Goal: Task Accomplishment & Management: Complete application form

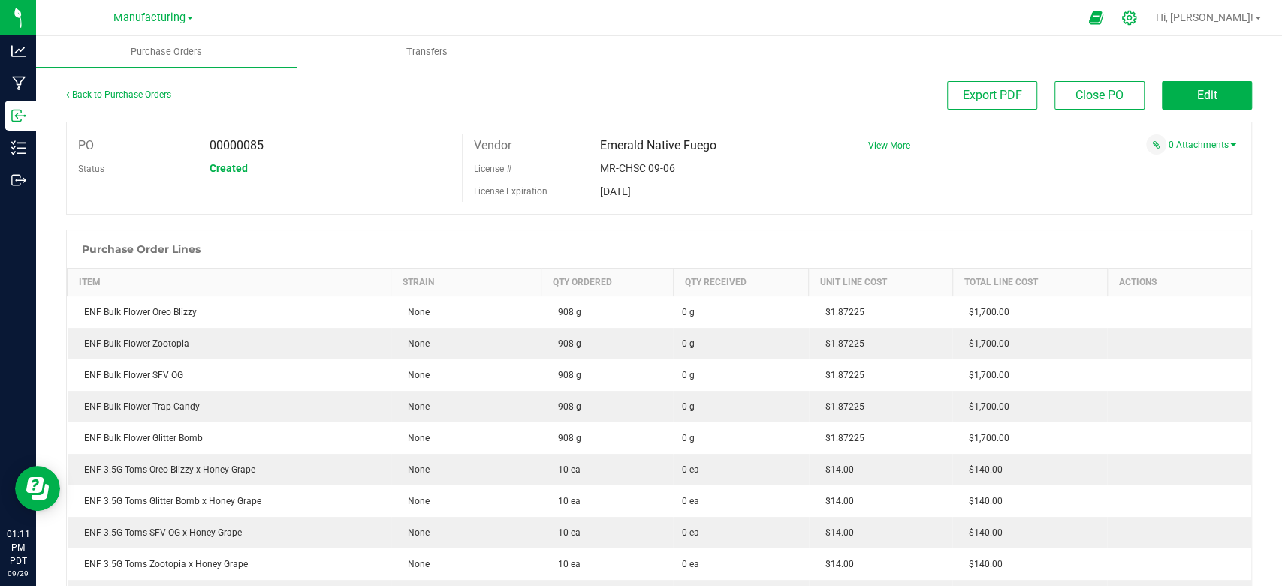
click at [1140, 22] on div at bounding box center [1129, 18] width 21 height 16
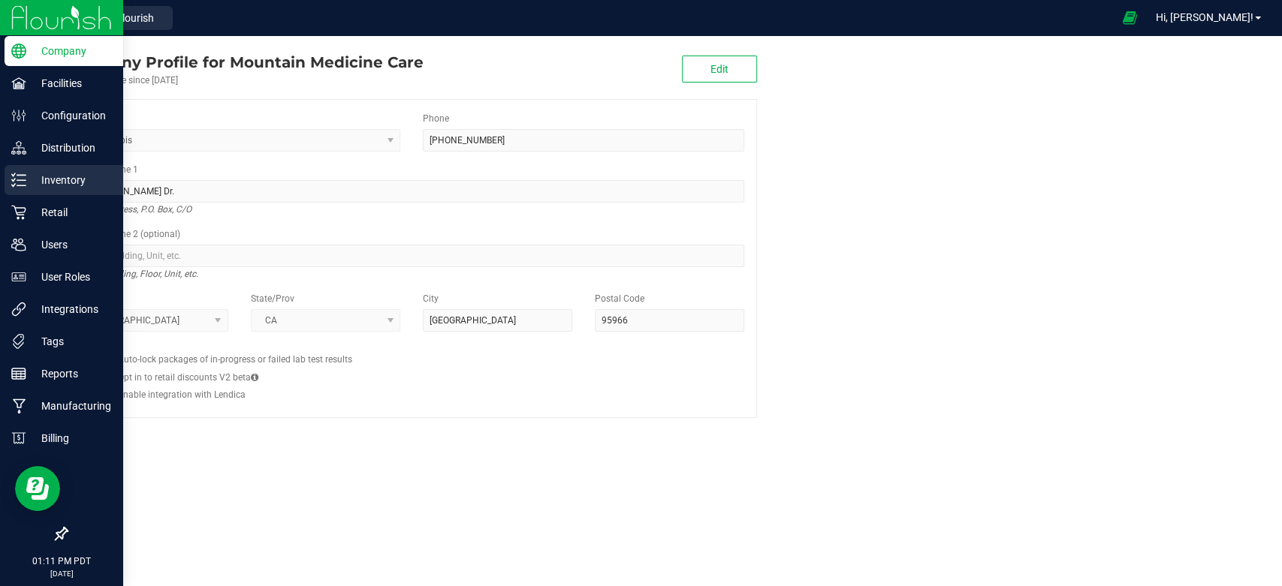
click at [47, 179] on p "Inventory" at bounding box center [71, 180] width 90 height 18
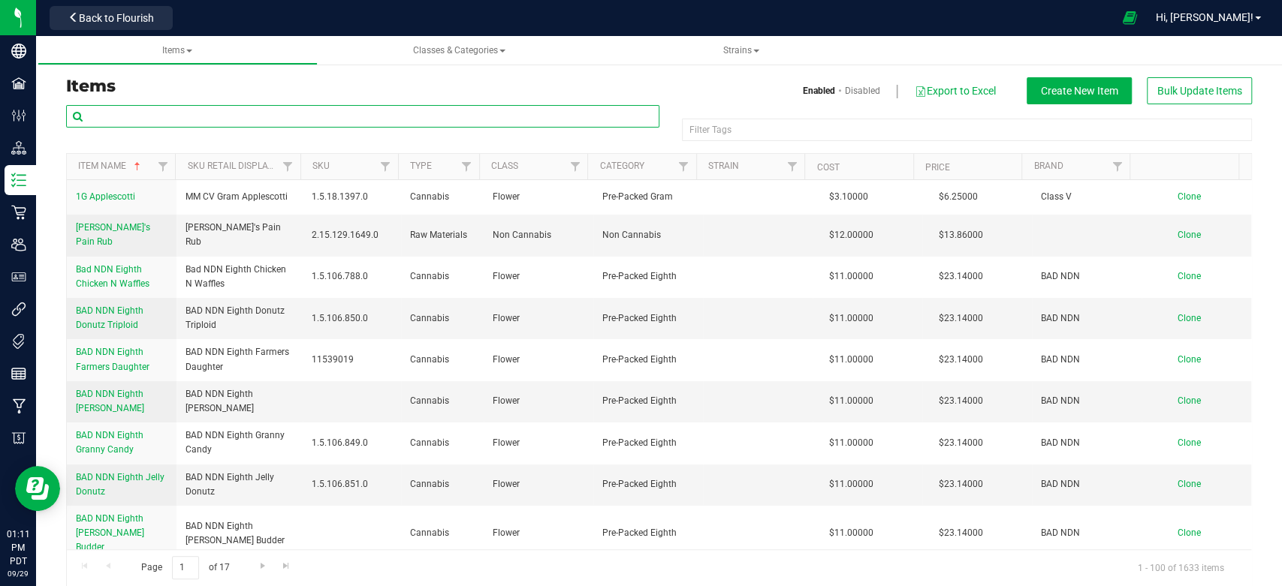
click at [169, 124] on input "text" at bounding box center [362, 116] width 593 height 23
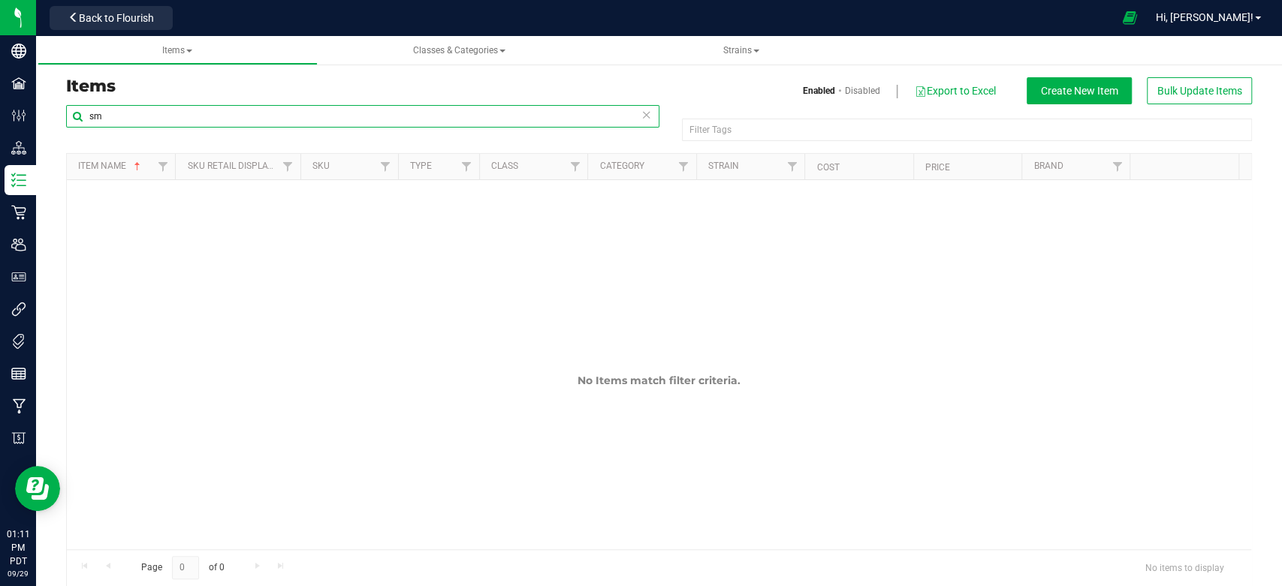
type input "s"
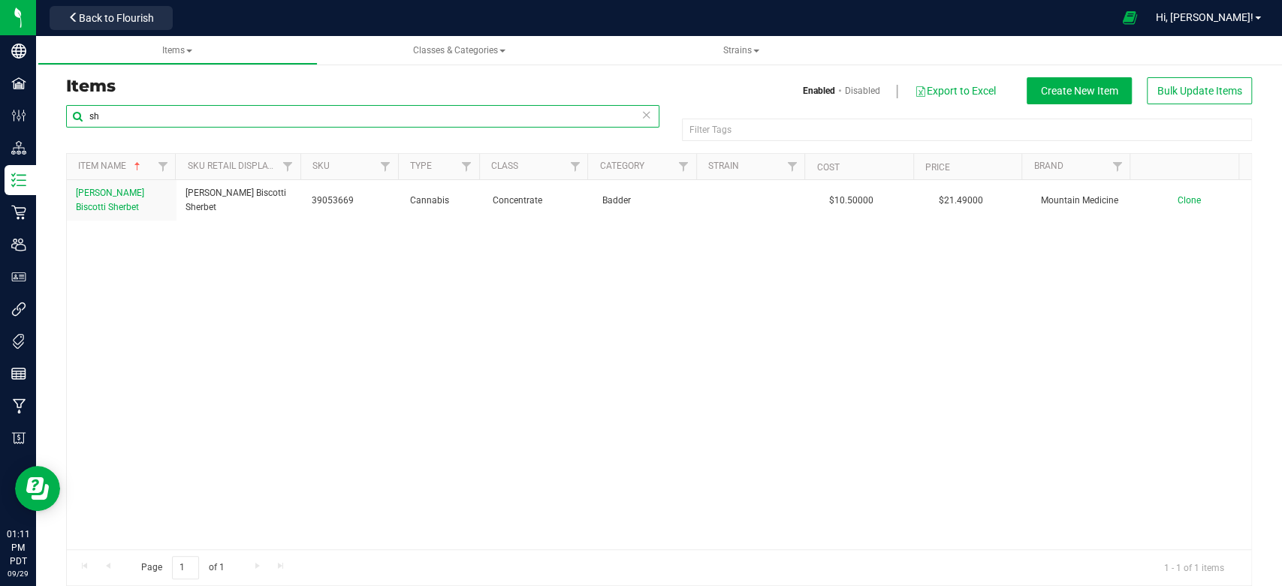
type input "s"
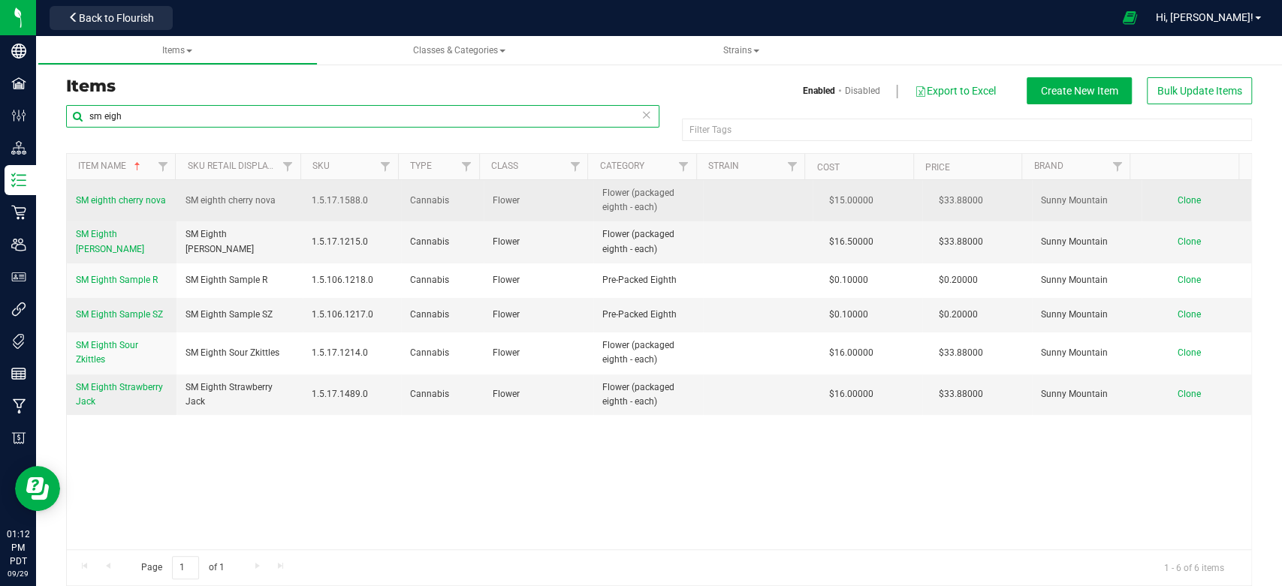
type input "sm eigh"
drag, startPoint x: 72, startPoint y: 190, endPoint x: 152, endPoint y: 207, distance: 82.2
click at [152, 207] on td "SM eighth cherry nova" at bounding box center [122, 200] width 110 height 41
copy span "SM eighth cherry nova"
click at [204, 219] on td "SM eighth cherry nova" at bounding box center [239, 200] width 126 height 41
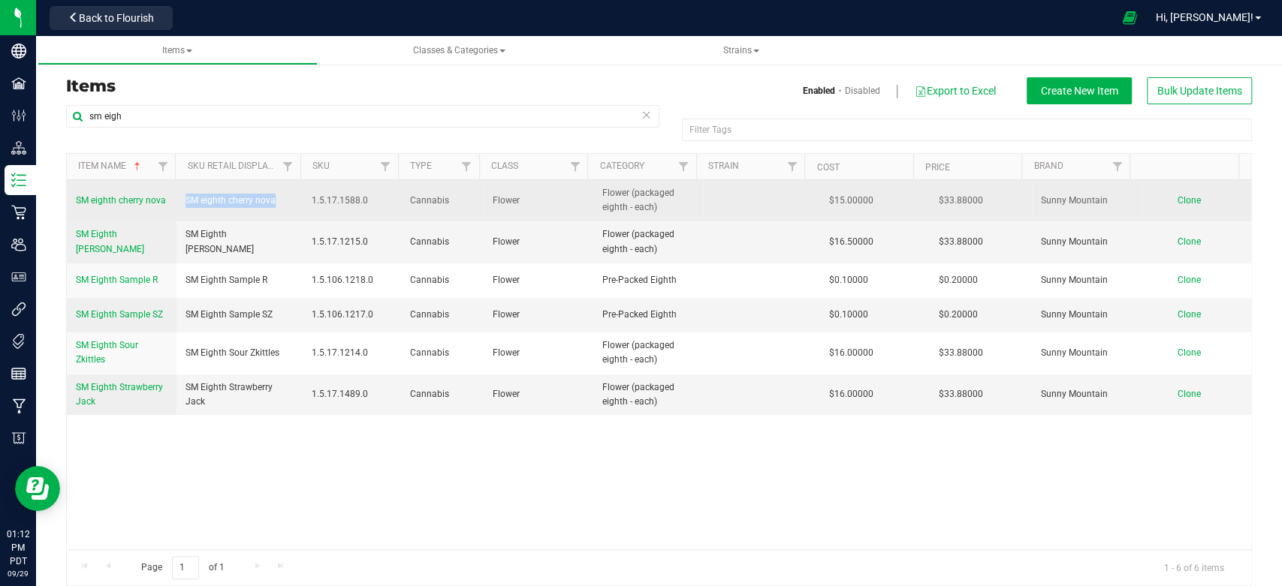
drag, startPoint x: 180, startPoint y: 196, endPoint x: 247, endPoint y: 197, distance: 66.8
click at [284, 188] on td "SM eighth cherry nova" at bounding box center [239, 200] width 126 height 41
copy span "SM eighth cherry nova"
click at [1159, 193] on td "Clone" at bounding box center [1196, 200] width 110 height 41
click at [1177, 197] on span "Clone" at bounding box center [1188, 200] width 23 height 11
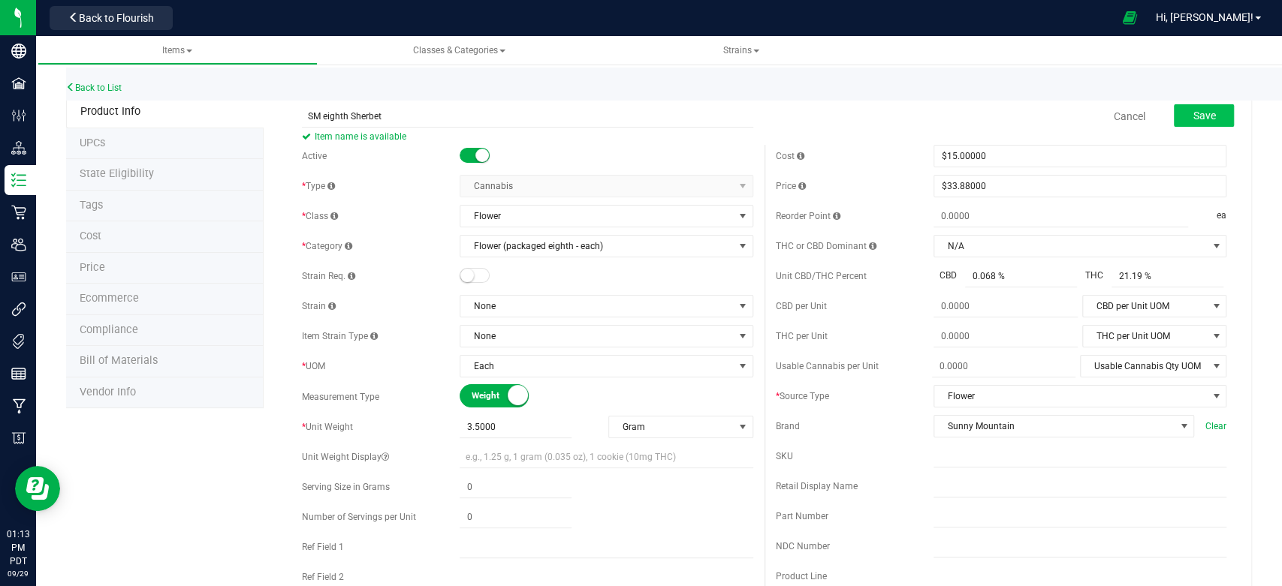
type input "SM eighth Sherbet"
click at [1195, 113] on span "Save" at bounding box center [1203, 116] width 23 height 12
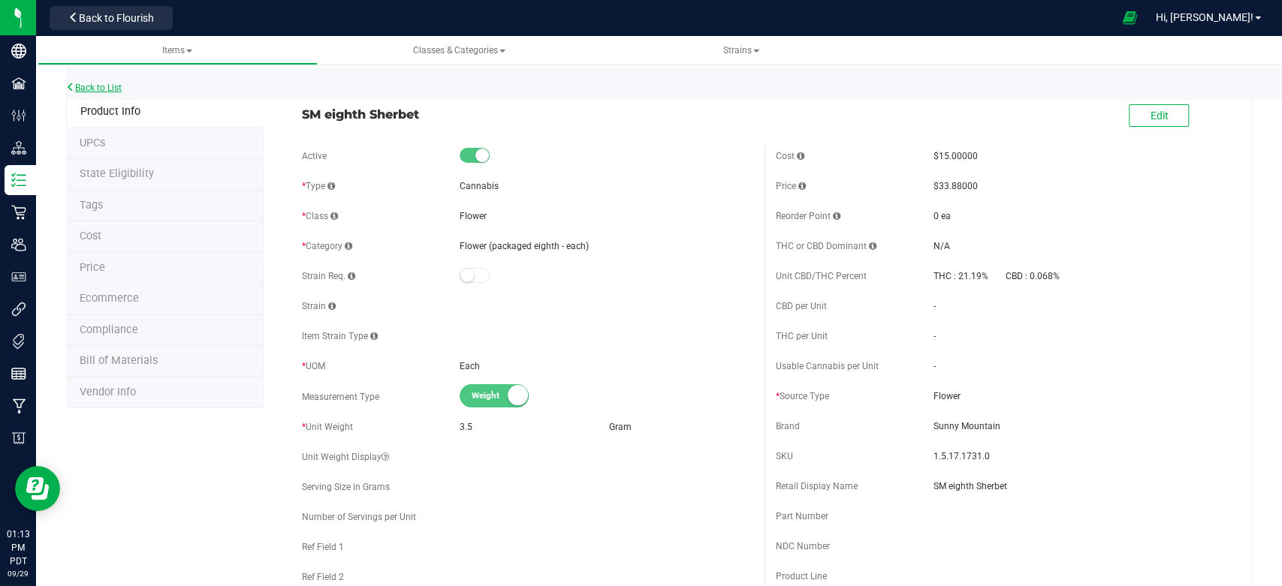
click at [107, 91] on link "Back to List" at bounding box center [94, 88] width 56 height 11
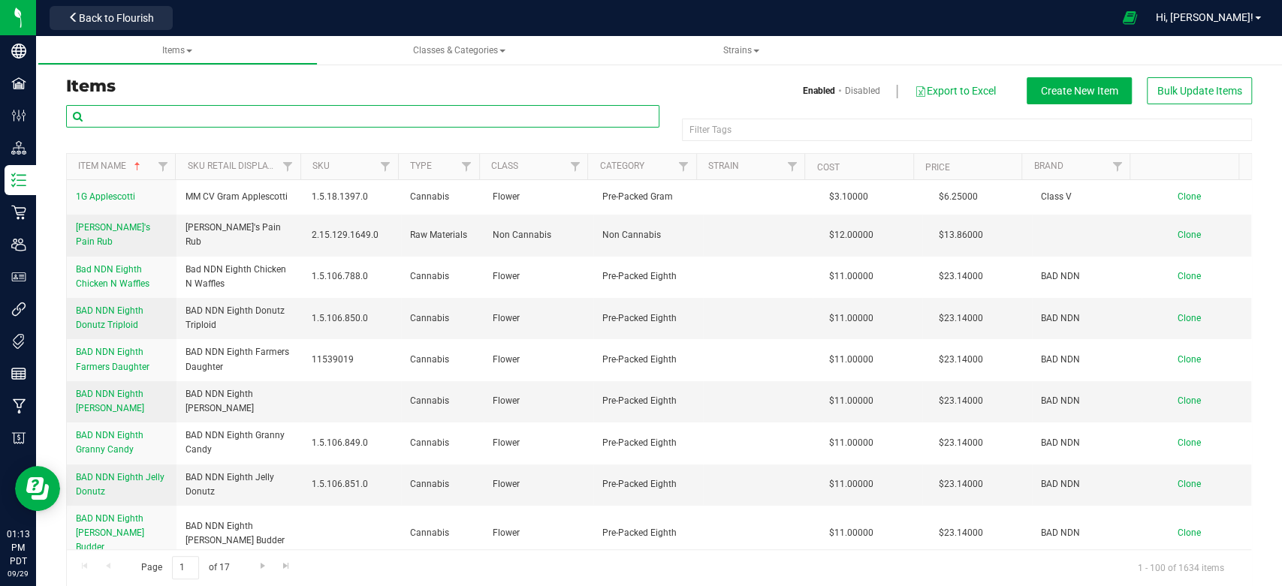
click at [113, 113] on input "text" at bounding box center [362, 116] width 593 height 23
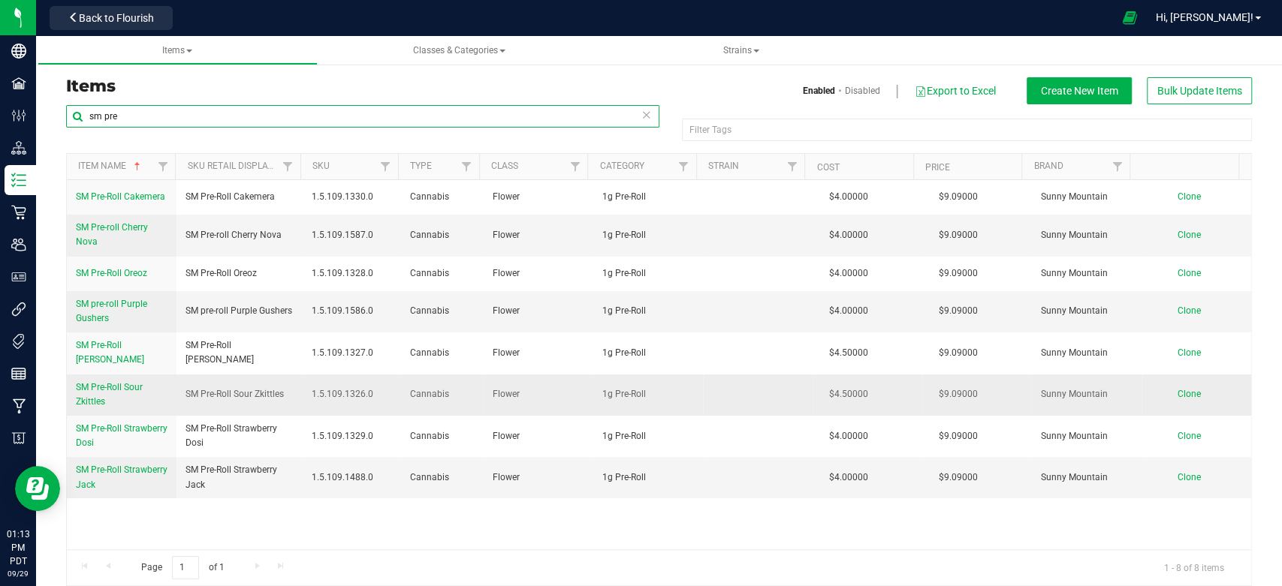
type input "sm pre"
drag, startPoint x: 182, startPoint y: 390, endPoint x: 265, endPoint y: 385, distance: 83.5
click at [288, 389] on td "SM Pre-Roll Sour Zkittles" at bounding box center [239, 395] width 126 height 41
drag, startPoint x: 261, startPoint y: 386, endPoint x: 185, endPoint y: 391, distance: 76.0
click at [182, 390] on td "SM Pre-Roll Sour Zkittles" at bounding box center [239, 395] width 126 height 41
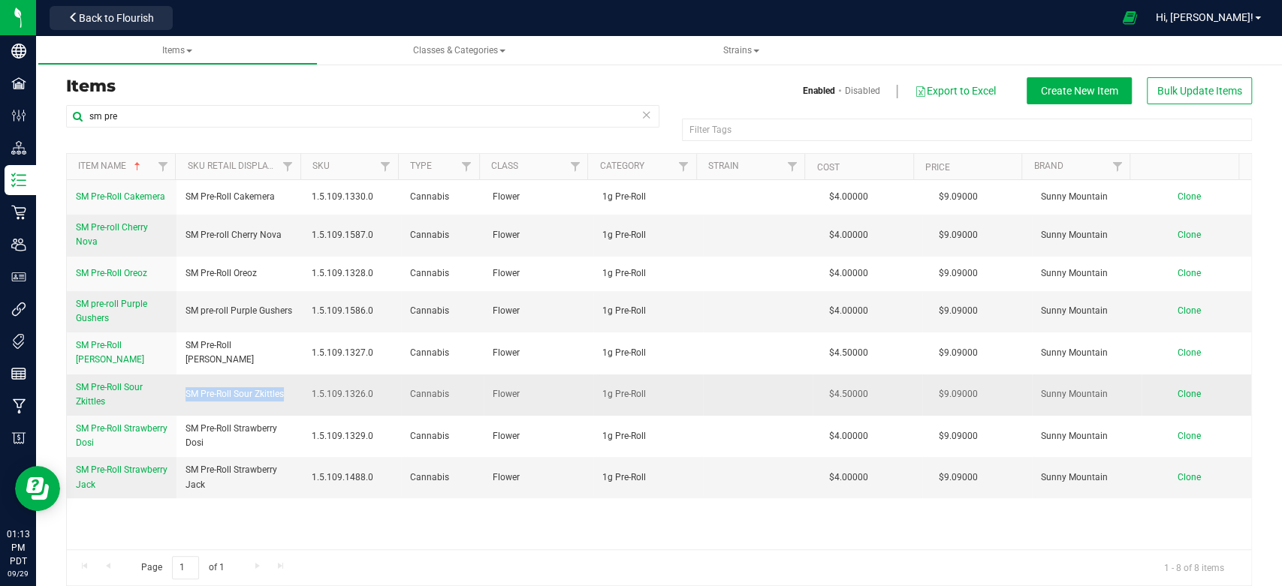
drag, startPoint x: 180, startPoint y: 392, endPoint x: 270, endPoint y: 389, distance: 89.4
click at [281, 390] on td "SM Pre-Roll Sour Zkittles" at bounding box center [239, 395] width 126 height 41
click at [285, 392] on td "SM Pre-Roll Sour Zkittles" at bounding box center [239, 395] width 126 height 41
drag, startPoint x: 285, startPoint y: 390, endPoint x: 182, endPoint y: 389, distance: 102.9
click at [182, 389] on td "SM Pre-Roll Sour Zkittles" at bounding box center [239, 395] width 126 height 41
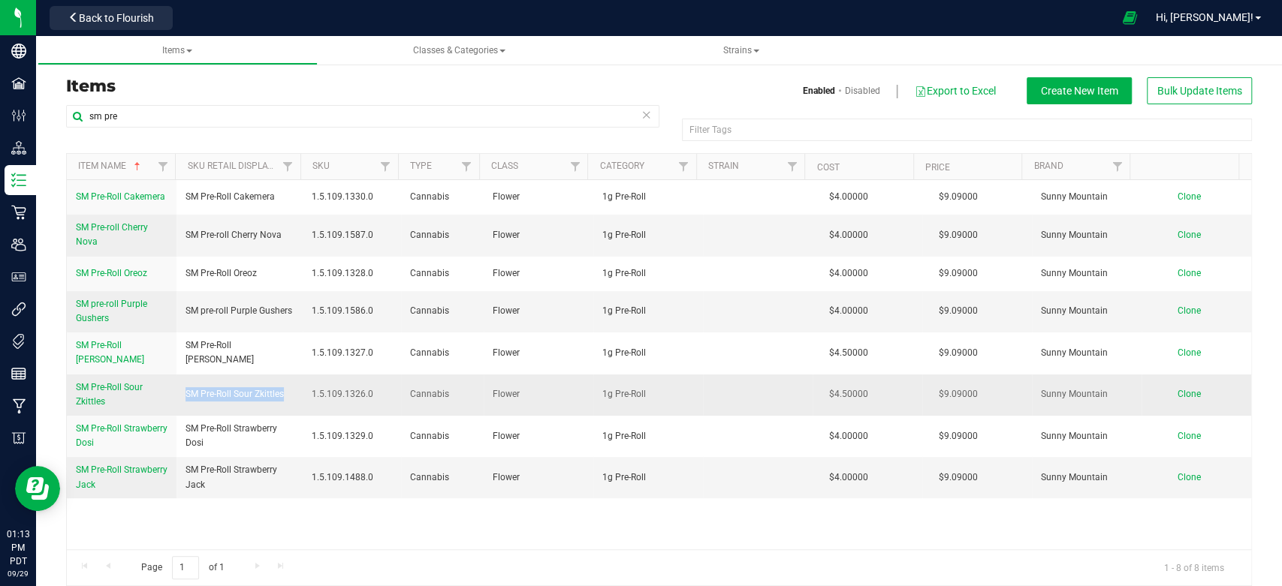
copy span "SM Pre-Roll Sour Zkittles"
click at [1177, 316] on span "Clone" at bounding box center [1188, 311] width 23 height 11
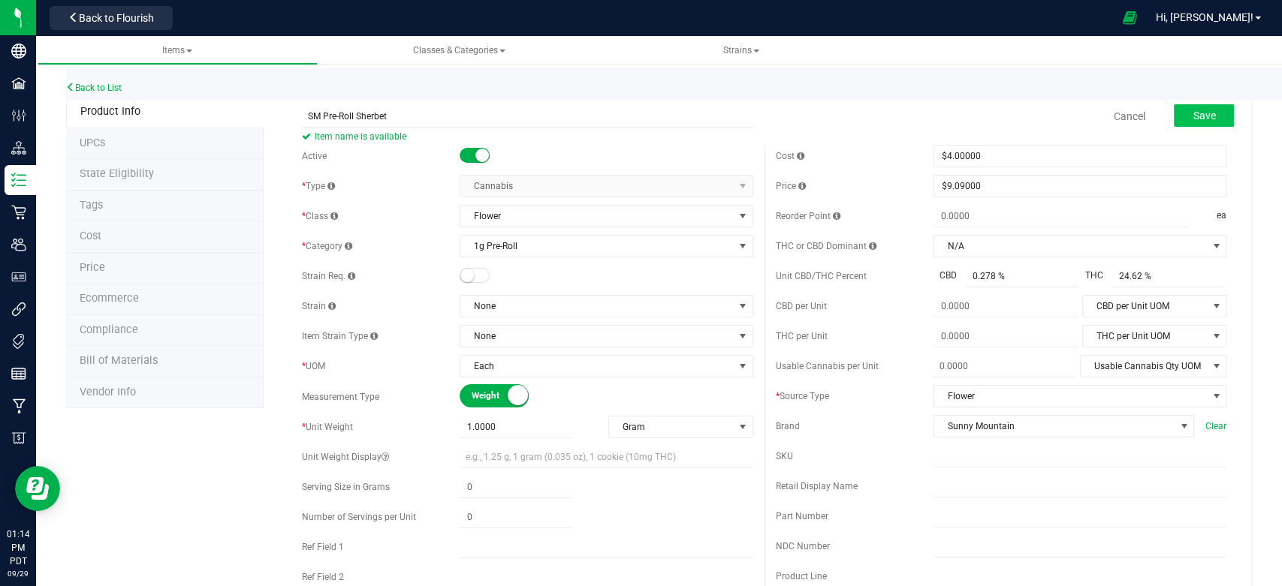
type input "SM Pre-Roll Sherbet"
click at [1204, 113] on button "Save" at bounding box center [1204, 115] width 60 height 23
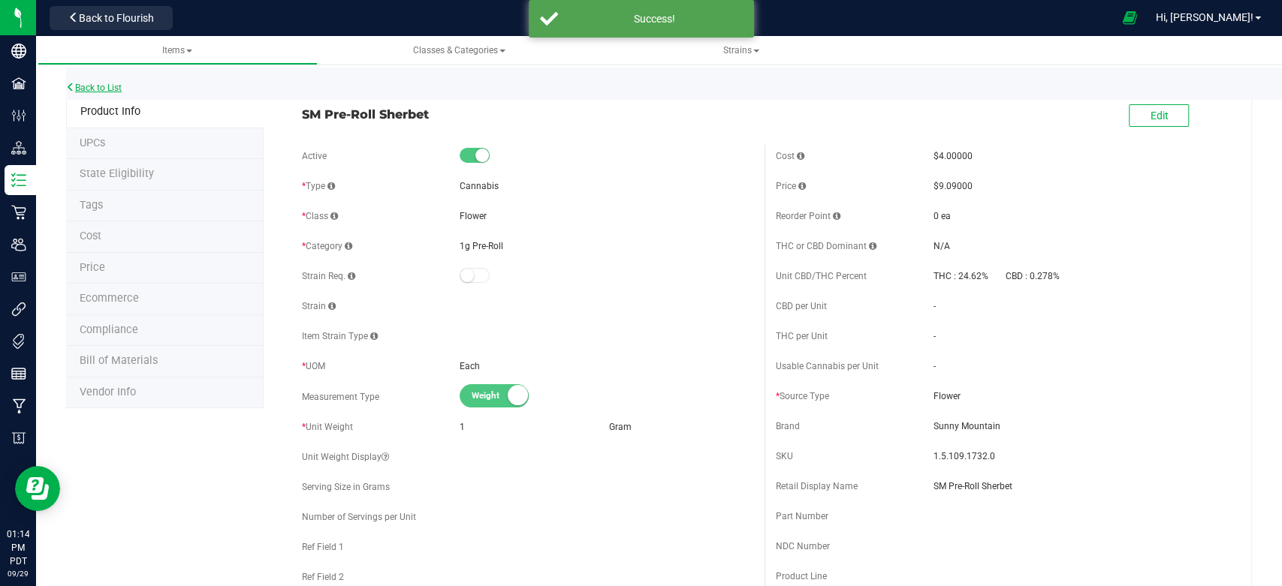
click at [104, 88] on link "Back to List" at bounding box center [94, 88] width 56 height 11
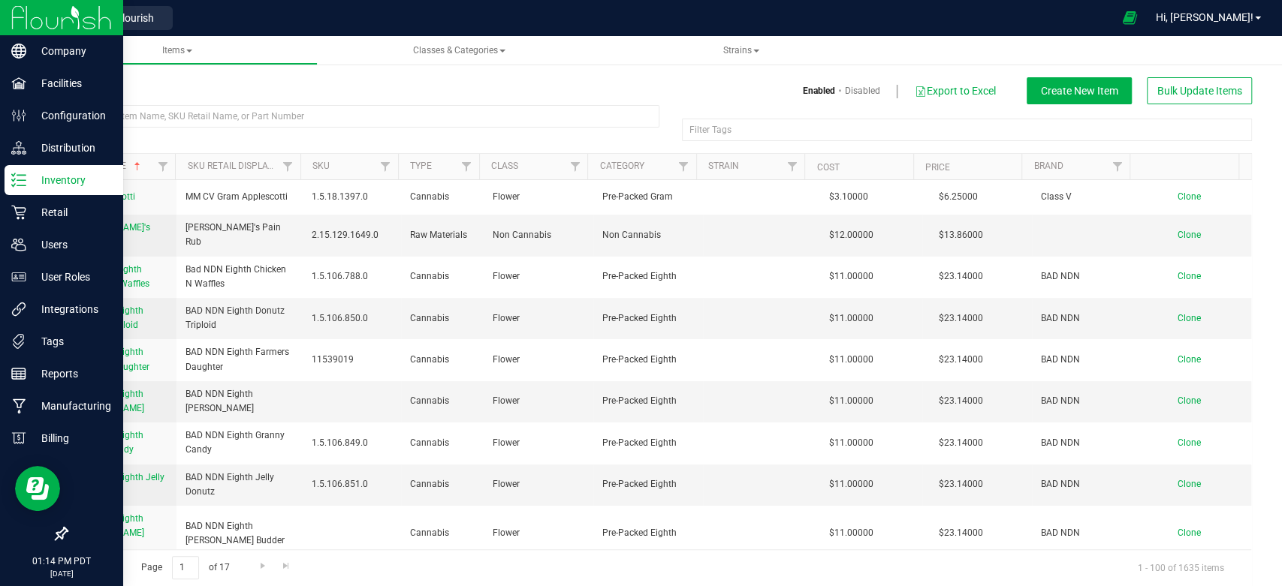
click at [21, 20] on img at bounding box center [61, 17] width 101 height 35
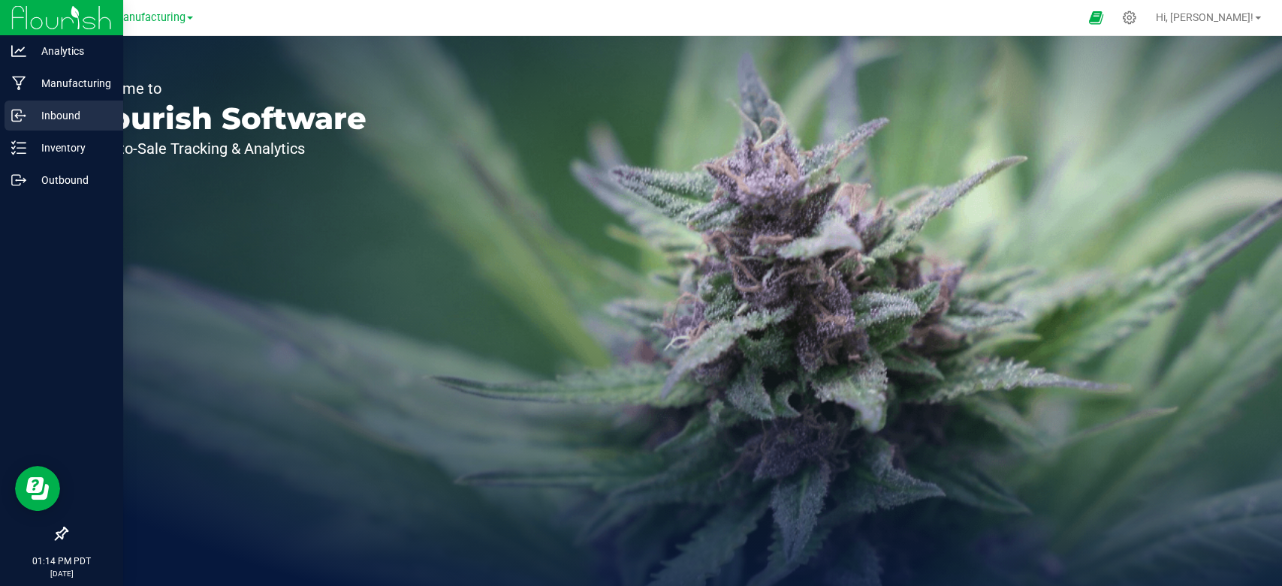
click at [47, 112] on p "Inbound" at bounding box center [71, 116] width 90 height 18
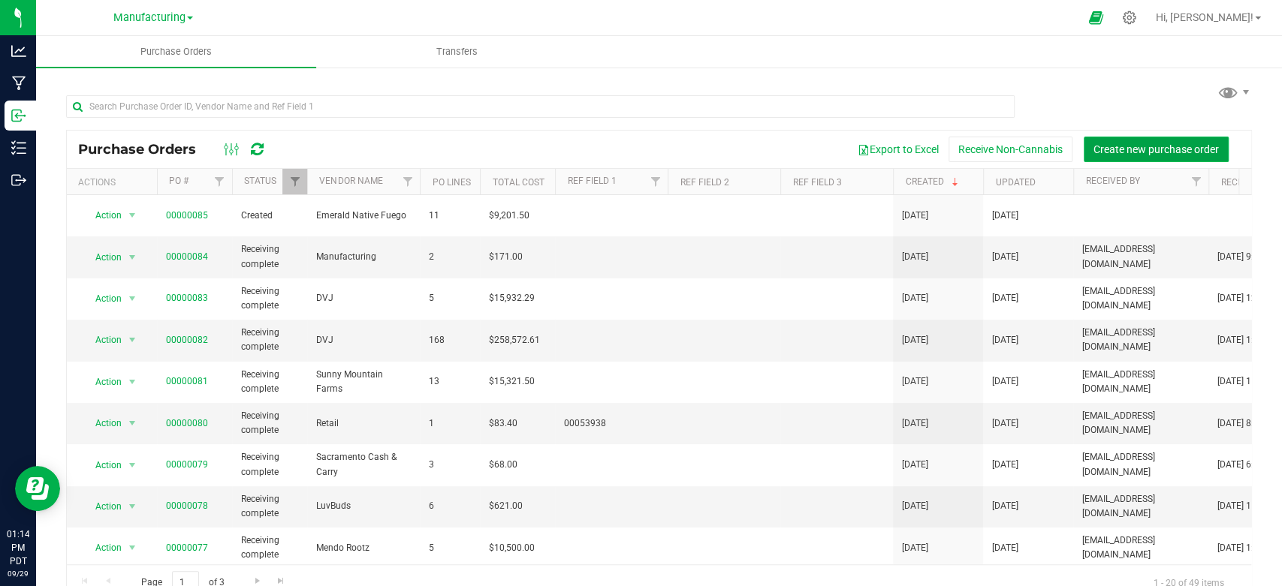
click at [1119, 149] on span "Create new purchase order" at bounding box center [1155, 149] width 125 height 12
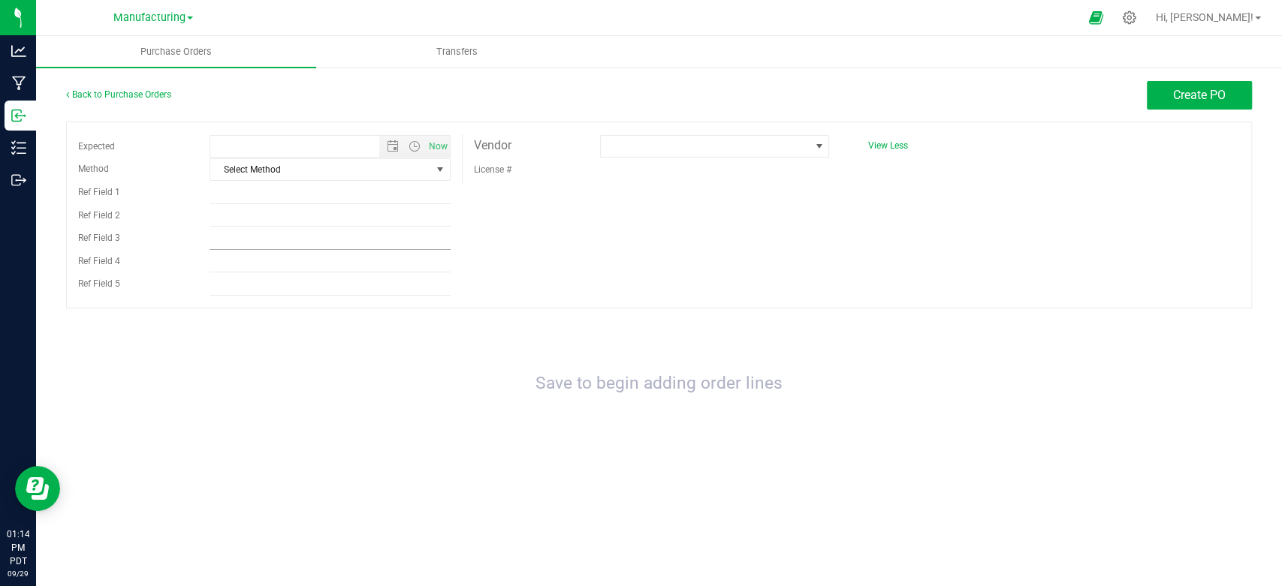
type input "[DATE] 1:14 PM"
click at [348, 175] on span "Select Method" at bounding box center [320, 169] width 220 height 21
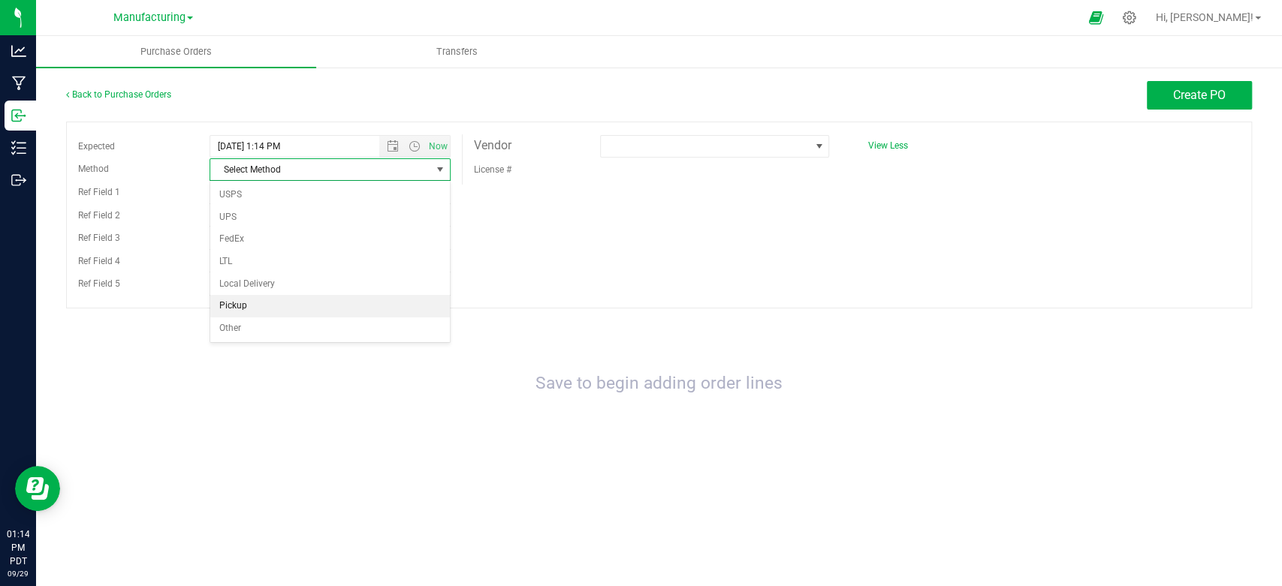
click at [286, 295] on li "Pickup" at bounding box center [329, 306] width 239 height 23
click at [276, 170] on span "Pickup" at bounding box center [320, 169] width 220 height 21
click at [252, 285] on li "Local Delivery" at bounding box center [329, 284] width 239 height 23
click at [655, 147] on span at bounding box center [706, 146] width 210 height 21
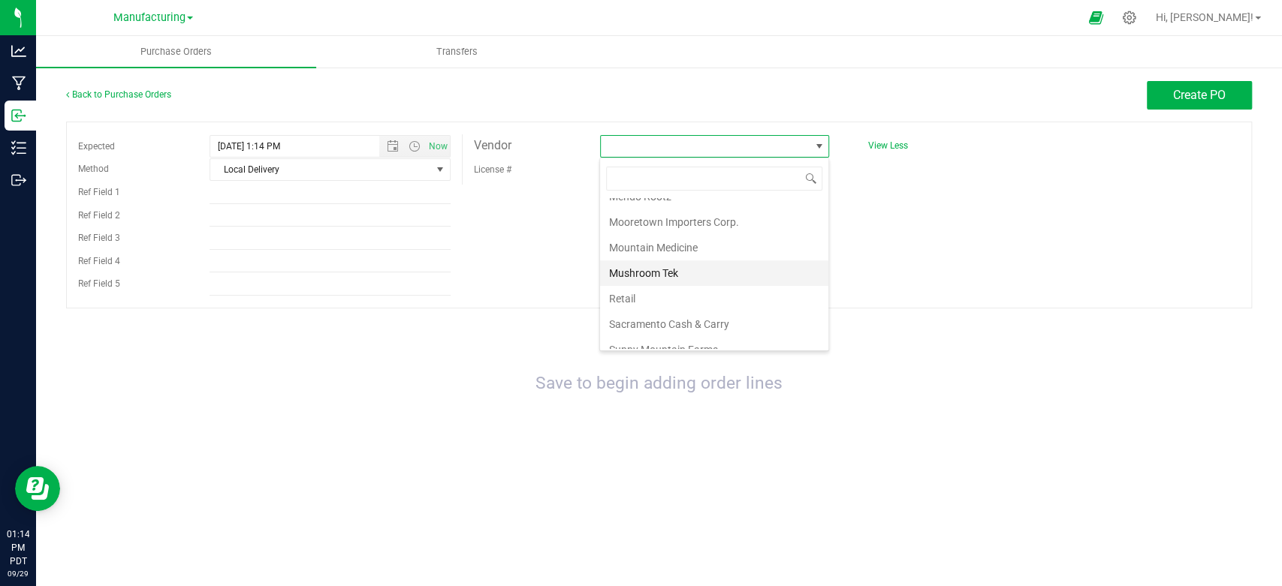
scroll to position [331, 0]
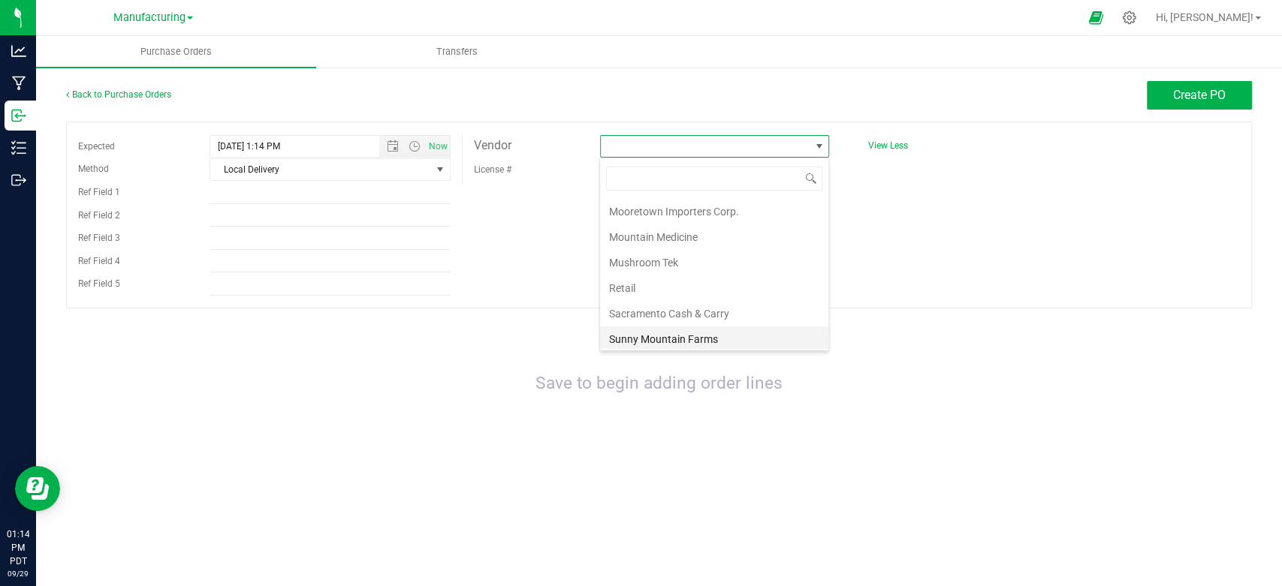
click at [650, 330] on li "Sunny Mountain Farms" at bounding box center [714, 340] width 228 height 26
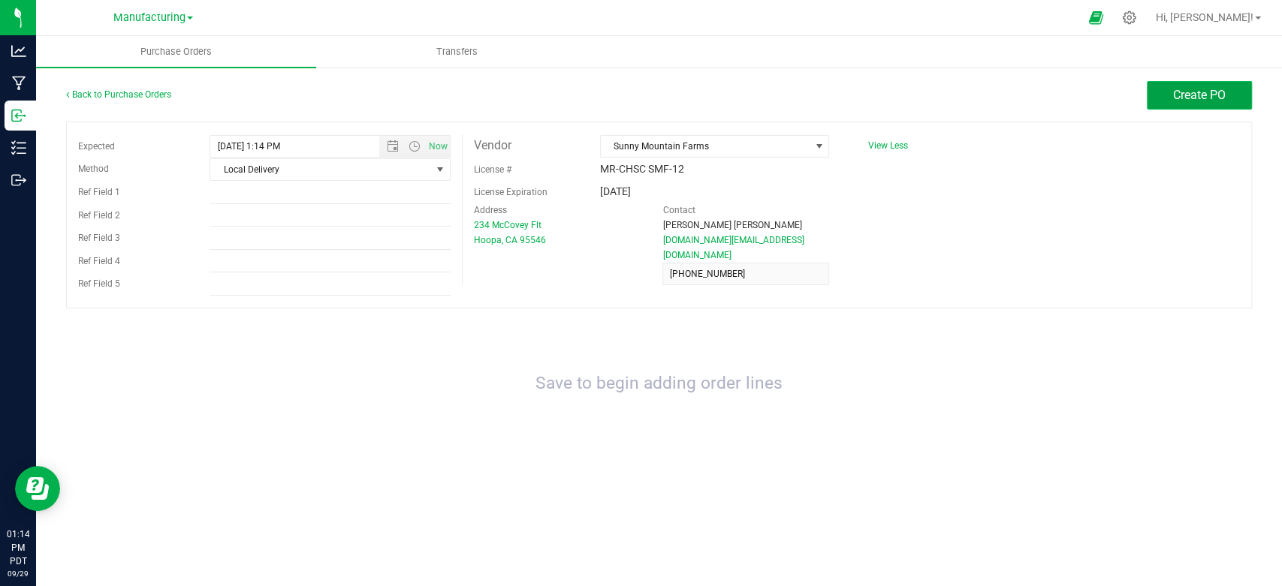
click at [1181, 97] on span "Create PO" at bounding box center [1199, 95] width 53 height 14
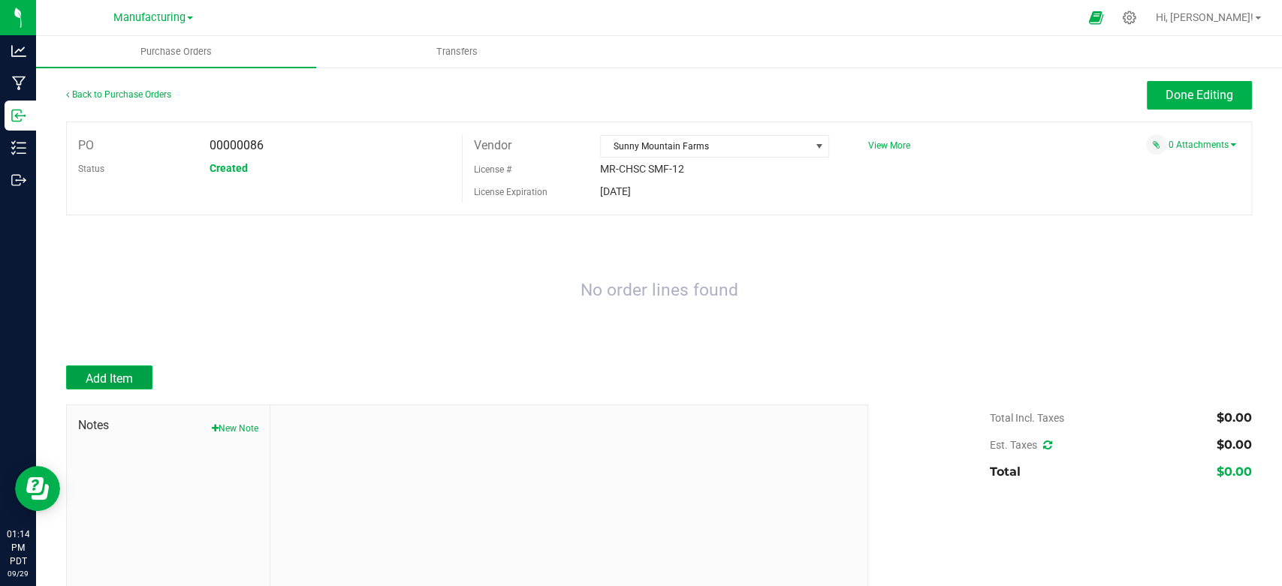
click at [115, 375] on span "Add Item" at bounding box center [109, 379] width 47 height 14
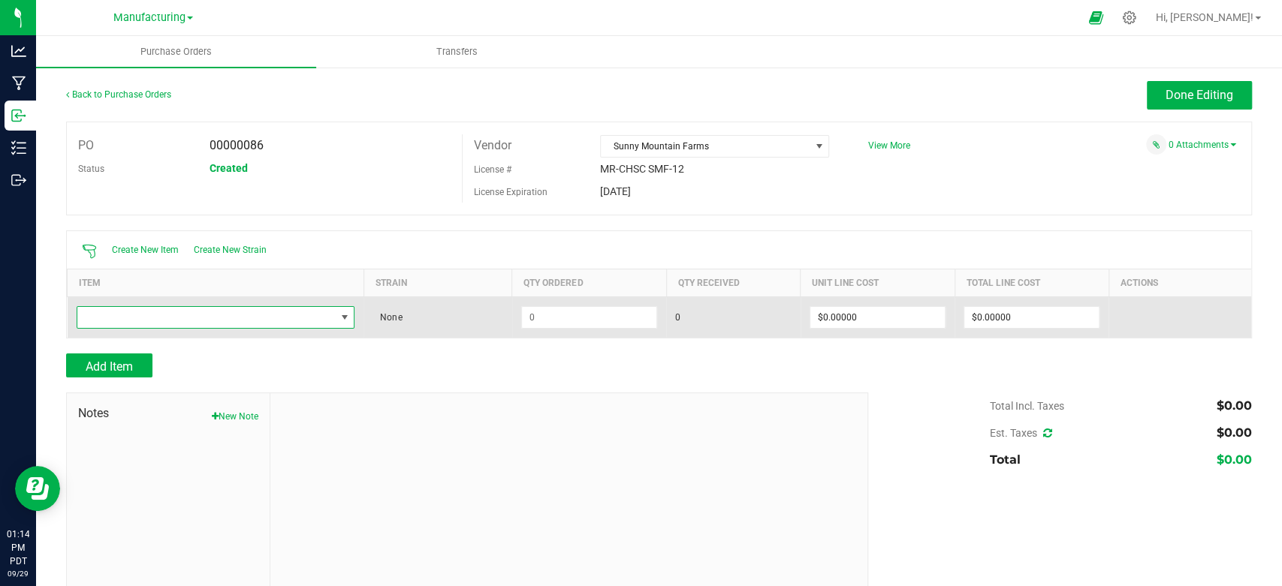
click at [188, 312] on span "NO DATA FOUND" at bounding box center [206, 317] width 258 height 21
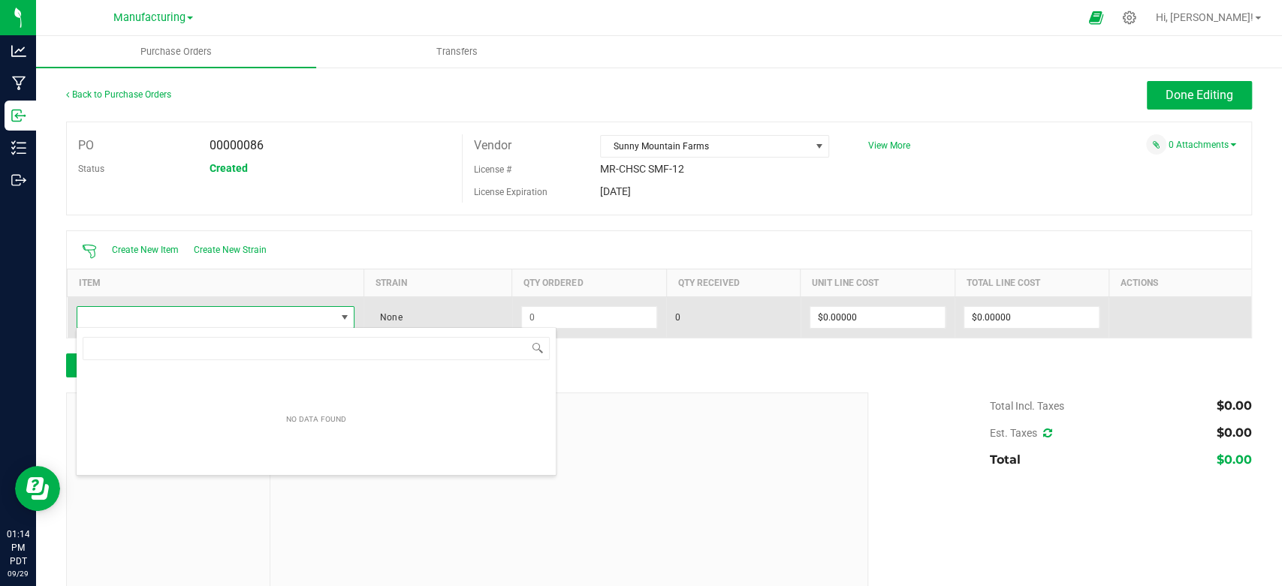
scroll to position [22, 270]
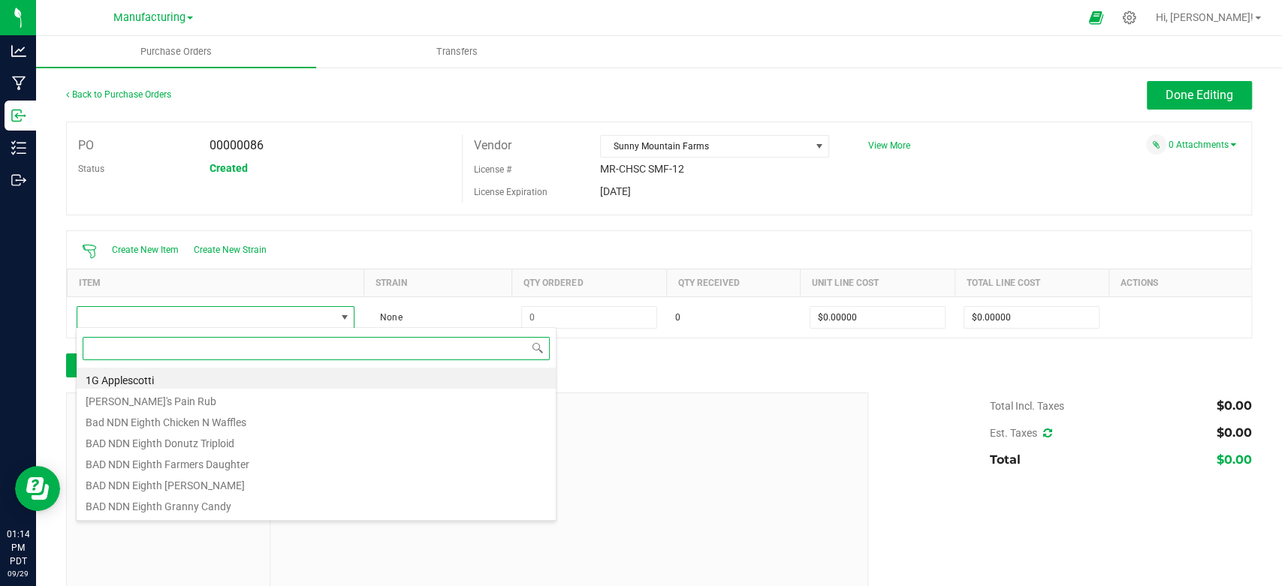
drag, startPoint x: 188, startPoint y: 312, endPoint x: 145, endPoint y: 347, distance: 55.6
click at [145, 347] on input at bounding box center [316, 348] width 467 height 23
paste input "SM Pre-Roll Sour Zkittles"
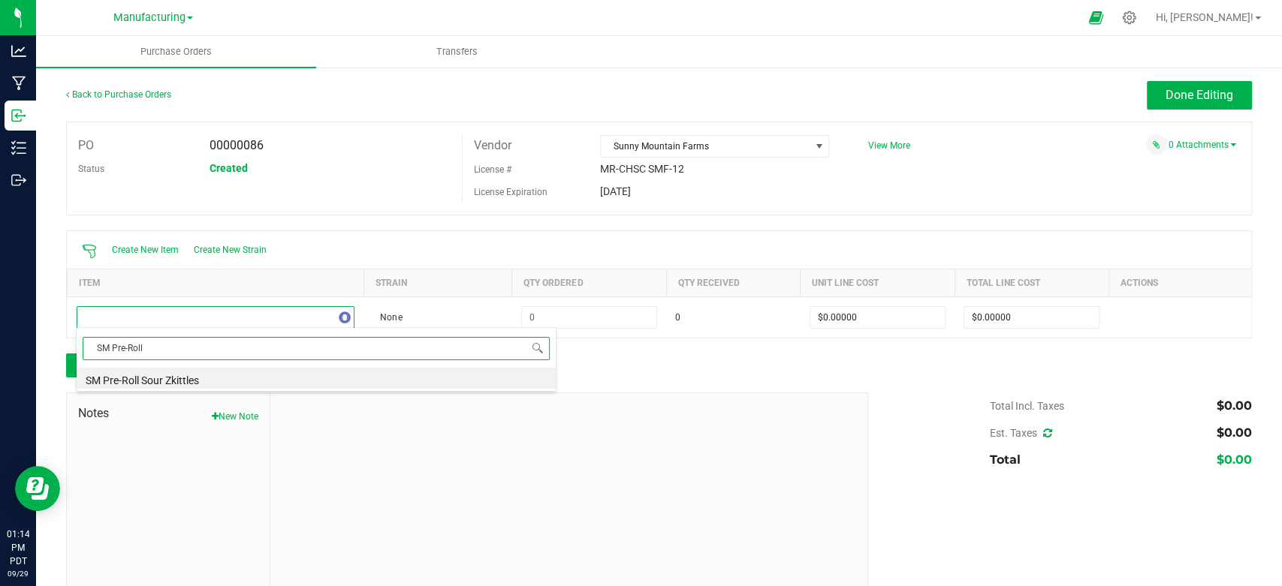
type input "SM Pre-Roll"
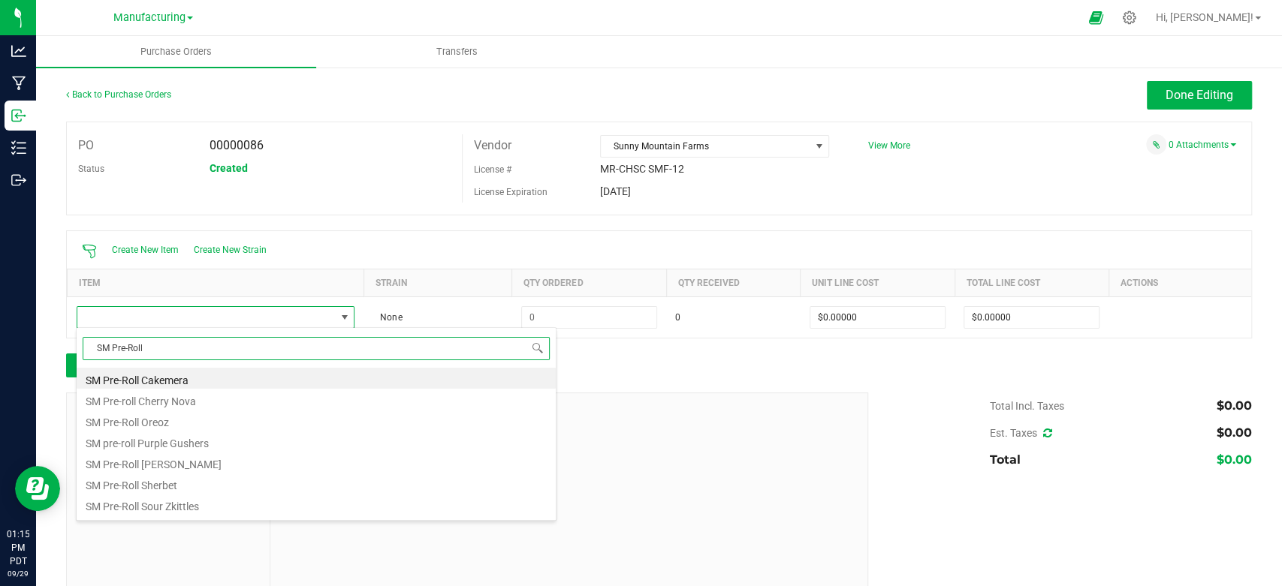
drag, startPoint x: 97, startPoint y: 342, endPoint x: 149, endPoint y: 345, distance: 51.9
click at [149, 345] on input "SM Pre-Roll" at bounding box center [316, 348] width 467 height 23
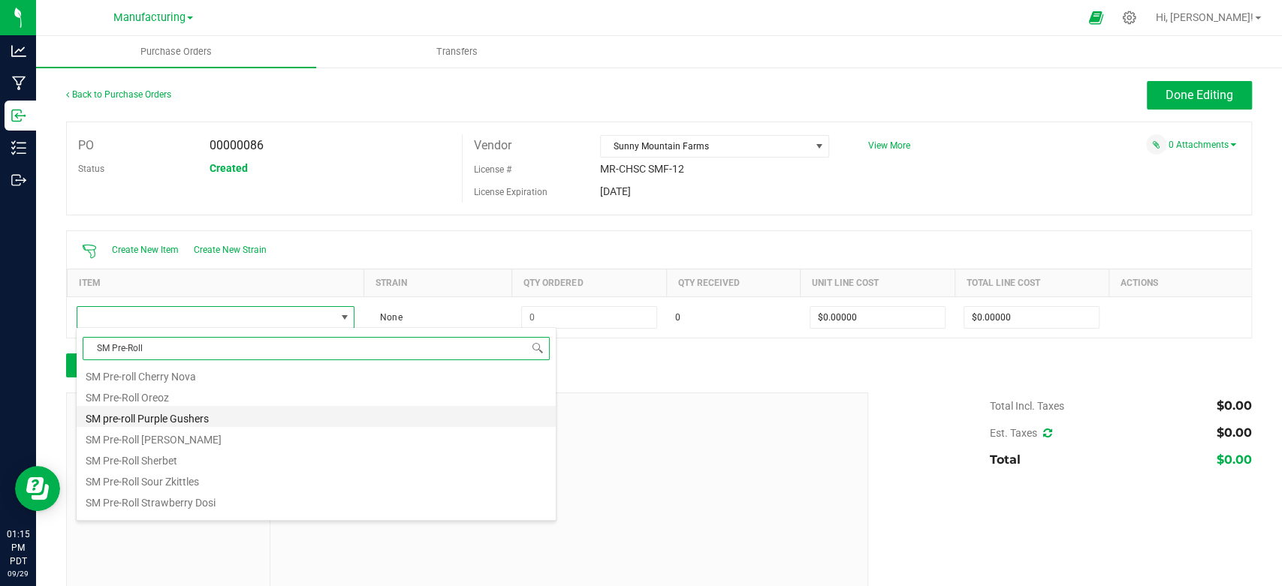
scroll to position [38, 0]
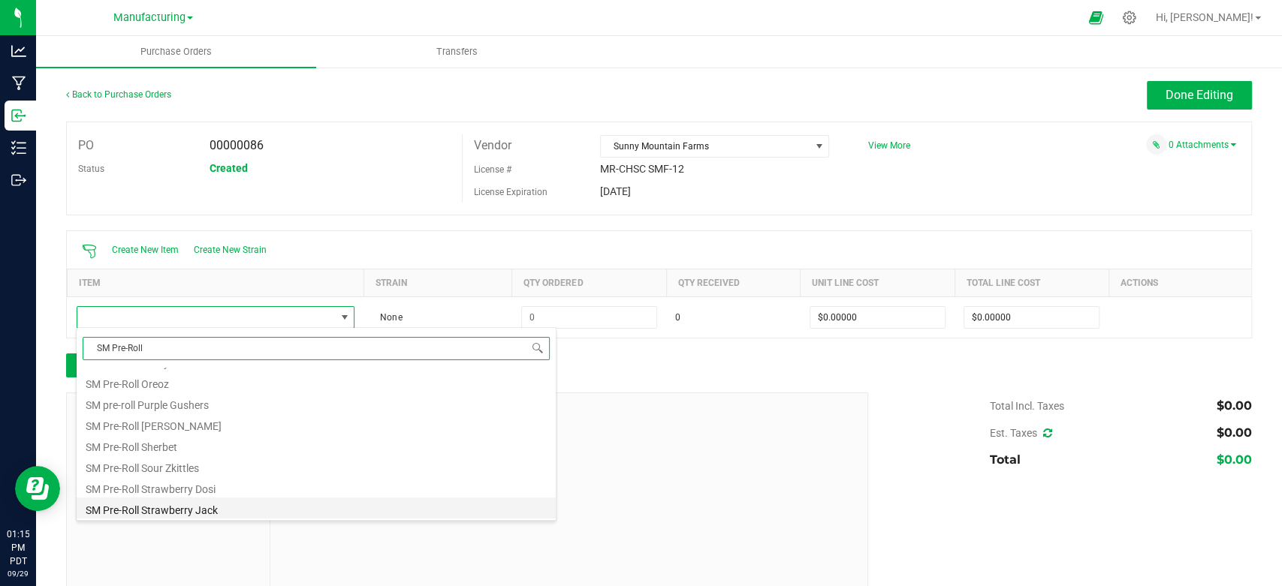
click at [194, 504] on li "SM Pre-Roll Strawberry Jack" at bounding box center [316, 508] width 479 height 21
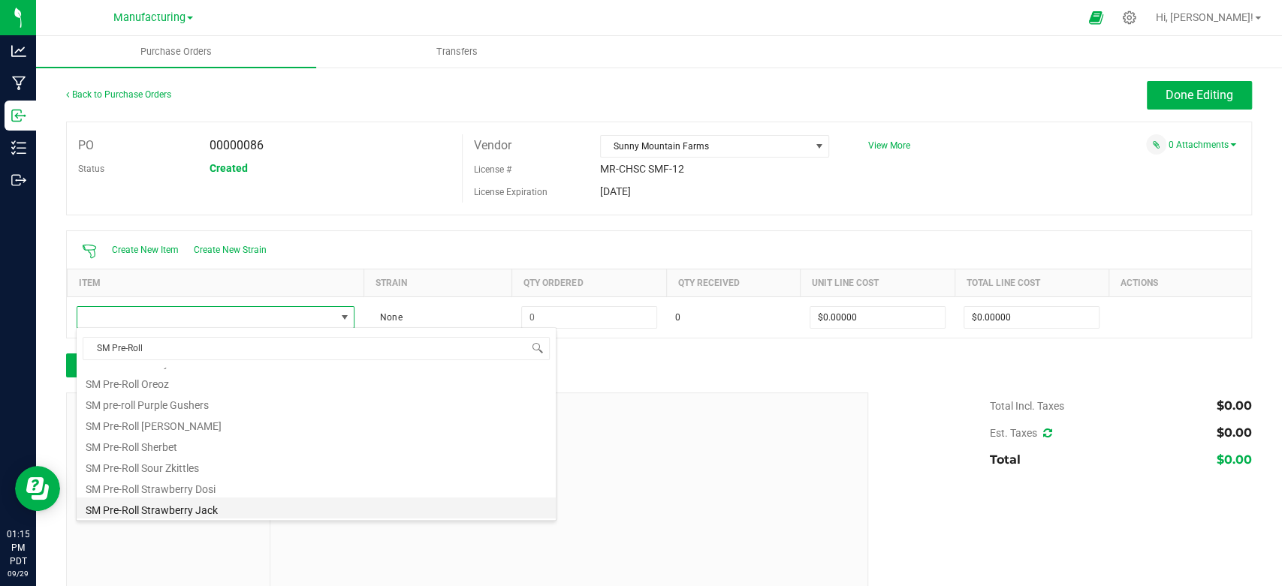
type input "$4.00000"
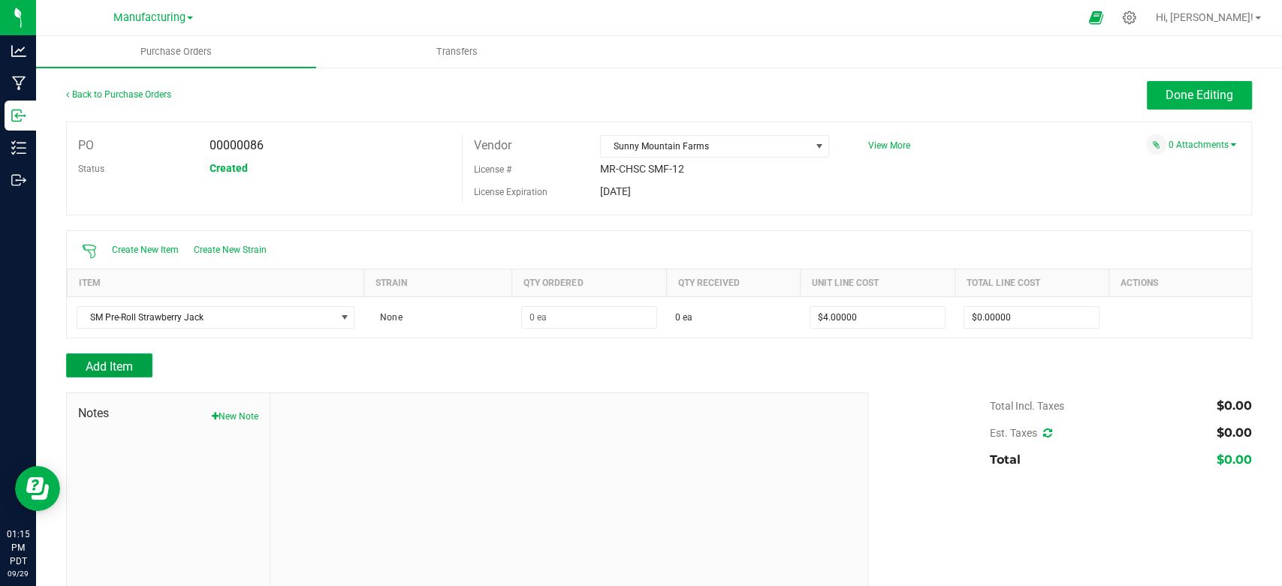
click at [120, 360] on span "Add Item" at bounding box center [109, 367] width 47 height 14
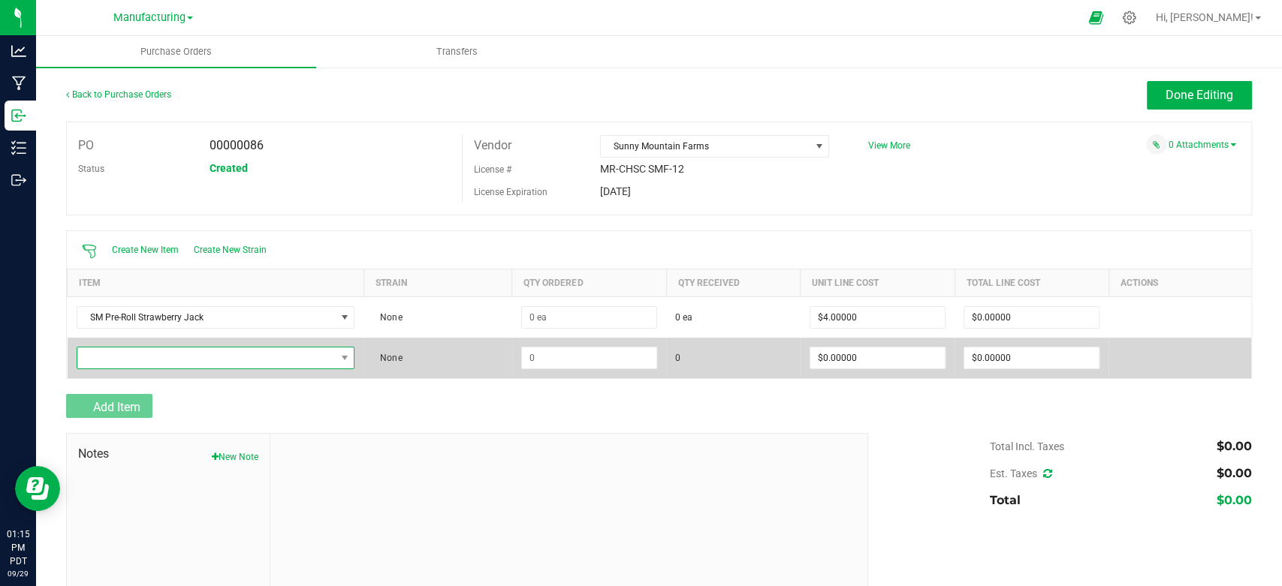
click at [132, 358] on span "NO DATA FOUND" at bounding box center [206, 358] width 258 height 21
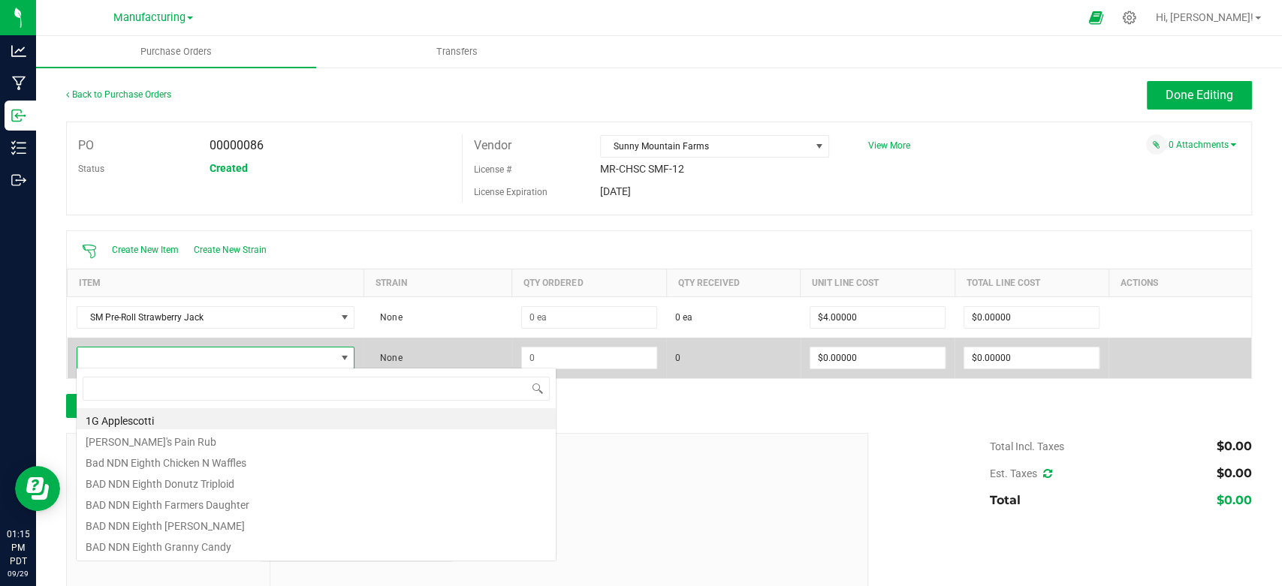
scroll to position [22, 270]
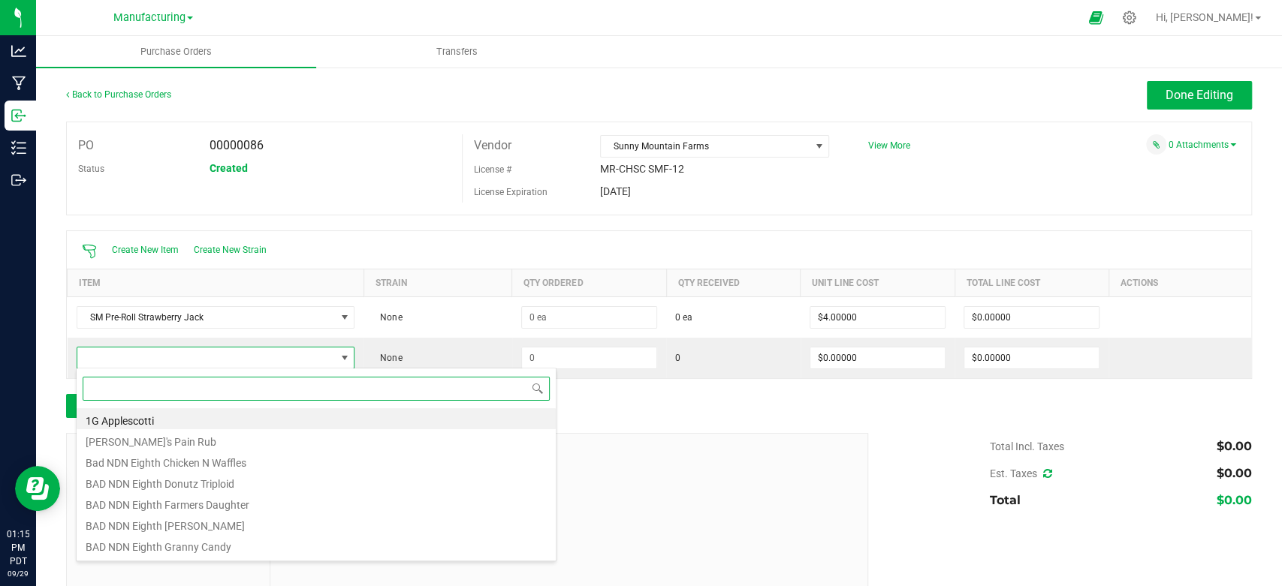
drag, startPoint x: 132, startPoint y: 358, endPoint x: 131, endPoint y: 393, distance: 34.6
click at [131, 393] on input at bounding box center [316, 388] width 467 height 23
paste input "SM Pre-Roll"
type input "SM Pre-Roll"
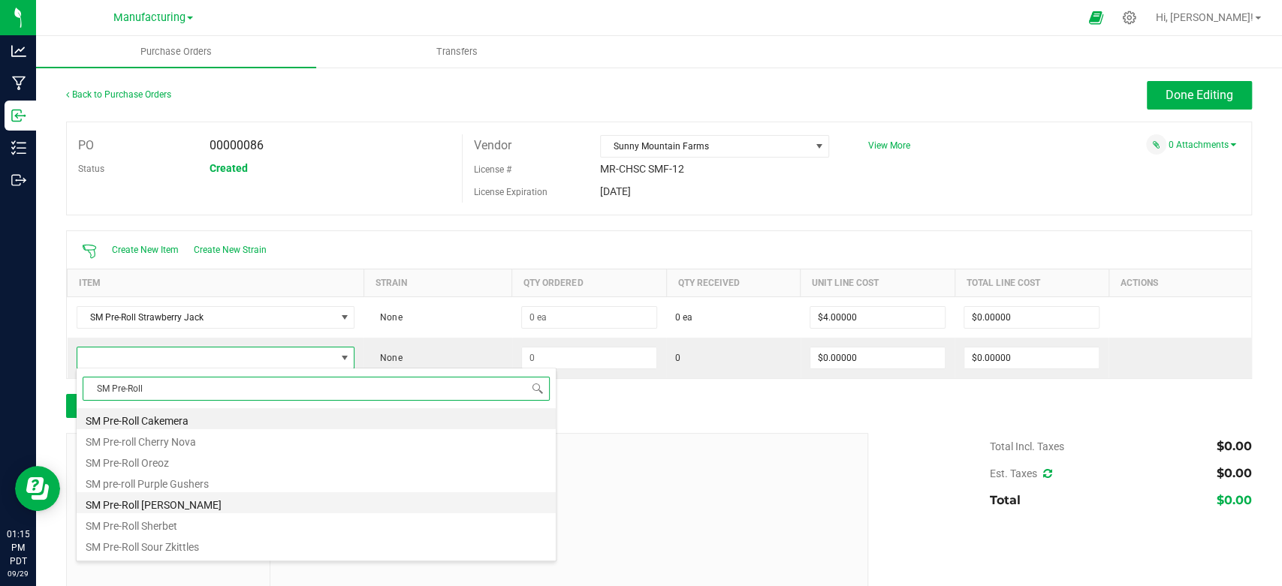
click at [176, 503] on li "SM Pre-Roll [PERSON_NAME]" at bounding box center [316, 503] width 479 height 21
type input "$4.50000"
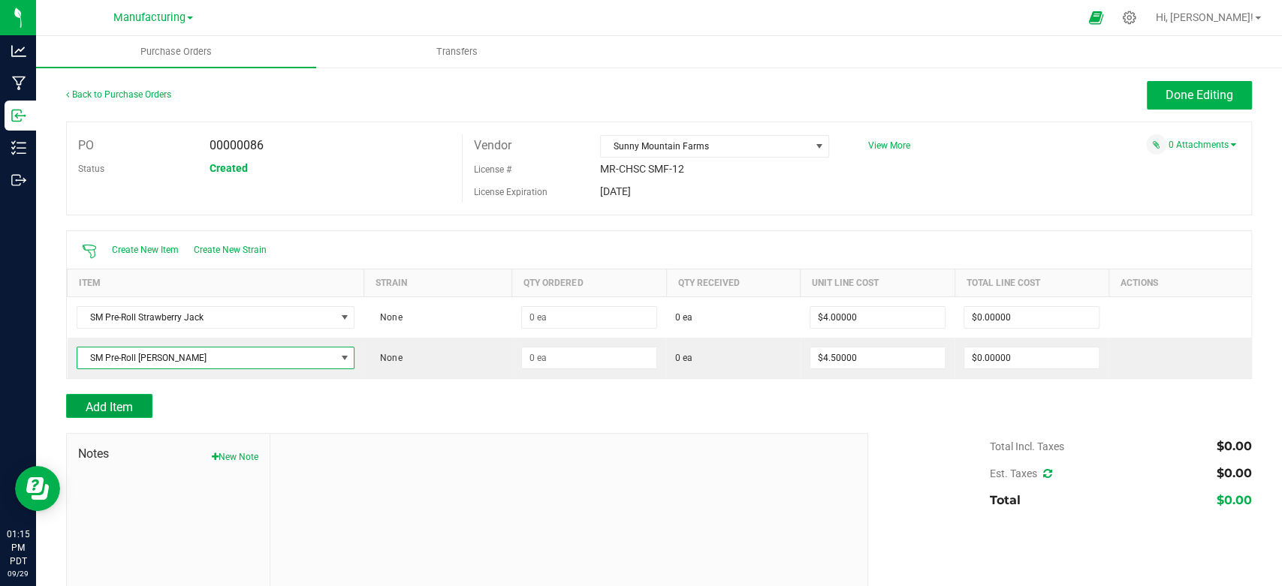
click at [126, 402] on span "Add Item" at bounding box center [109, 407] width 47 height 14
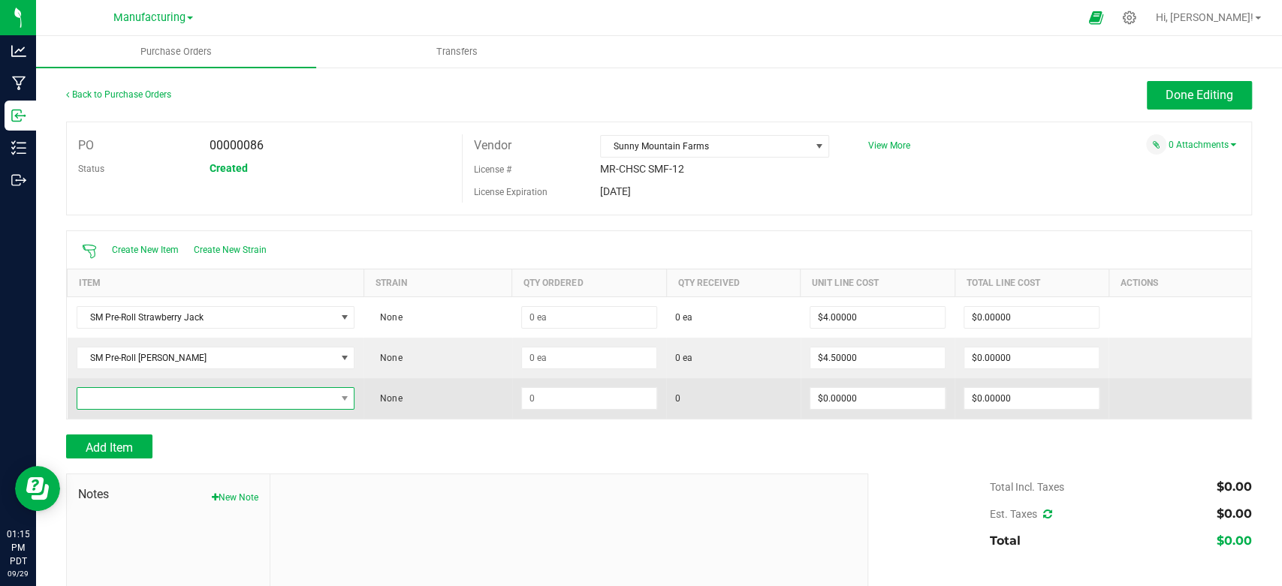
click at [128, 400] on span "NO DATA FOUND" at bounding box center [206, 398] width 258 height 21
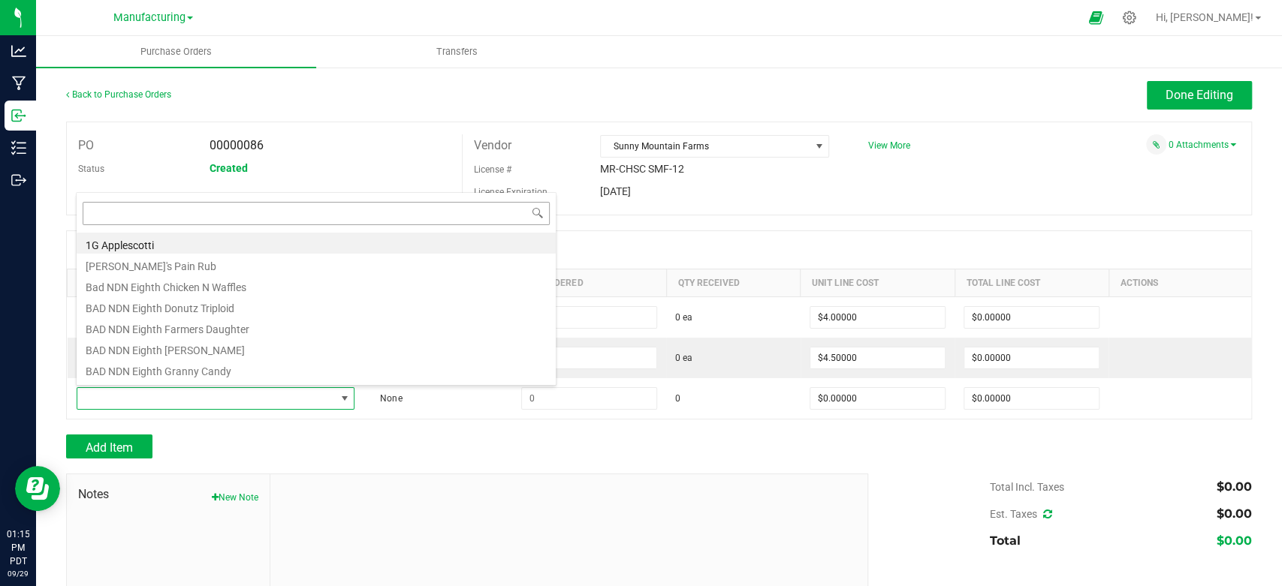
type input "SM Pre-Roll"
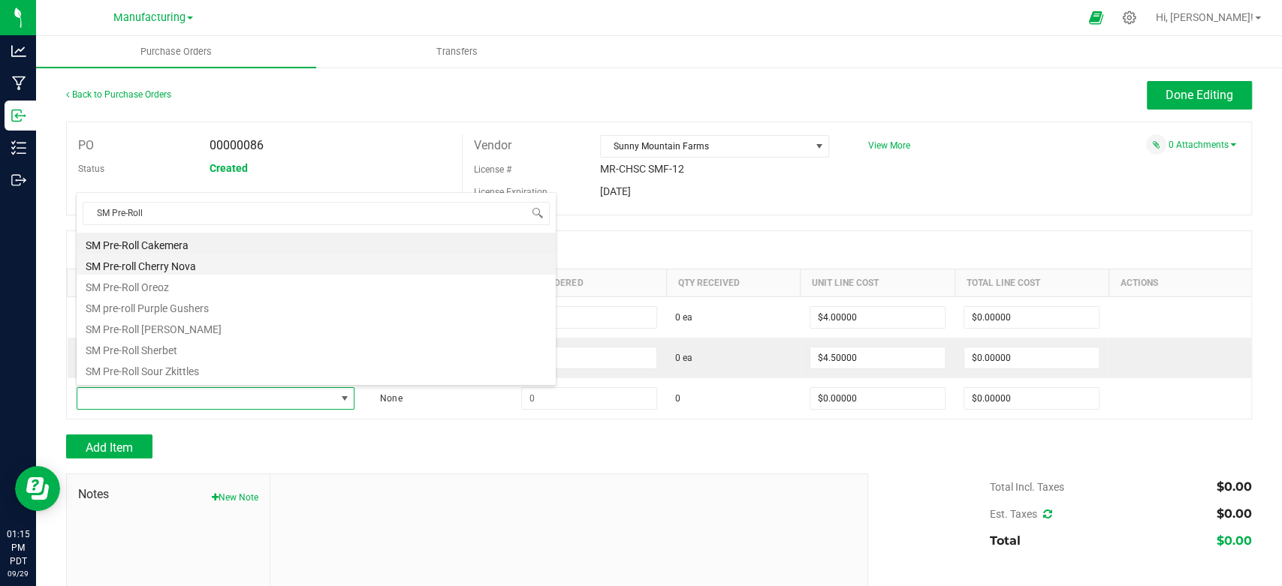
click at [190, 262] on li "SM Pre-roll Cherry Nova" at bounding box center [316, 264] width 479 height 21
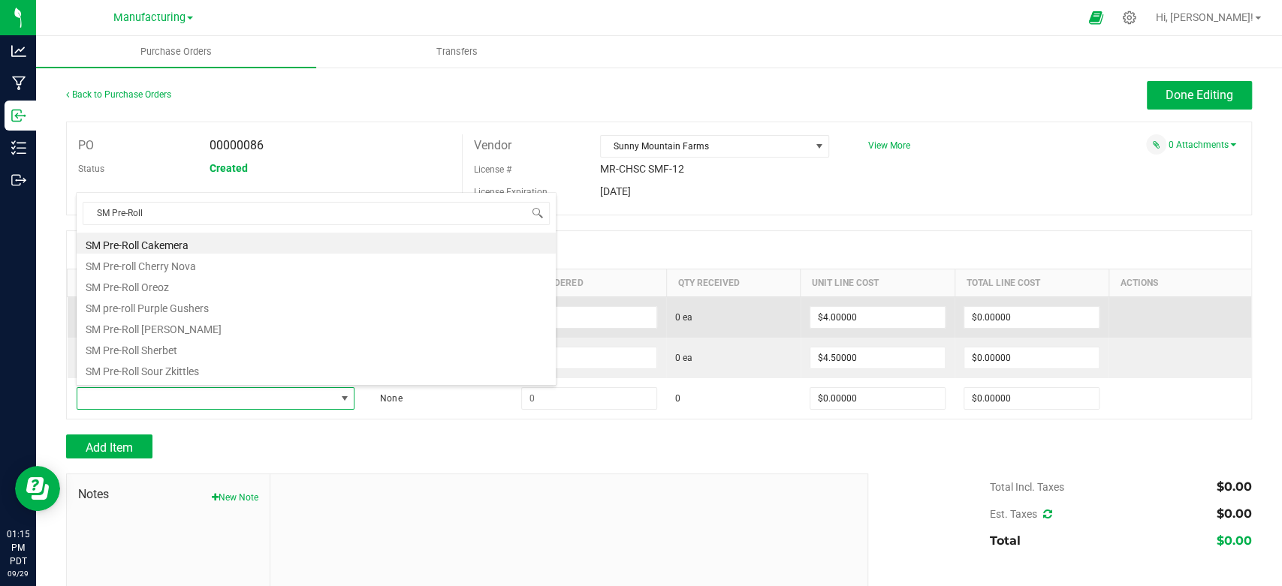
type input "$4.00000"
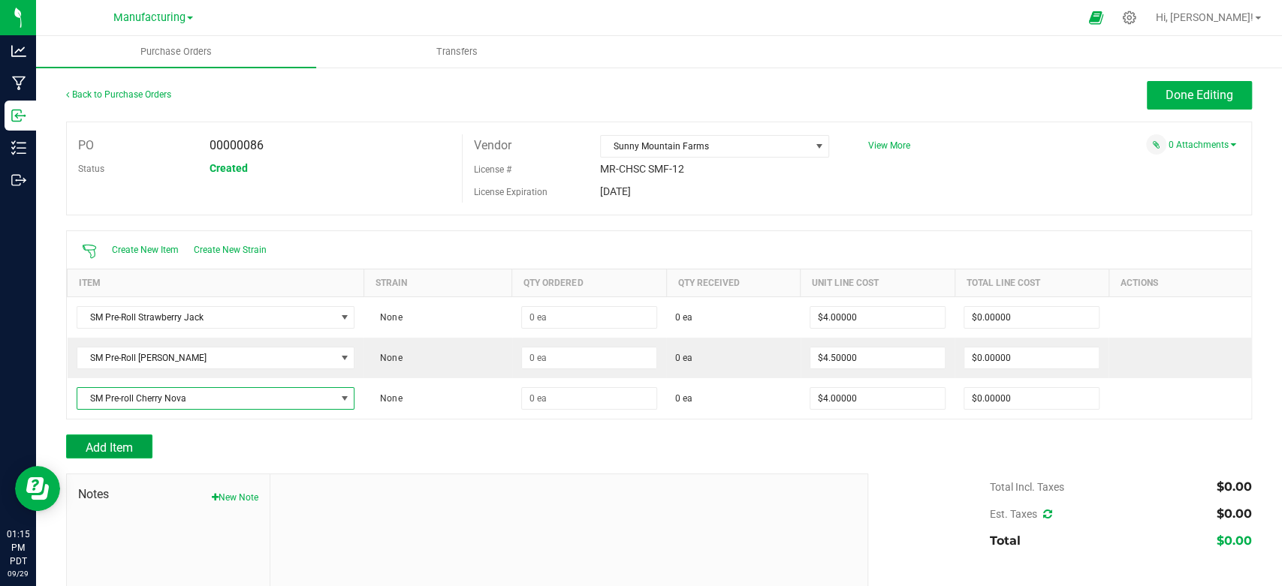
click at [134, 443] on button "Add Item" at bounding box center [109, 447] width 86 height 24
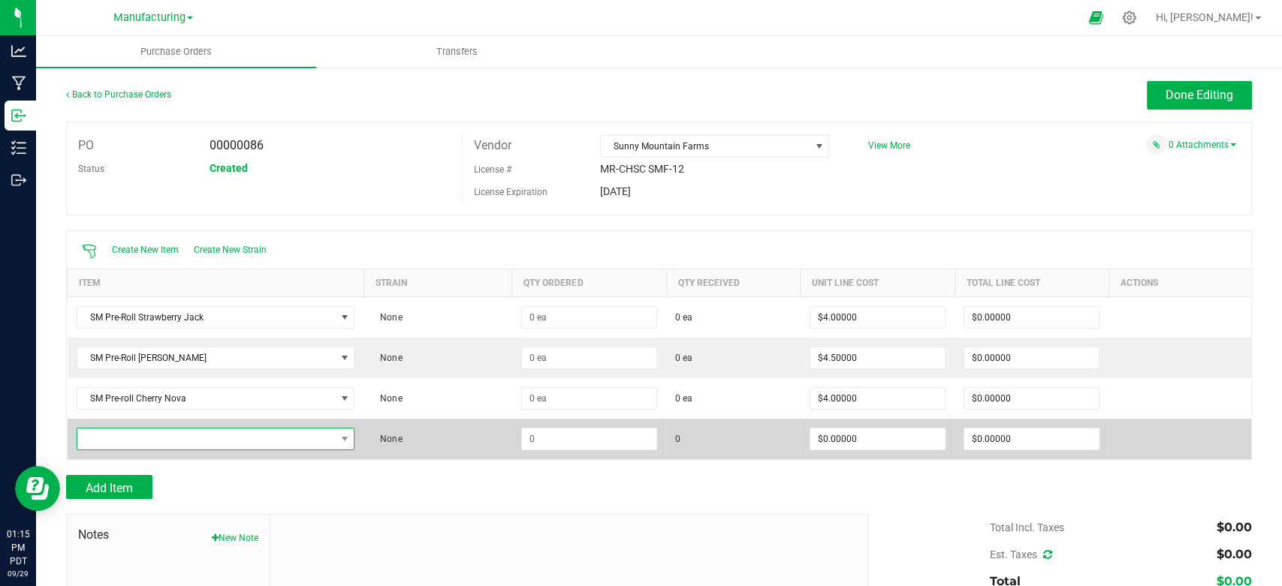
click at [133, 437] on span "NO DATA FOUND" at bounding box center [206, 439] width 258 height 21
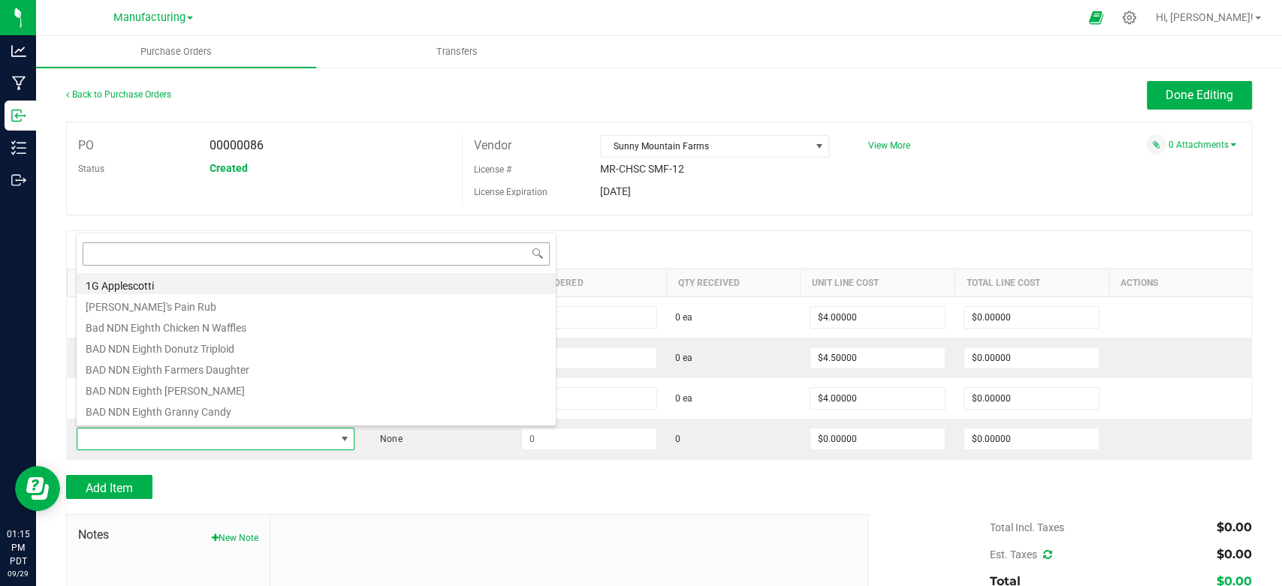
type input "SM Pre-Roll"
click at [181, 383] on li "SM Pre-Roll Sherbet" at bounding box center [316, 388] width 479 height 21
type input "$4.00000"
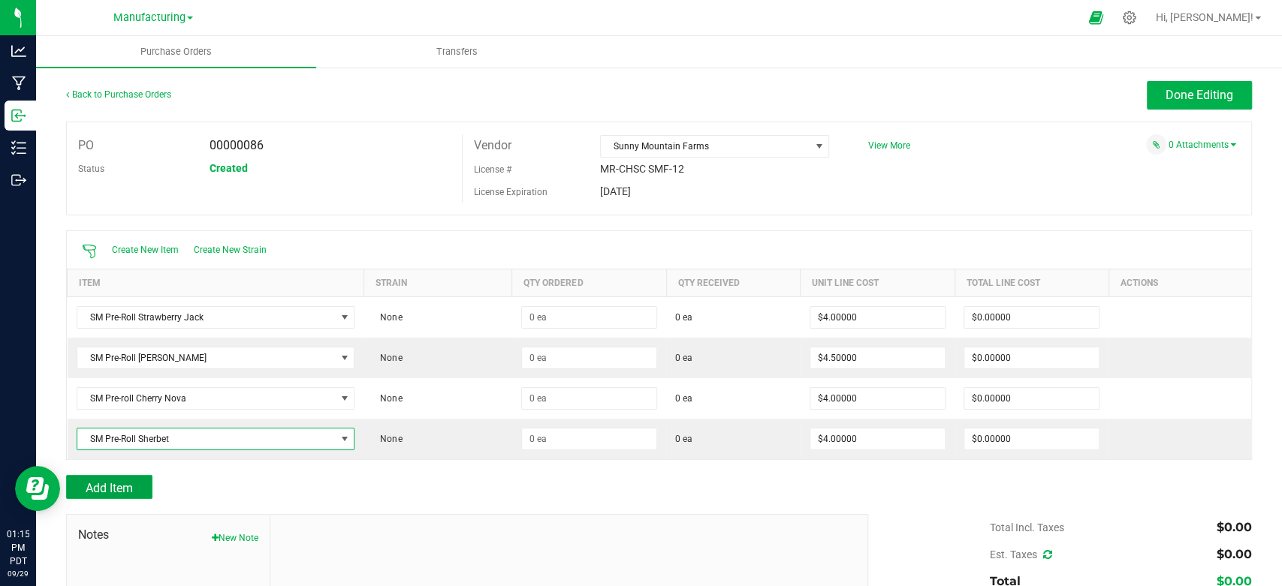
click at [125, 481] on span "Add Item" at bounding box center [109, 488] width 47 height 14
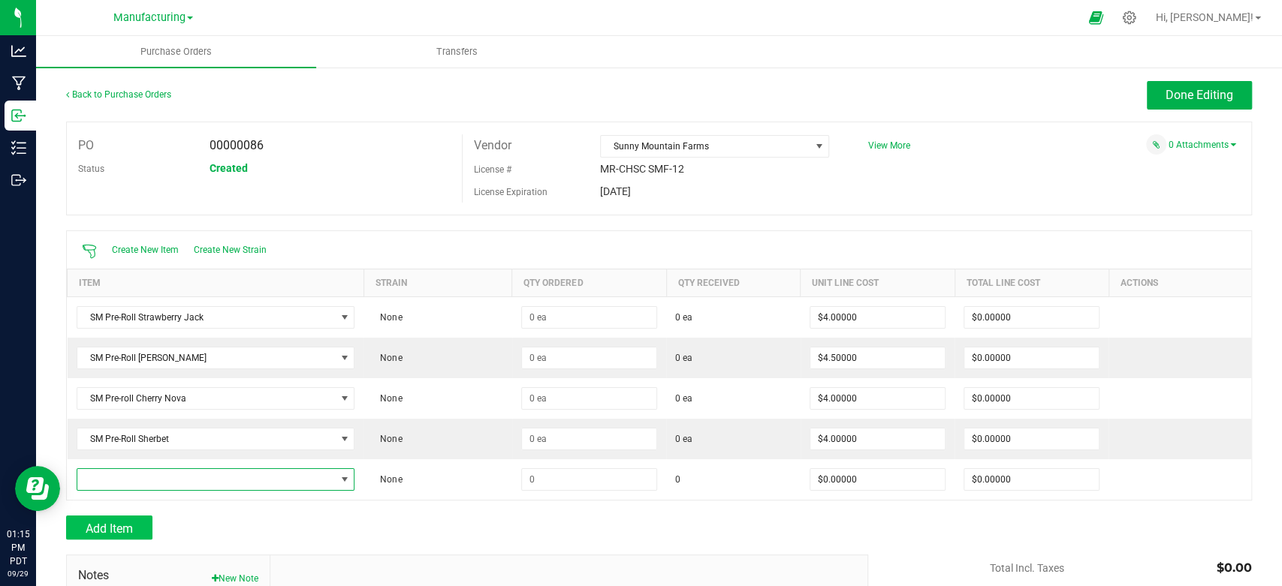
click at [125, 479] on span "NO DATA FOUND" at bounding box center [206, 479] width 258 height 21
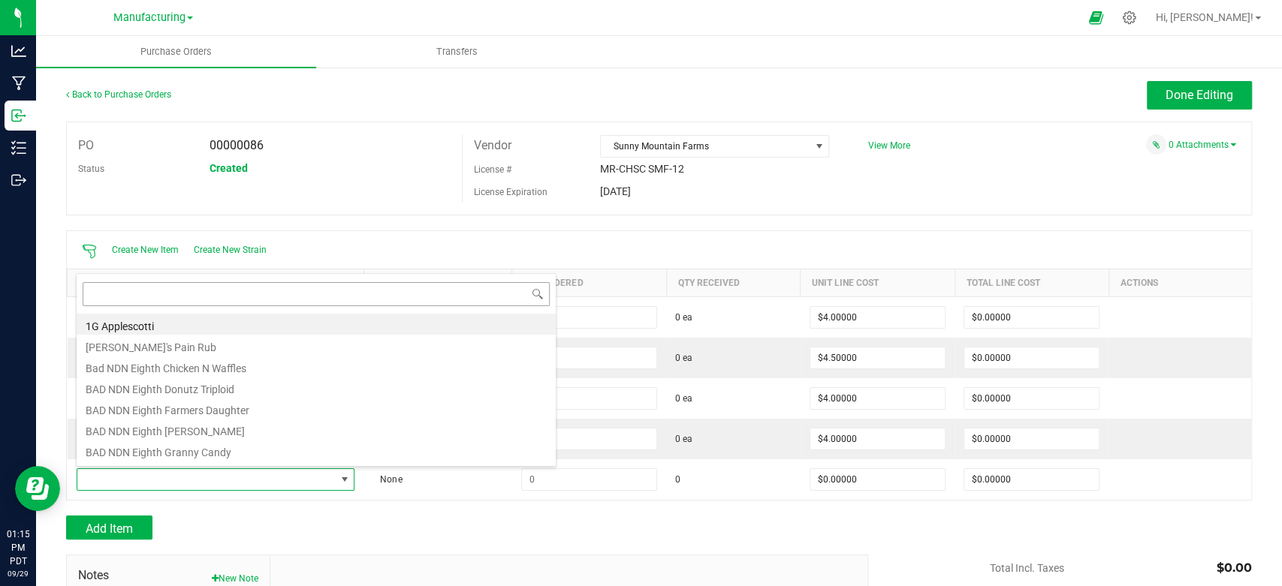
type input "SM Pre-Roll"
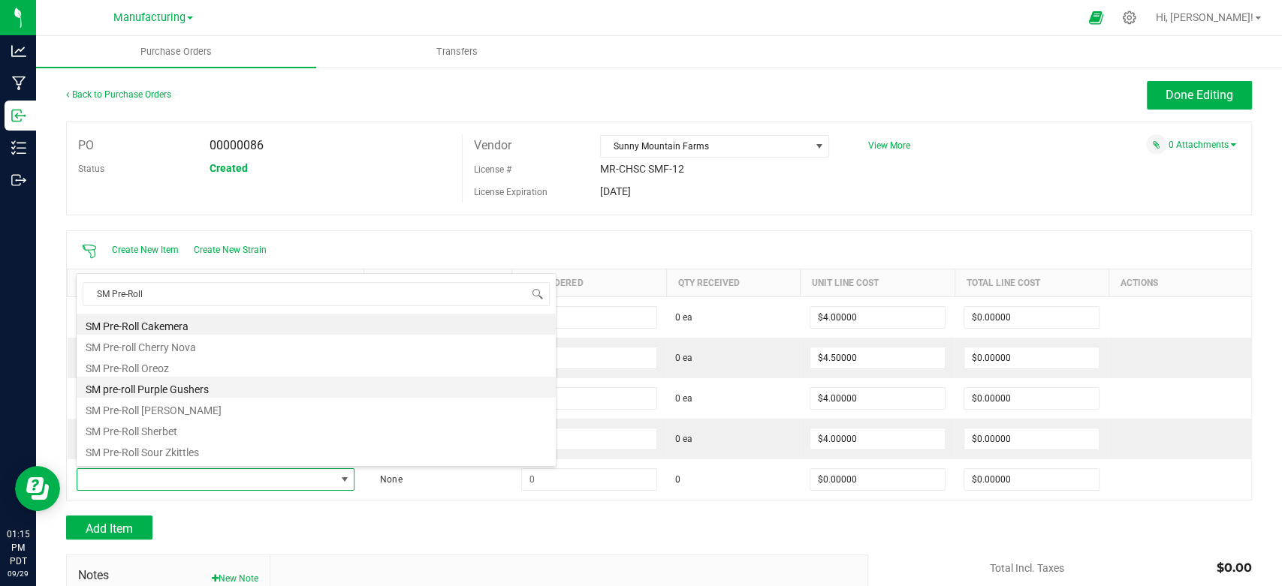
click at [185, 389] on li "SM pre-roll Purple Gushers" at bounding box center [316, 387] width 479 height 21
type input "$4.00000"
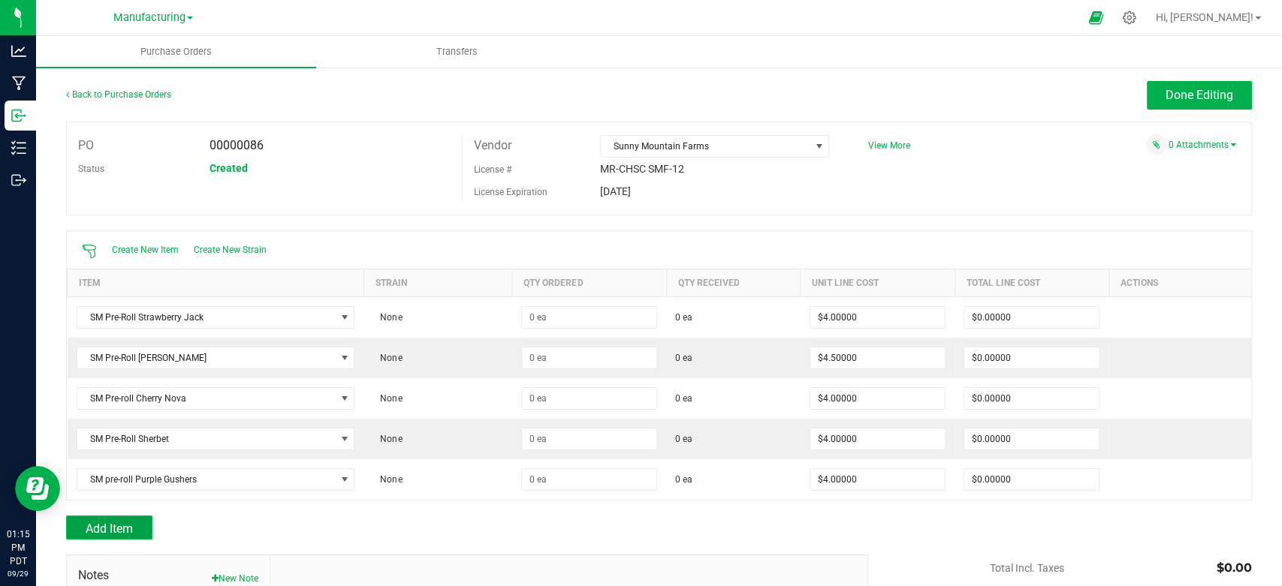
click at [126, 526] on span "Add Item" at bounding box center [109, 529] width 47 height 14
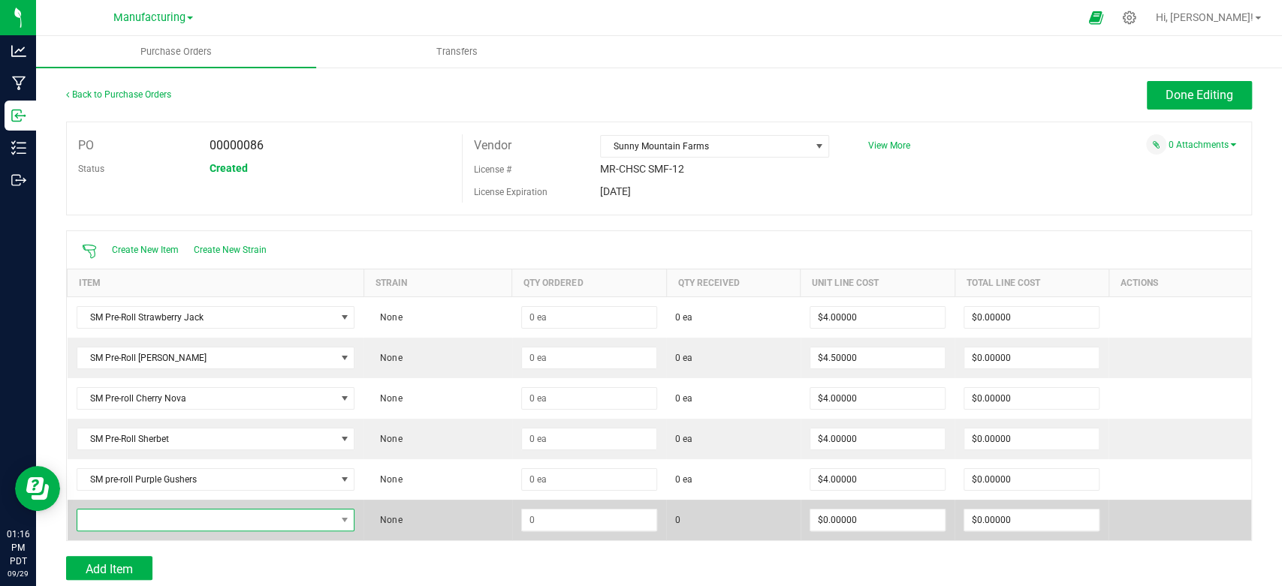
click at [134, 515] on span "NO DATA FOUND" at bounding box center [206, 520] width 258 height 21
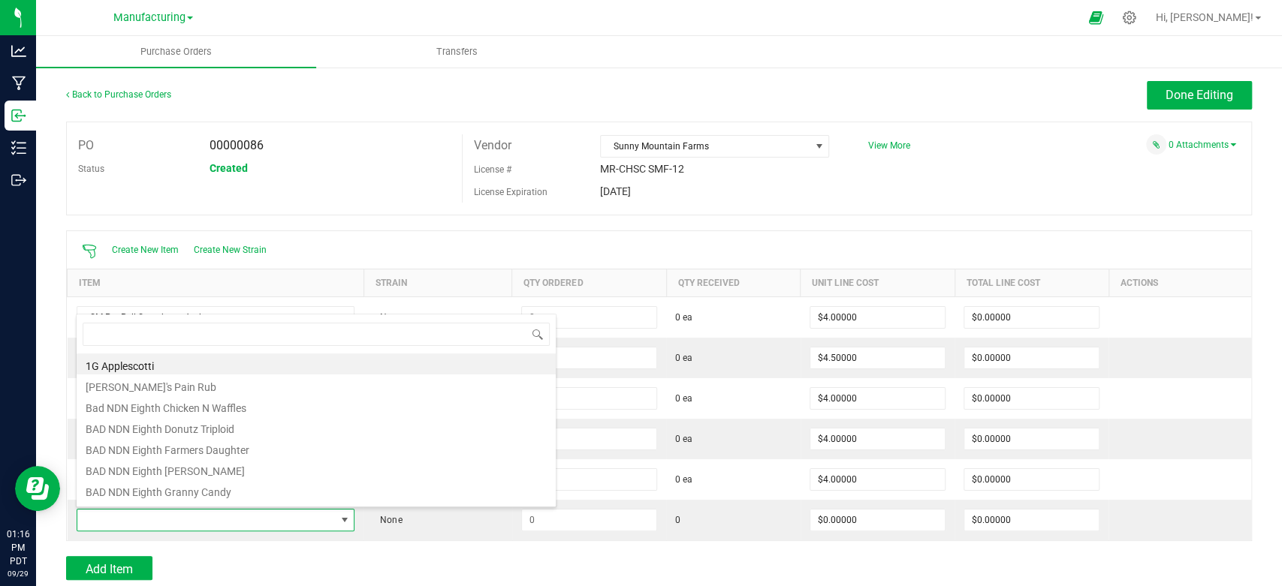
type input "SM Pre-Roll"
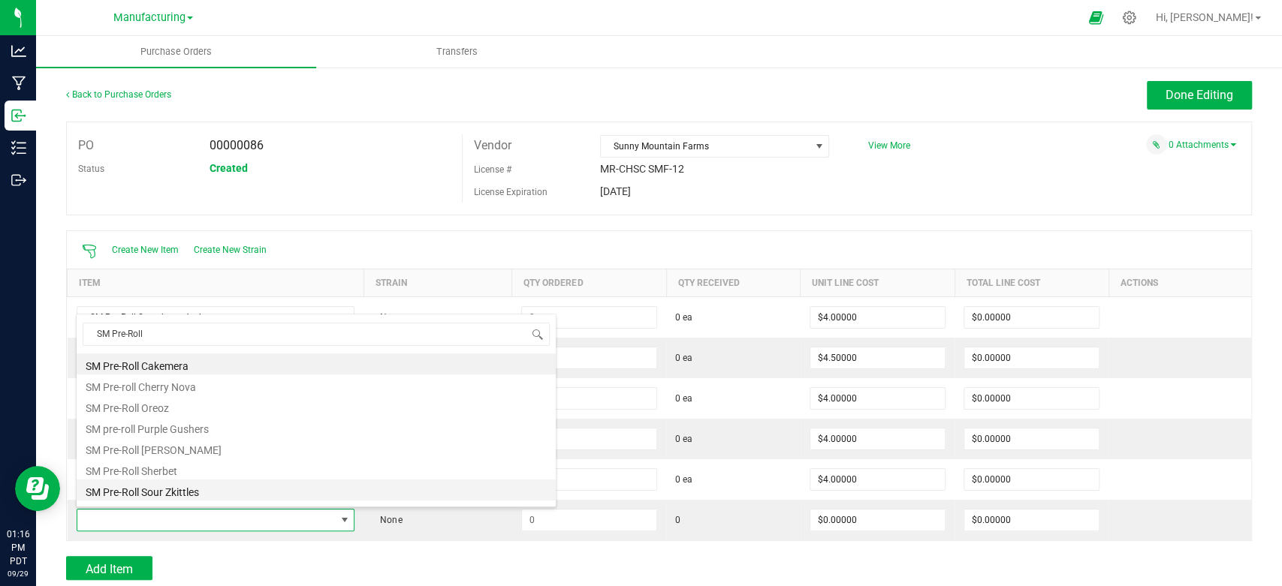
click at [170, 496] on li "SM Pre-Roll Sour Zkittles" at bounding box center [316, 490] width 479 height 21
type input "$4.50000"
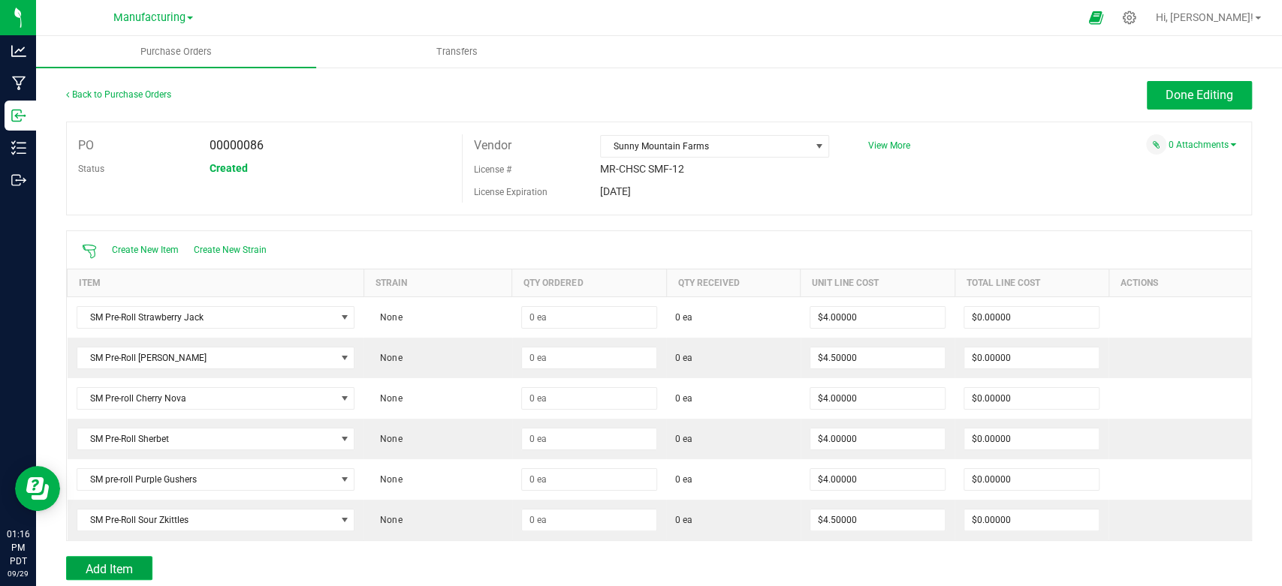
click at [132, 559] on button "Add Item" at bounding box center [109, 568] width 86 height 24
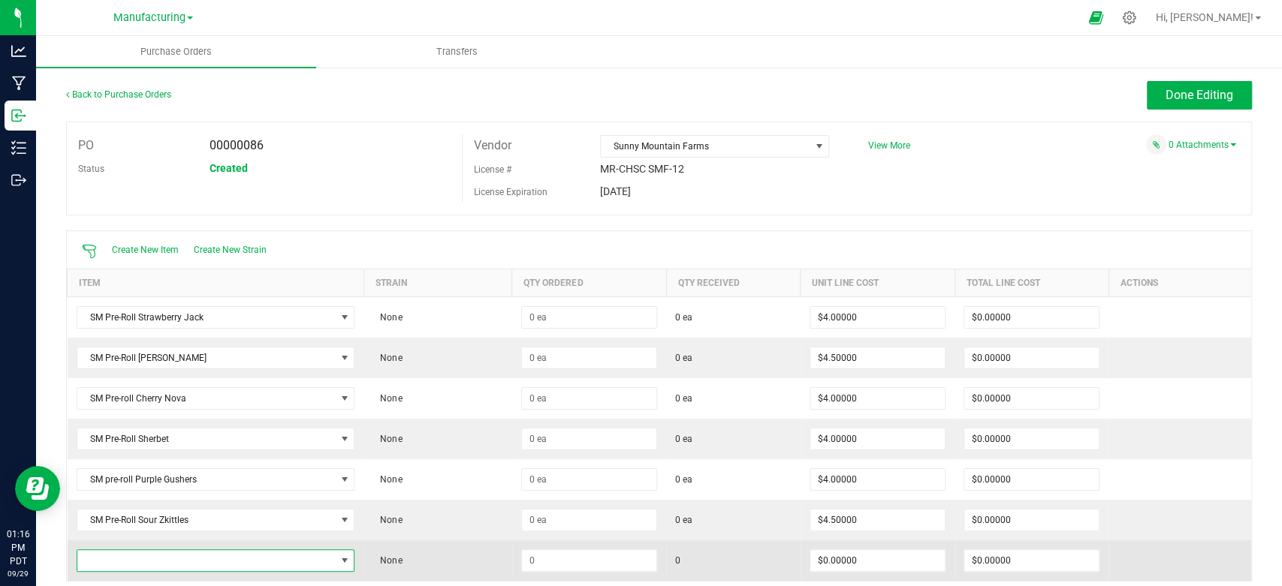
click at [155, 561] on span "NO DATA FOUND" at bounding box center [206, 560] width 258 height 21
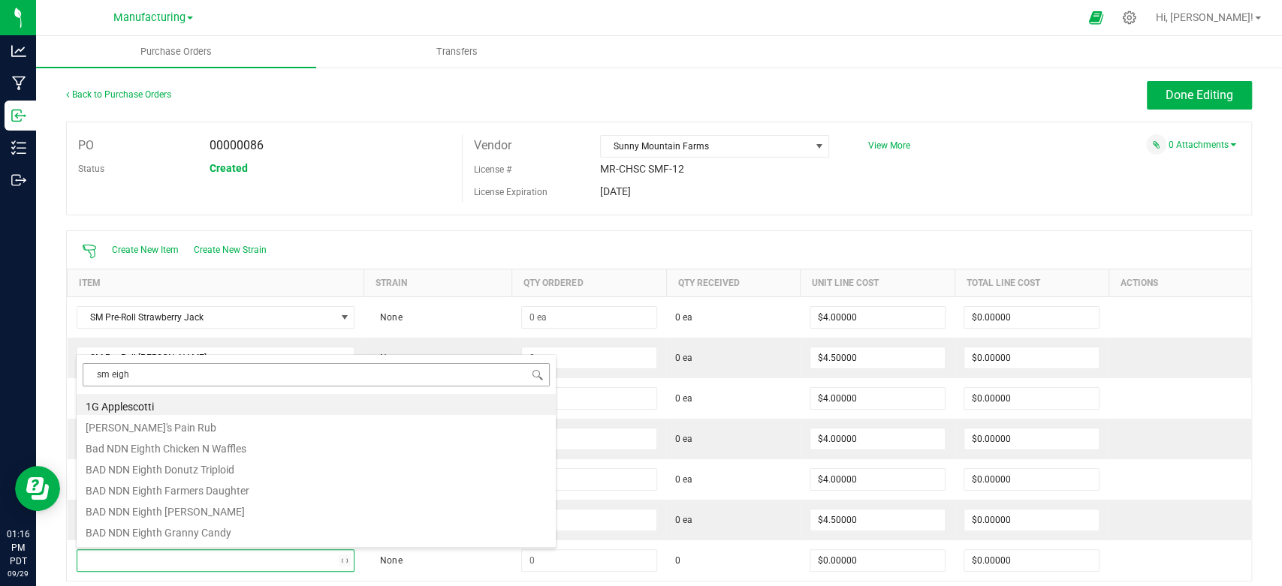
type input "sm eight"
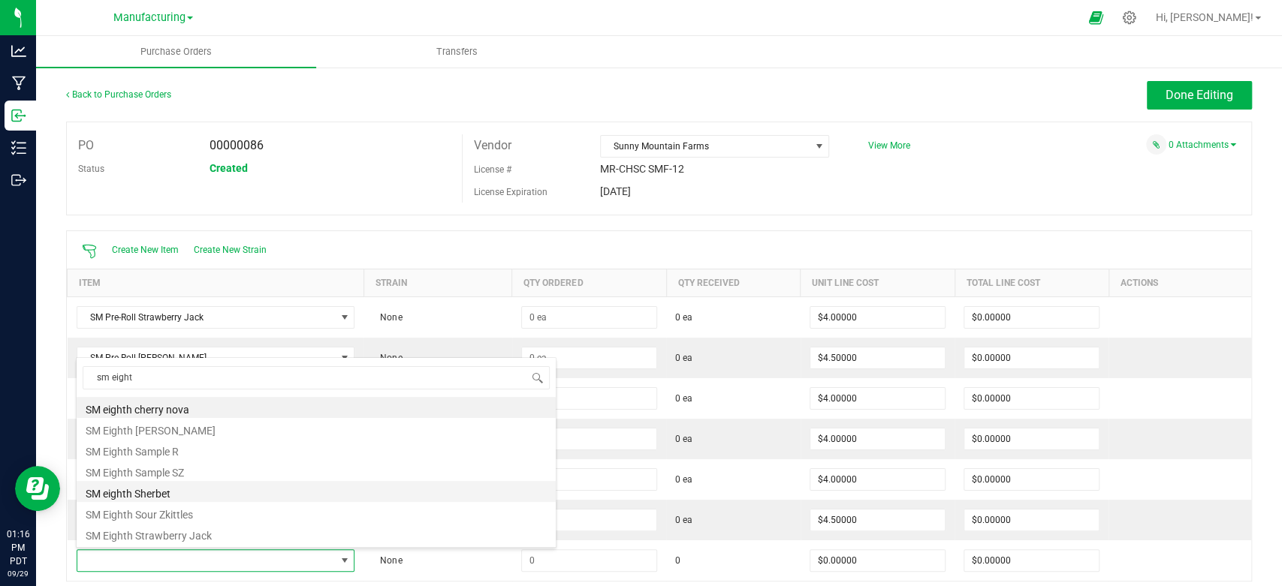
click at [176, 488] on li "SM eighth Sherbet" at bounding box center [316, 491] width 479 height 21
type input "$15.00000"
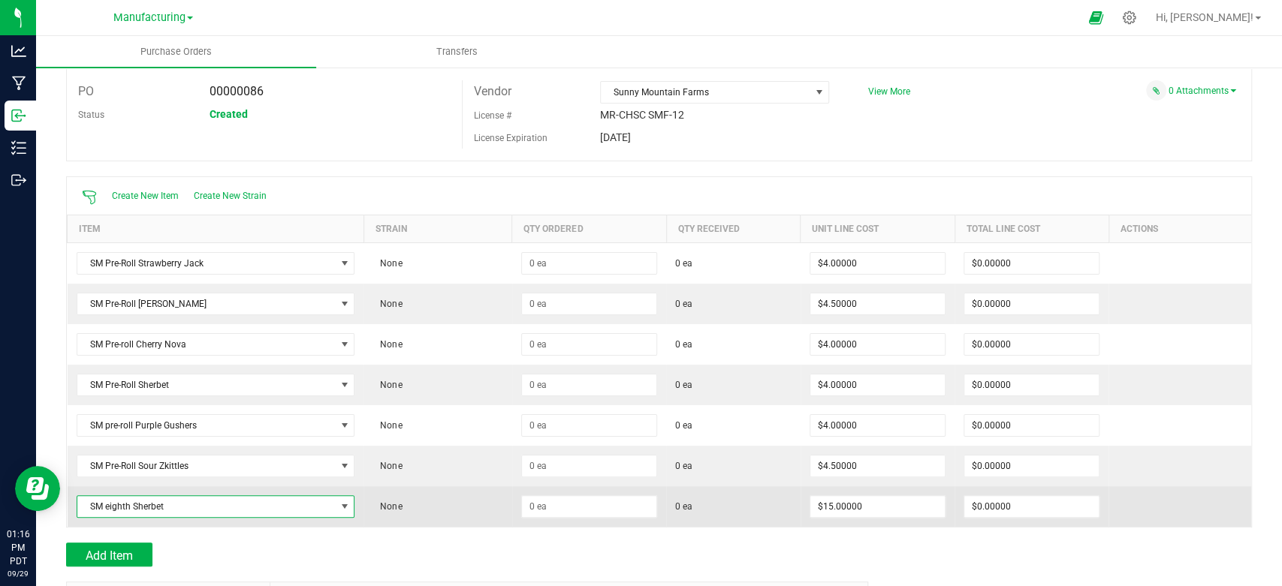
scroll to position [83, 0]
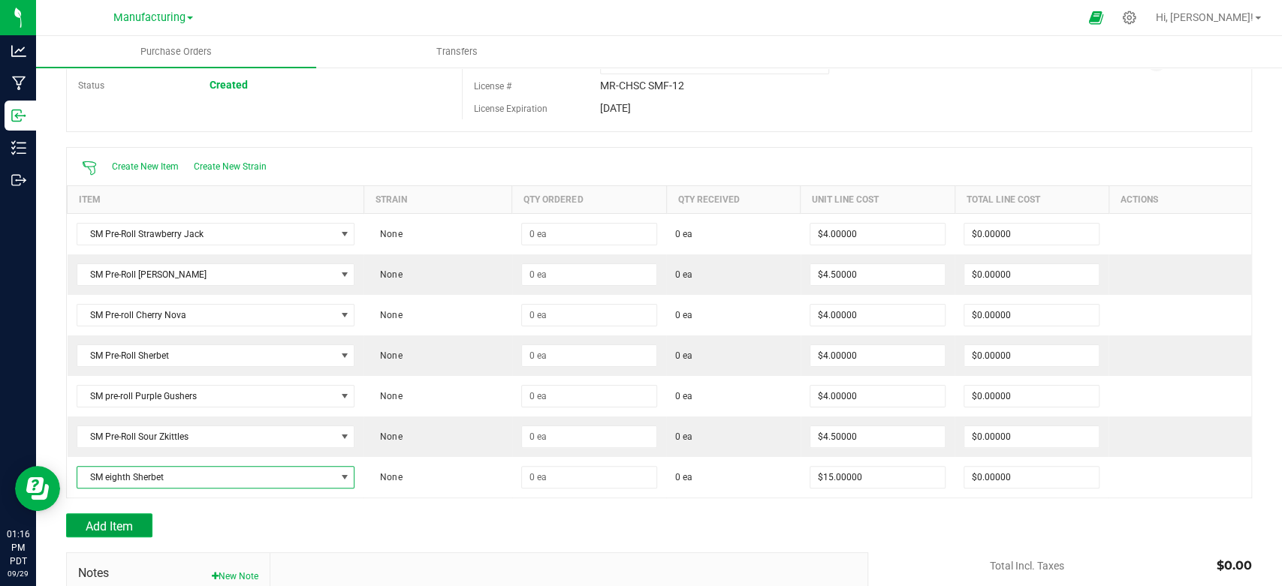
click at [125, 526] on span "Add Item" at bounding box center [109, 527] width 47 height 14
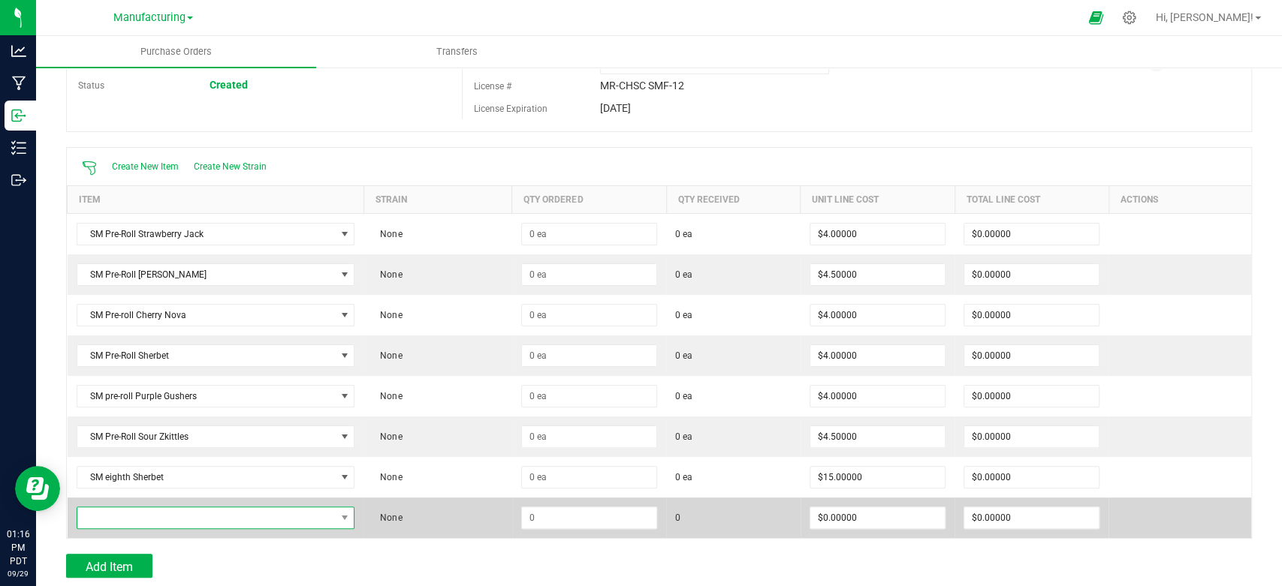
click at [127, 514] on span "NO DATA FOUND" at bounding box center [206, 518] width 258 height 21
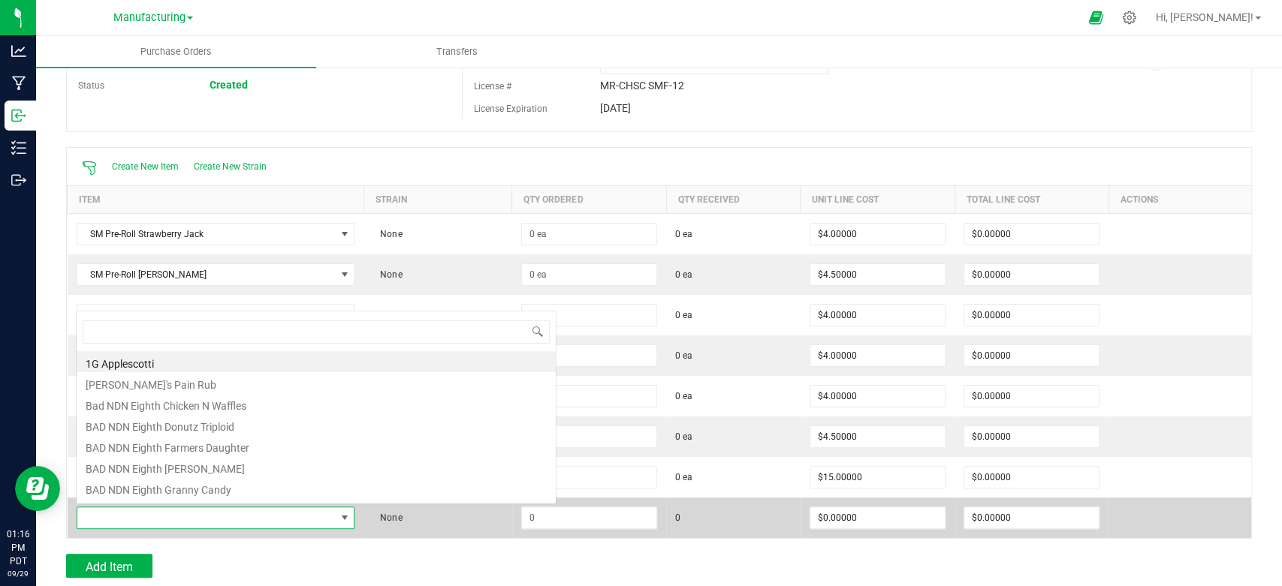
scroll to position [22, 270]
type input "sm eight"
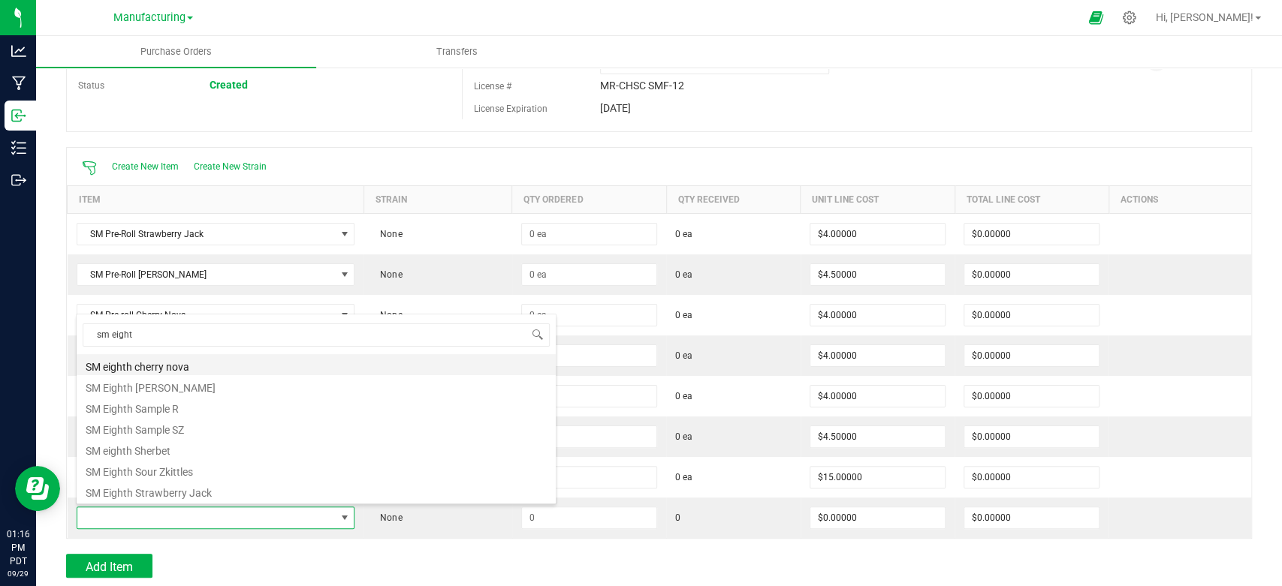
click at [176, 360] on li "SM eighth cherry nova" at bounding box center [316, 364] width 479 height 21
type input "$15.00000"
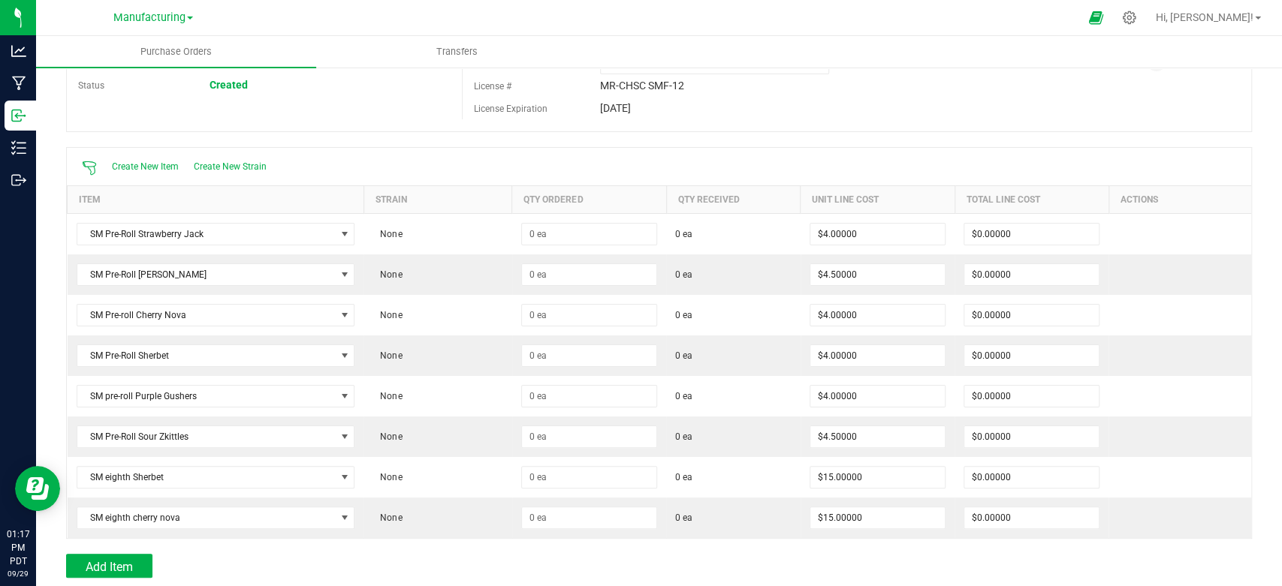
drag, startPoint x: 519, startPoint y: 560, endPoint x: 270, endPoint y: 570, distance: 248.7
click at [512, 559] on div "Add Item" at bounding box center [461, 566] width 791 height 24
click at [116, 574] on button "Add Item" at bounding box center [109, 566] width 86 height 24
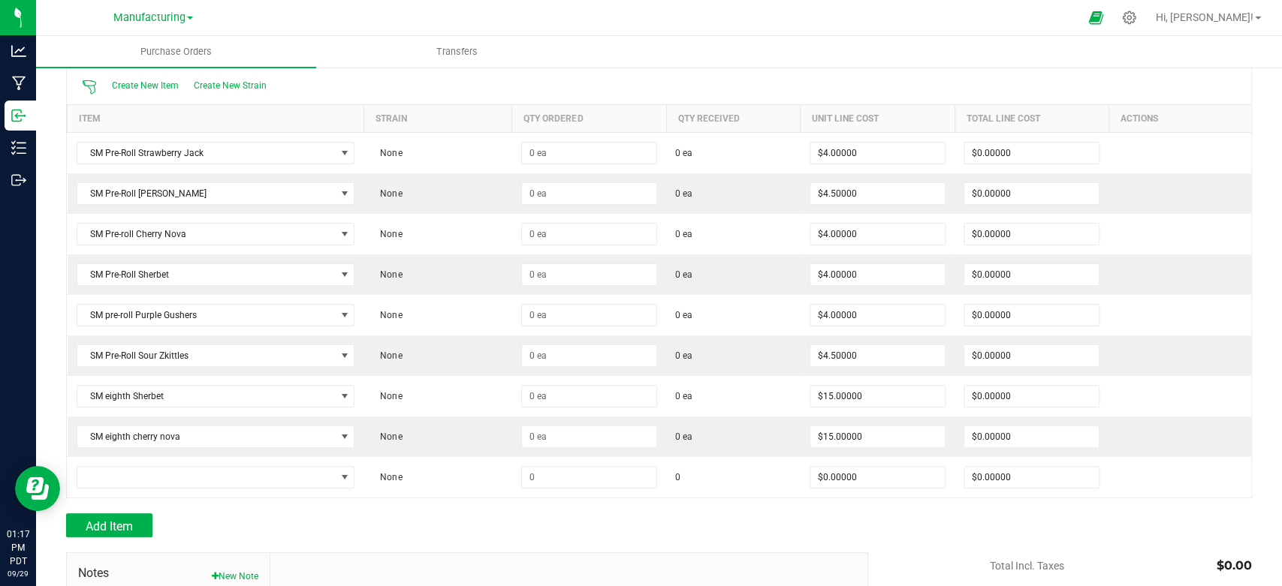
scroll to position [250, 0]
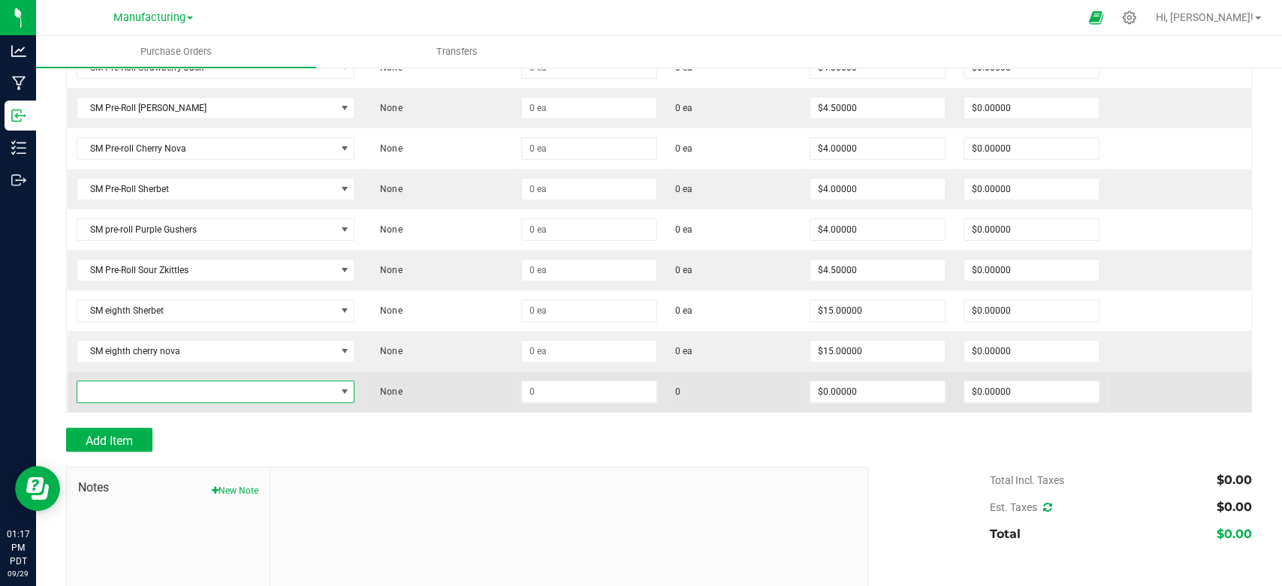
click at [215, 390] on span "NO DATA FOUND" at bounding box center [206, 391] width 258 height 21
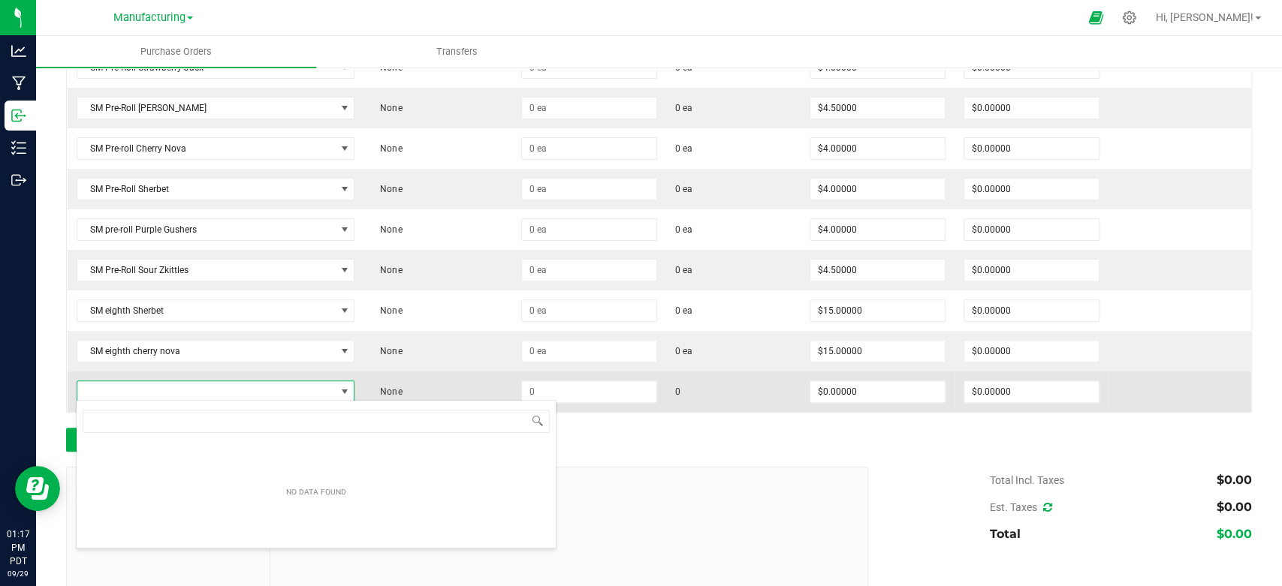
scroll to position [75068, 74817]
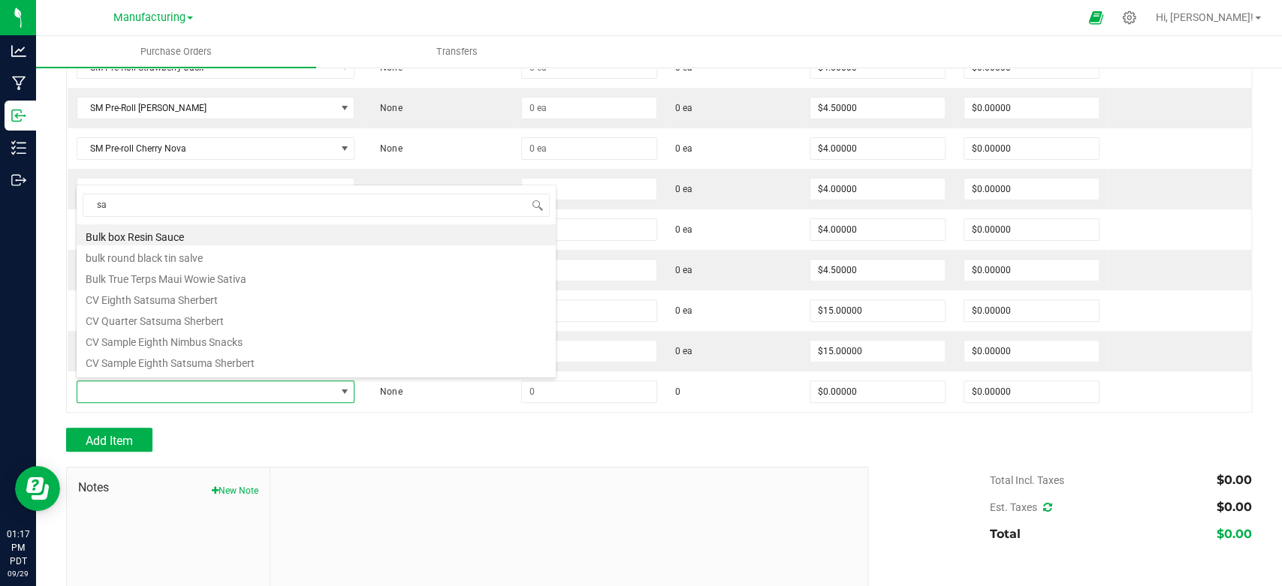
type input "[PERSON_NAME]"
click at [138, 365] on li "Sample pre-roll" at bounding box center [316, 361] width 479 height 21
type input "$0.10000"
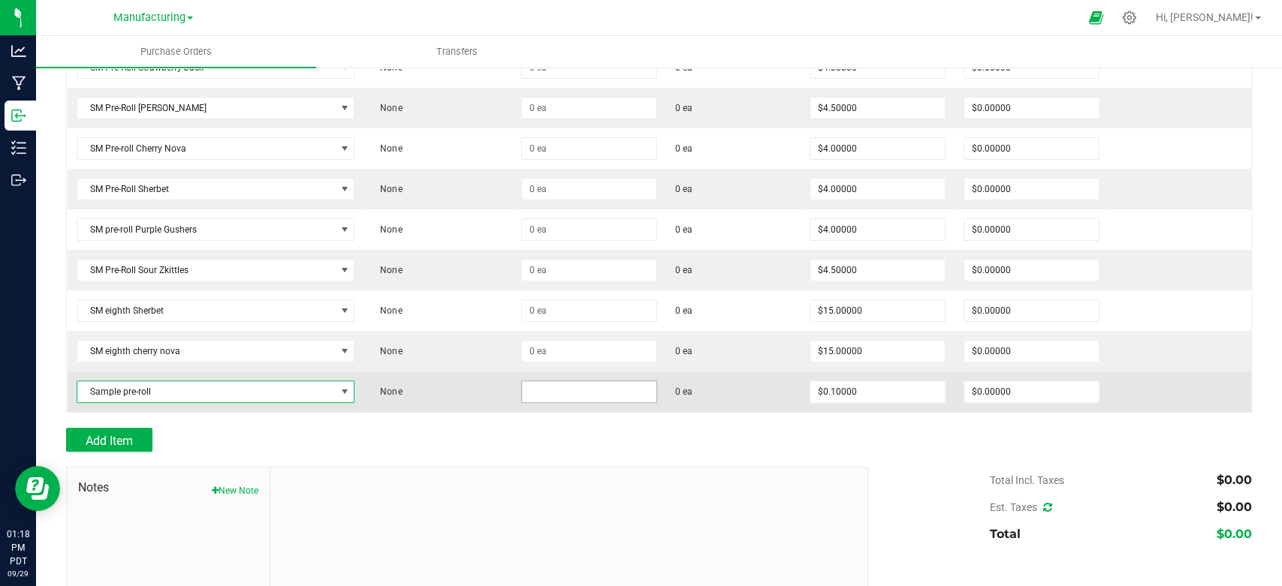
click at [528, 398] on input at bounding box center [589, 391] width 134 height 21
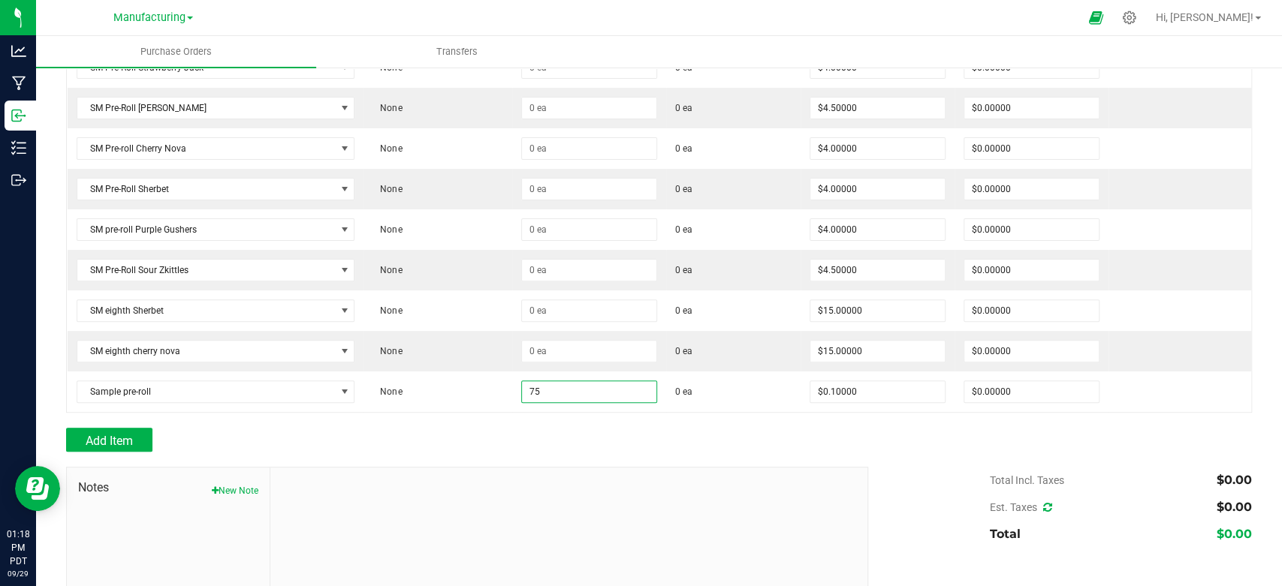
type input "75 ea"
click at [476, 421] on div at bounding box center [659, 420] width 1186 height 15
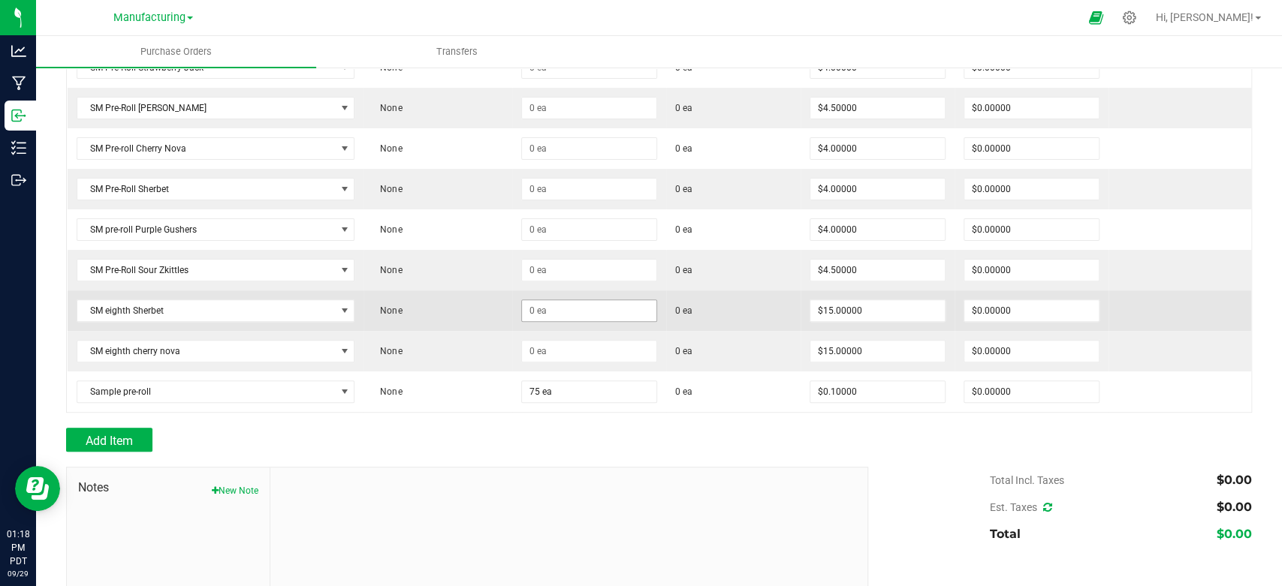
type input "$7.50000"
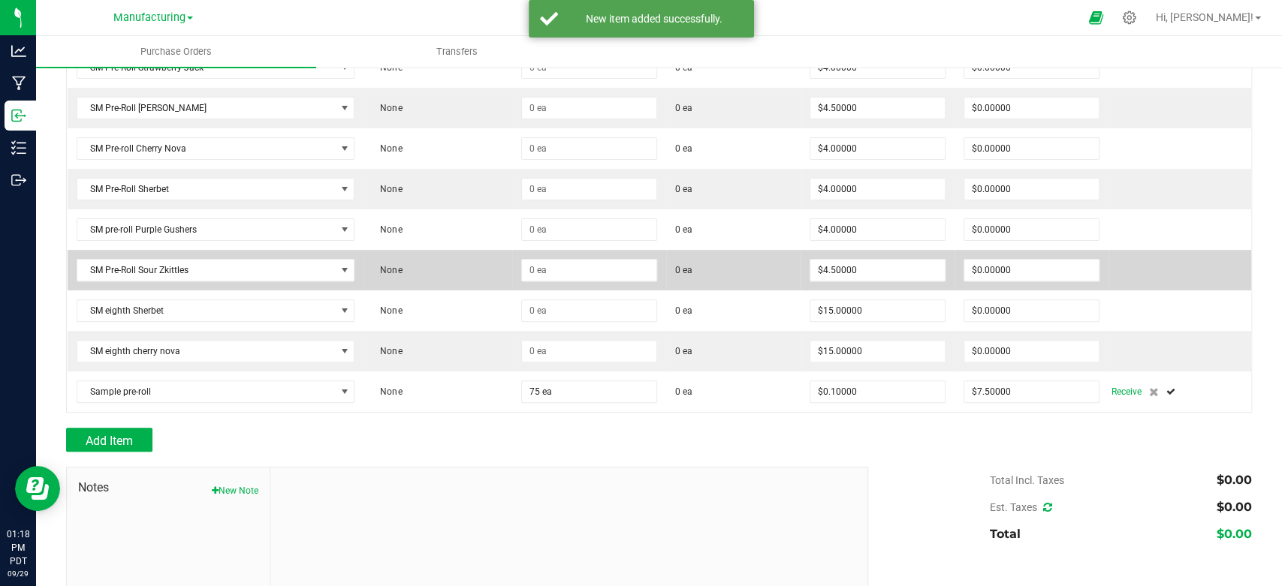
scroll to position [0, 0]
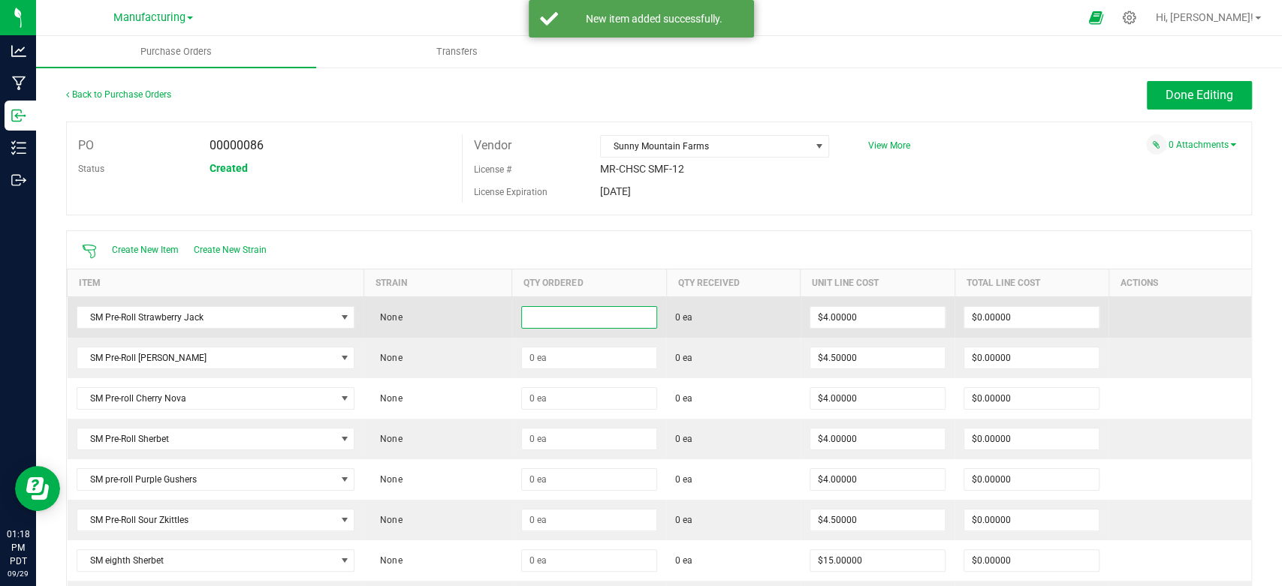
click at [541, 309] on input at bounding box center [589, 317] width 134 height 21
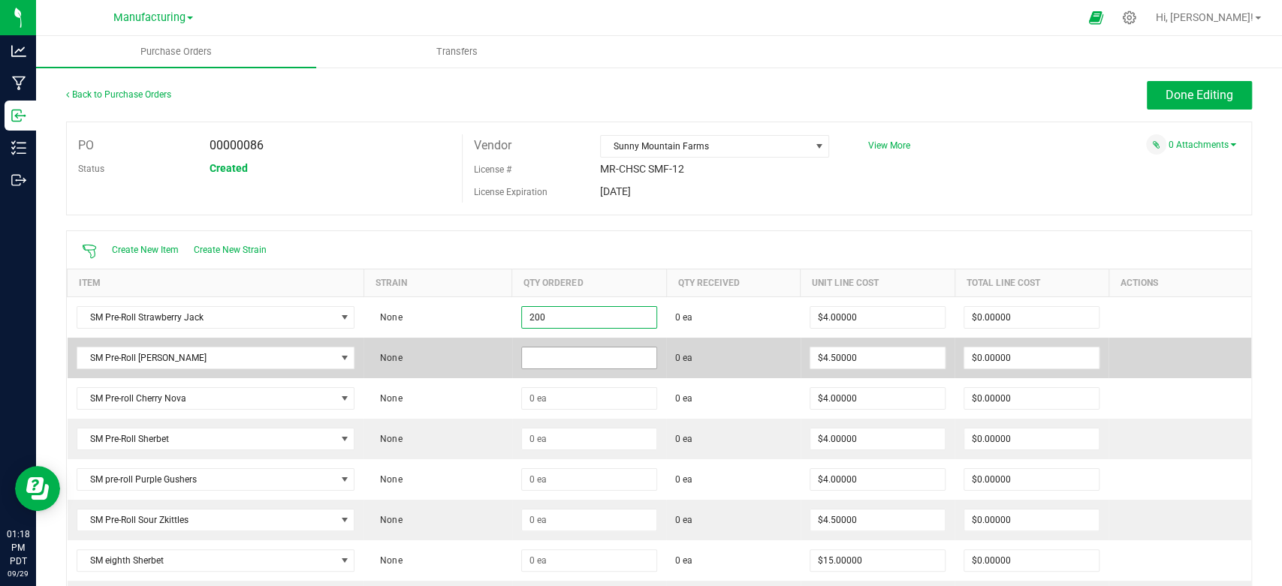
click at [533, 355] on input at bounding box center [589, 358] width 134 height 21
type input "200 ea"
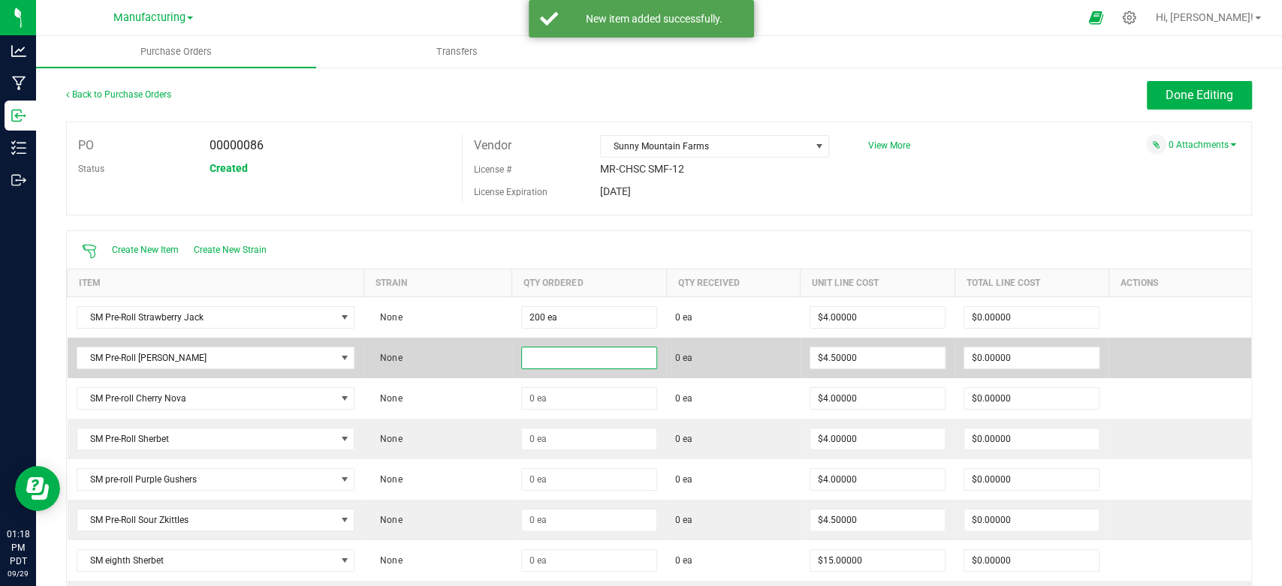
type input "$800.00000"
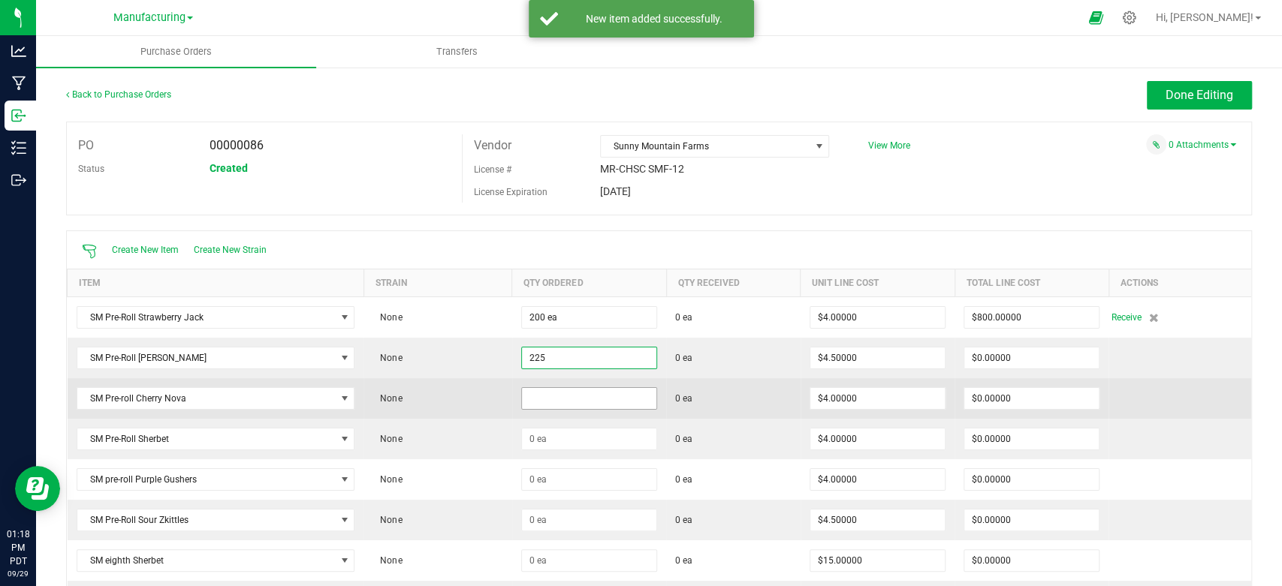
click at [544, 395] on input at bounding box center [589, 398] width 134 height 21
type input "225 ea"
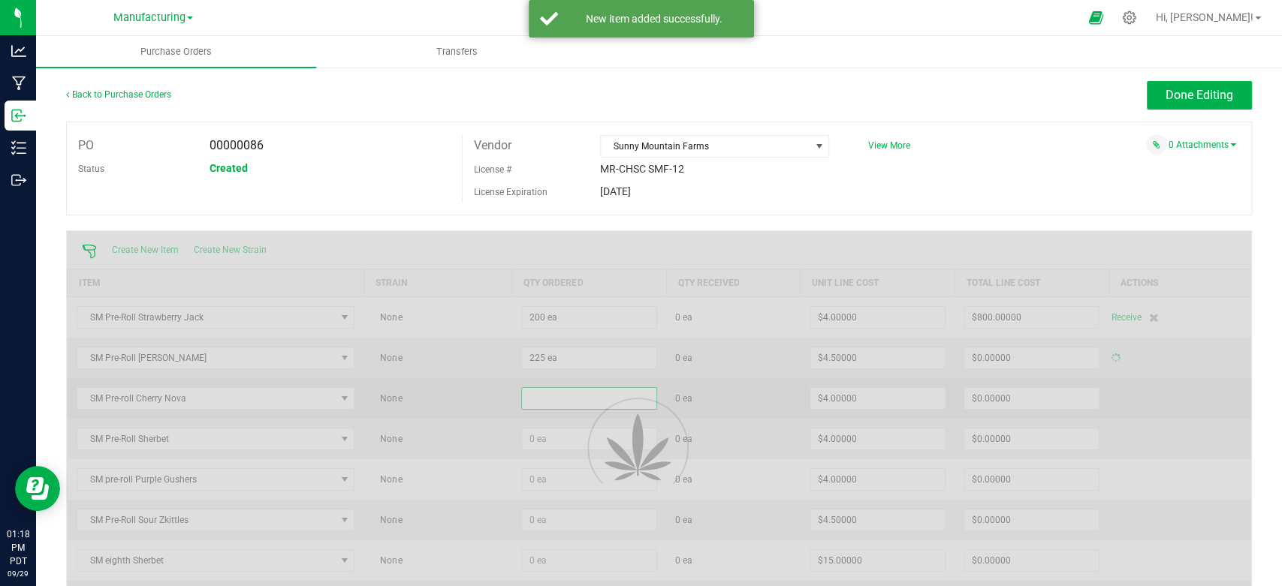
type input "$1,012.50000"
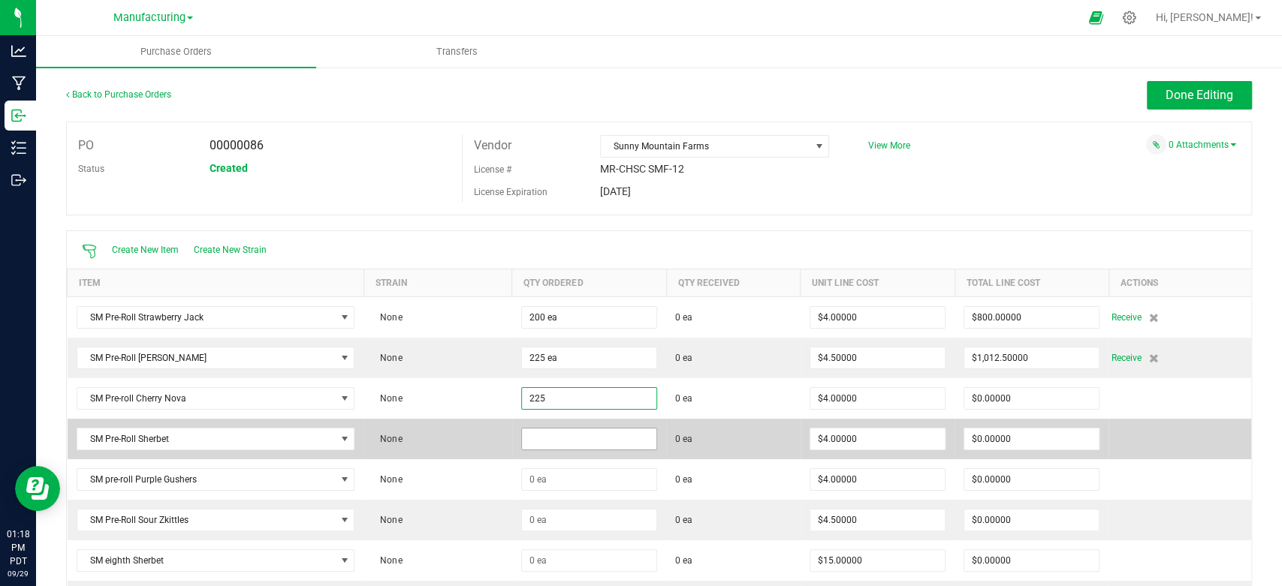
click at [538, 439] on input at bounding box center [589, 439] width 134 height 21
type input "225 ea"
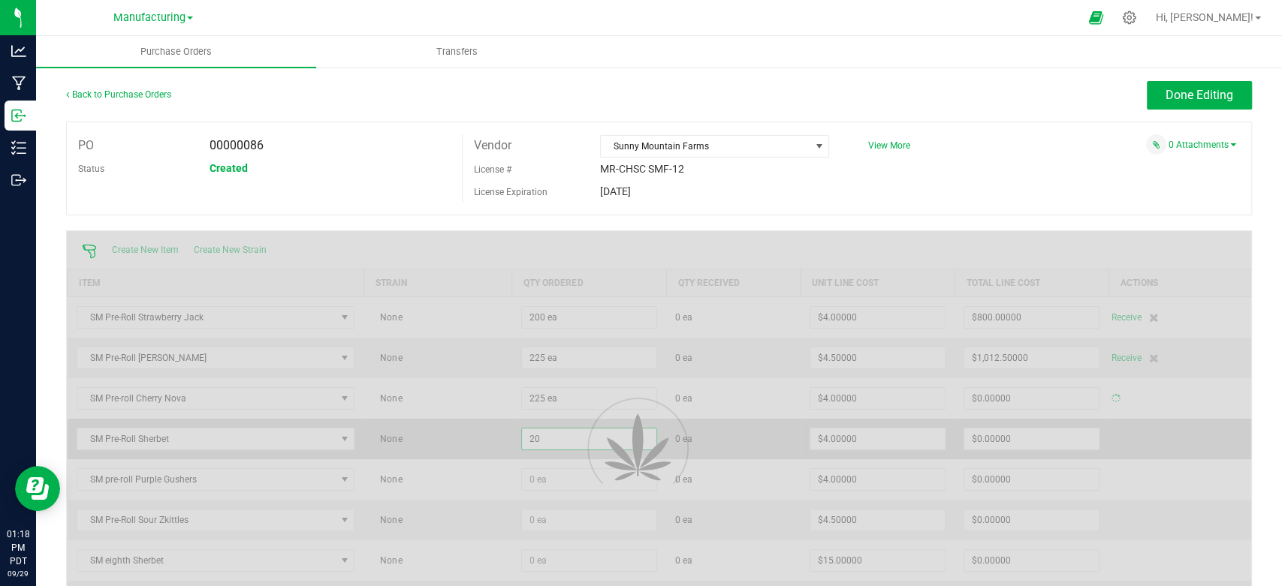
type input "200"
type input "$900.00000"
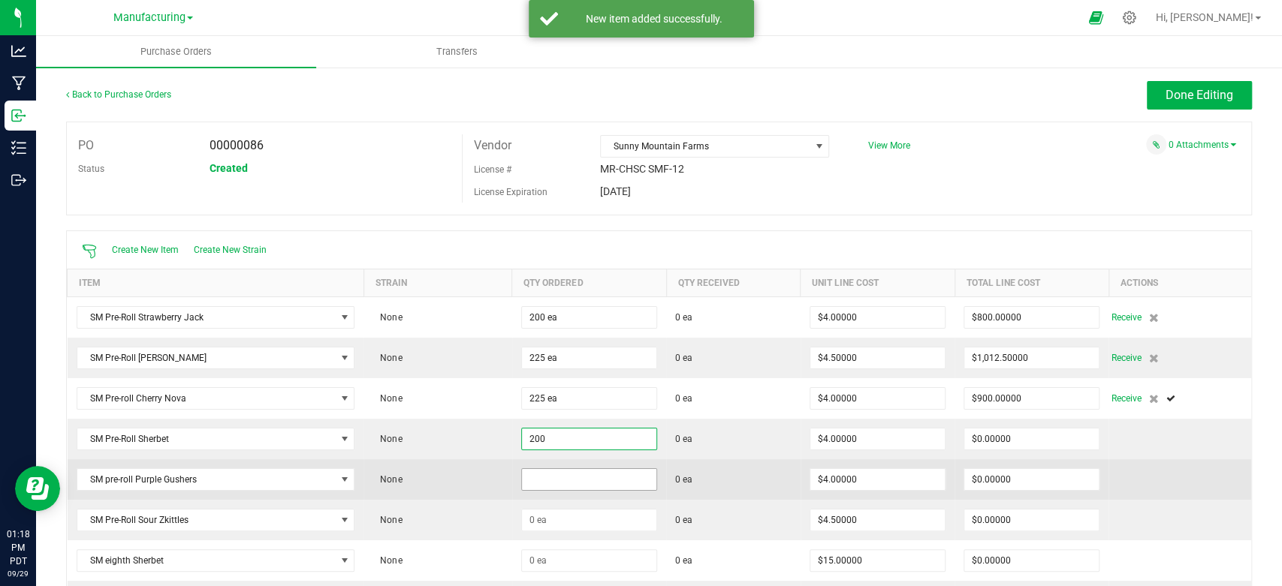
click at [549, 472] on input at bounding box center [589, 479] width 134 height 21
type input "200 ea"
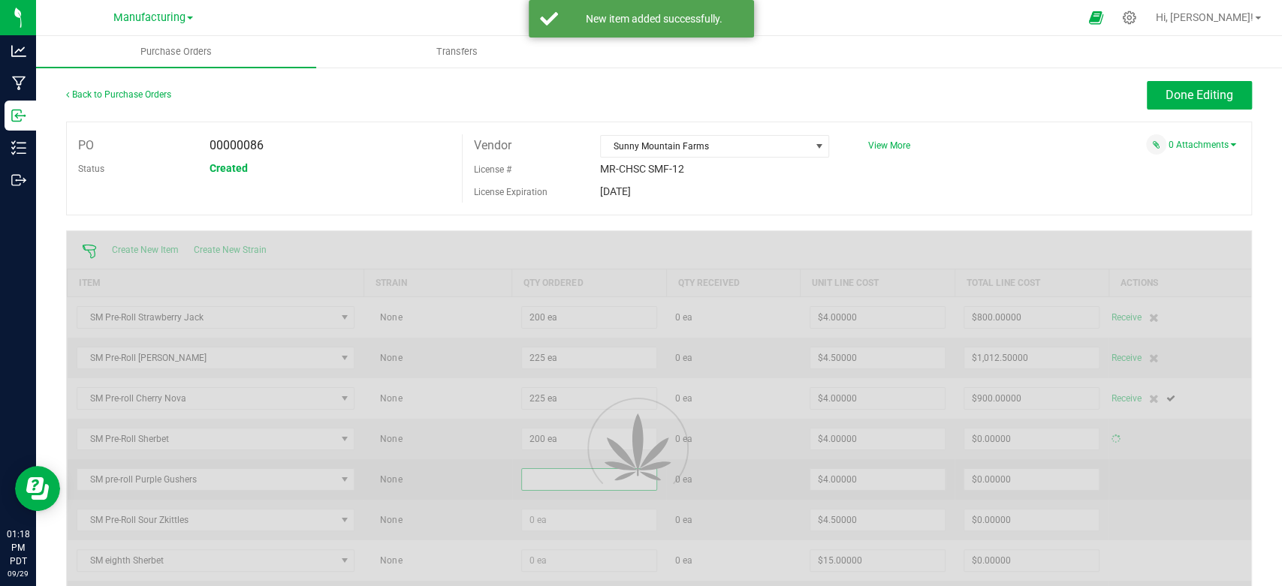
type input "$800.00000"
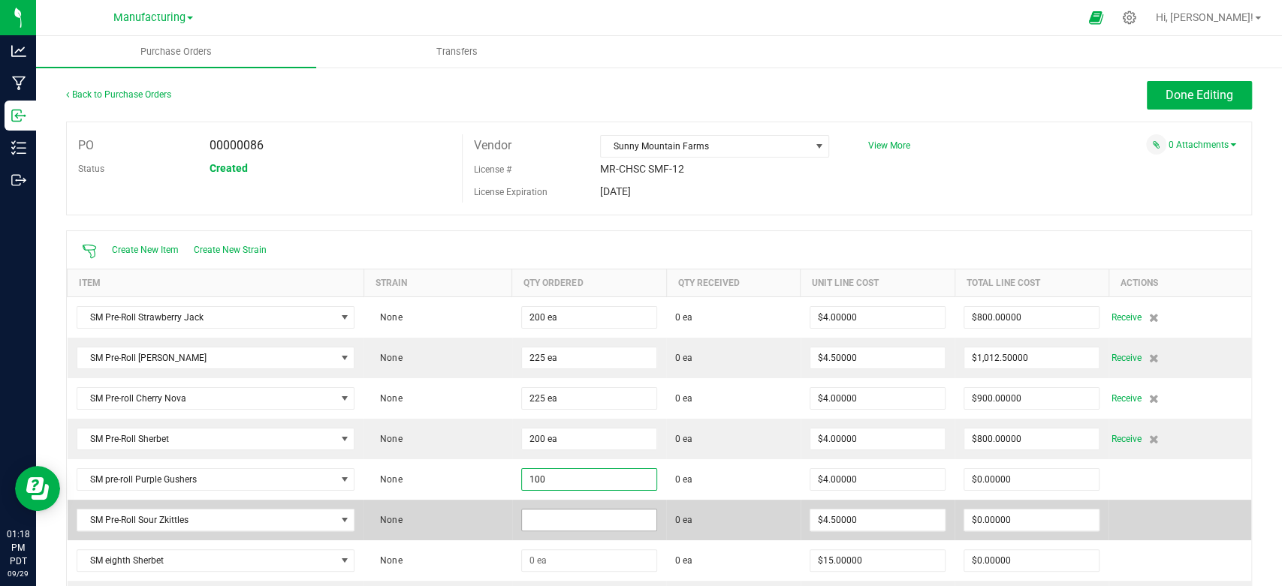
click at [544, 517] on input at bounding box center [589, 520] width 134 height 21
type input "100 ea"
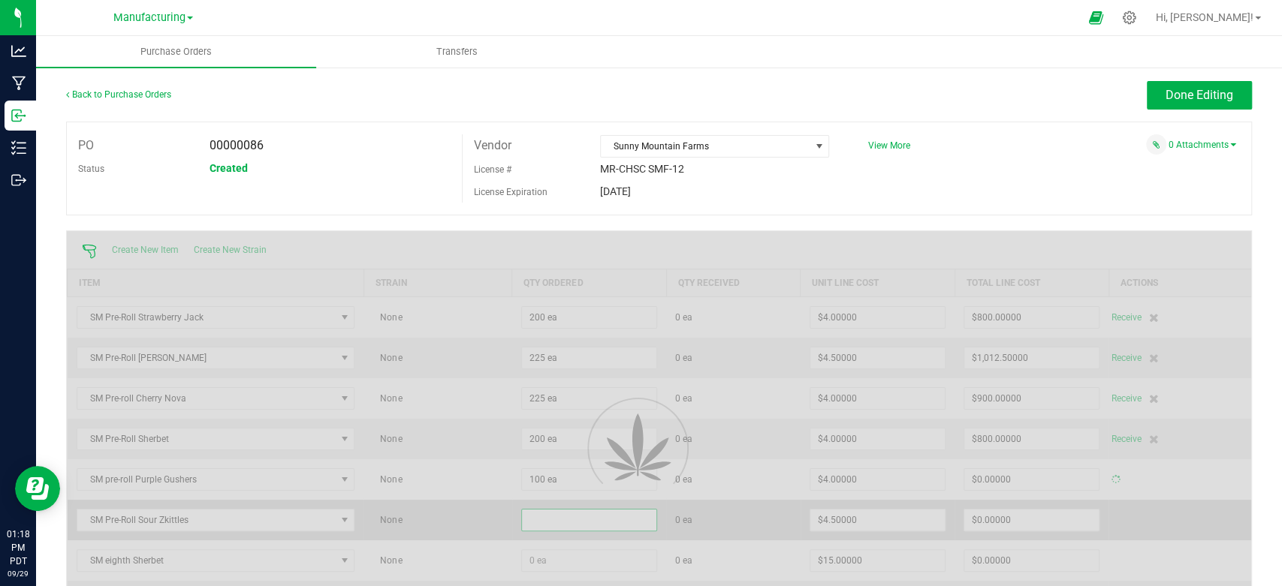
type input "$400.00000"
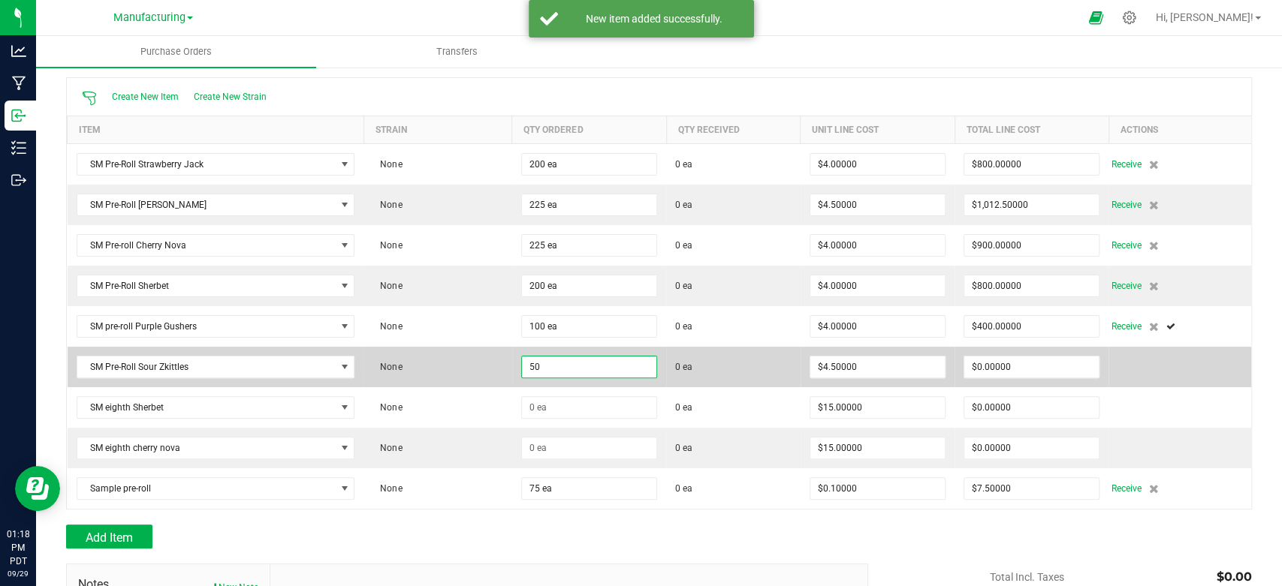
scroll to position [162, 0]
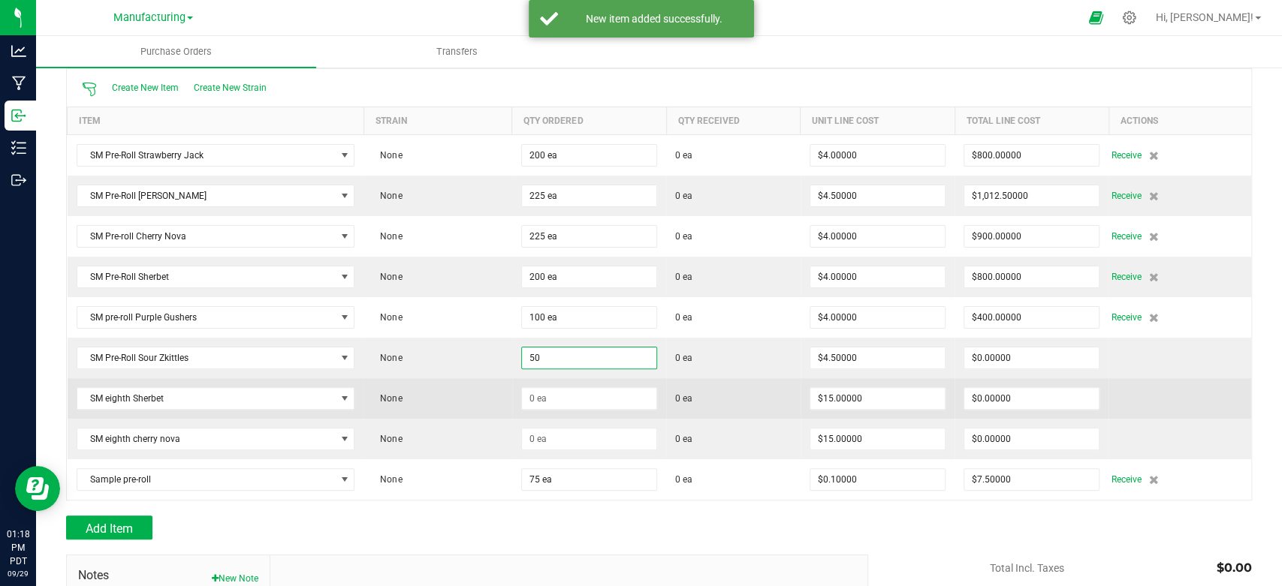
click at [469, 399] on td "None" at bounding box center [437, 398] width 148 height 41
type input "50 ea"
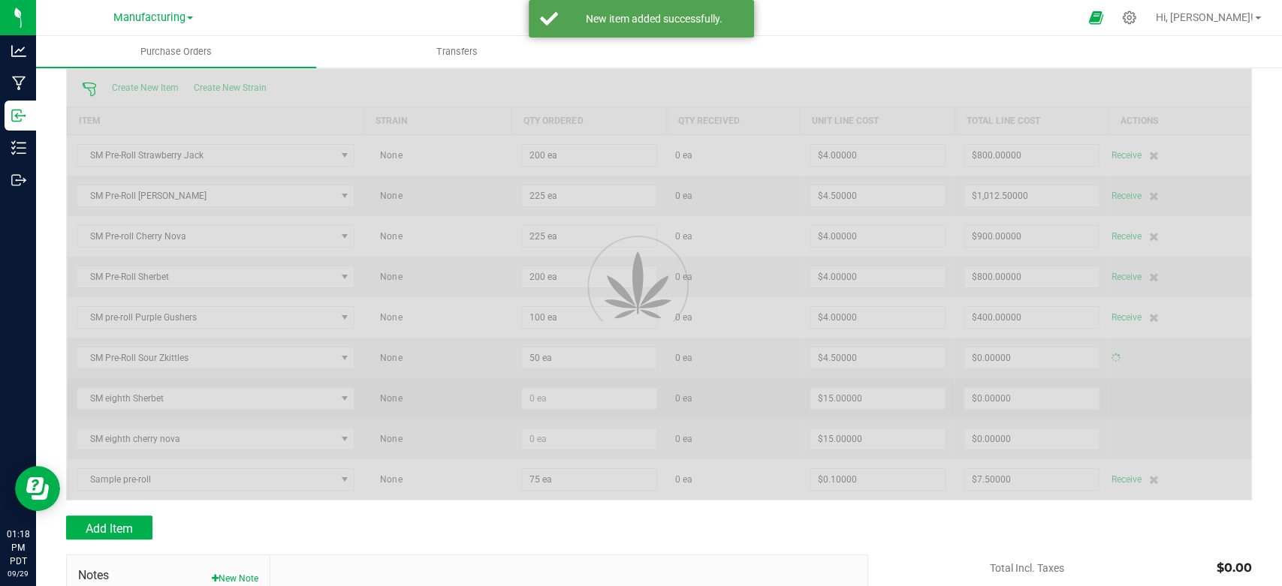
type input "$225.00000"
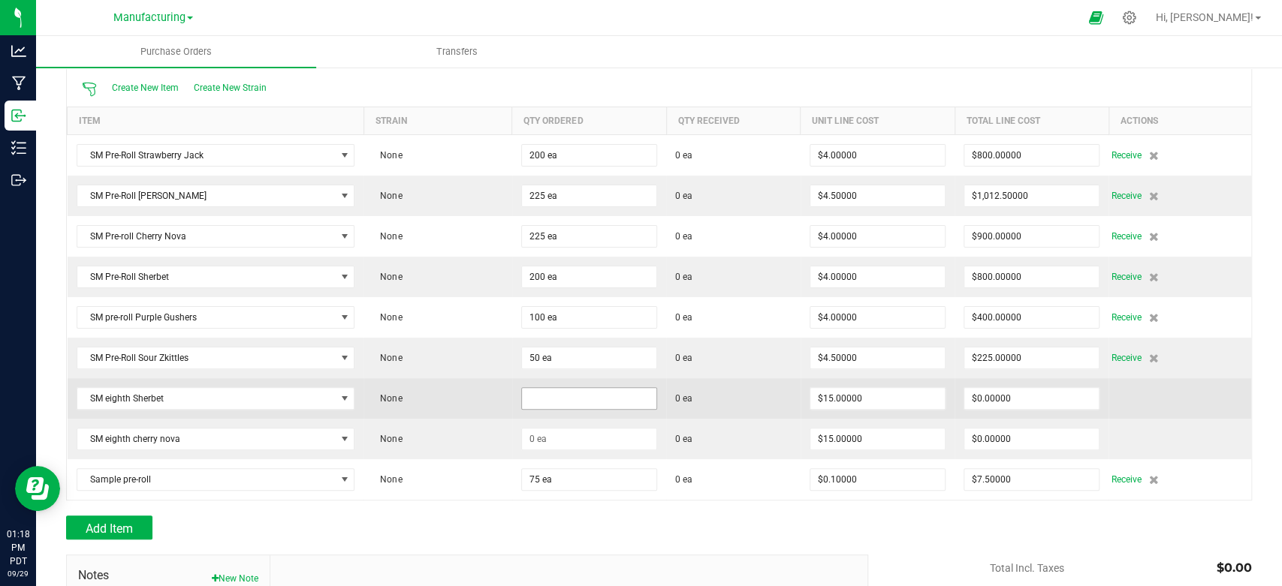
click at [547, 399] on input at bounding box center [589, 398] width 134 height 21
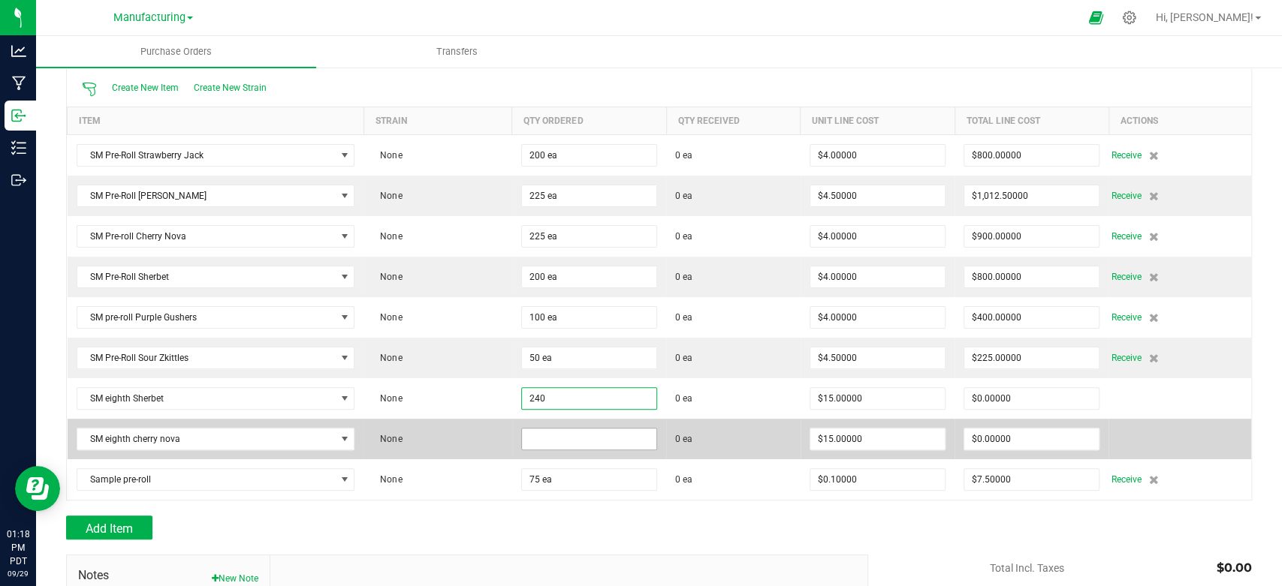
click at [538, 439] on input at bounding box center [589, 439] width 134 height 21
type input "240 ea"
type input "$3,600.00000"
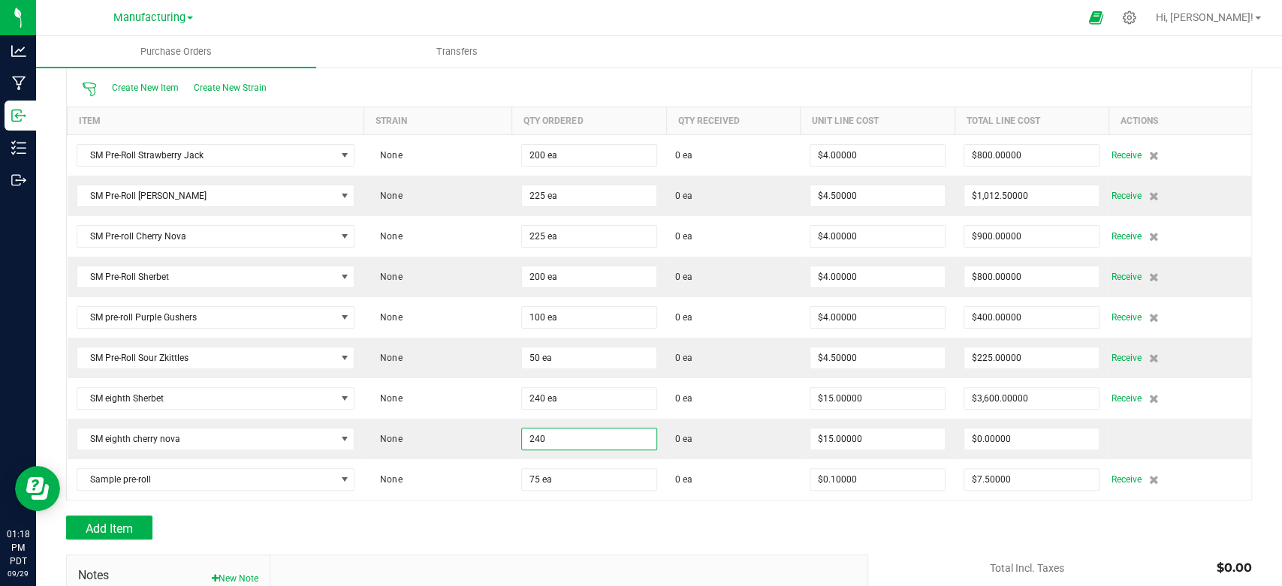
type input "240 ea"
click at [511, 525] on div "Add Item" at bounding box center [461, 528] width 791 height 24
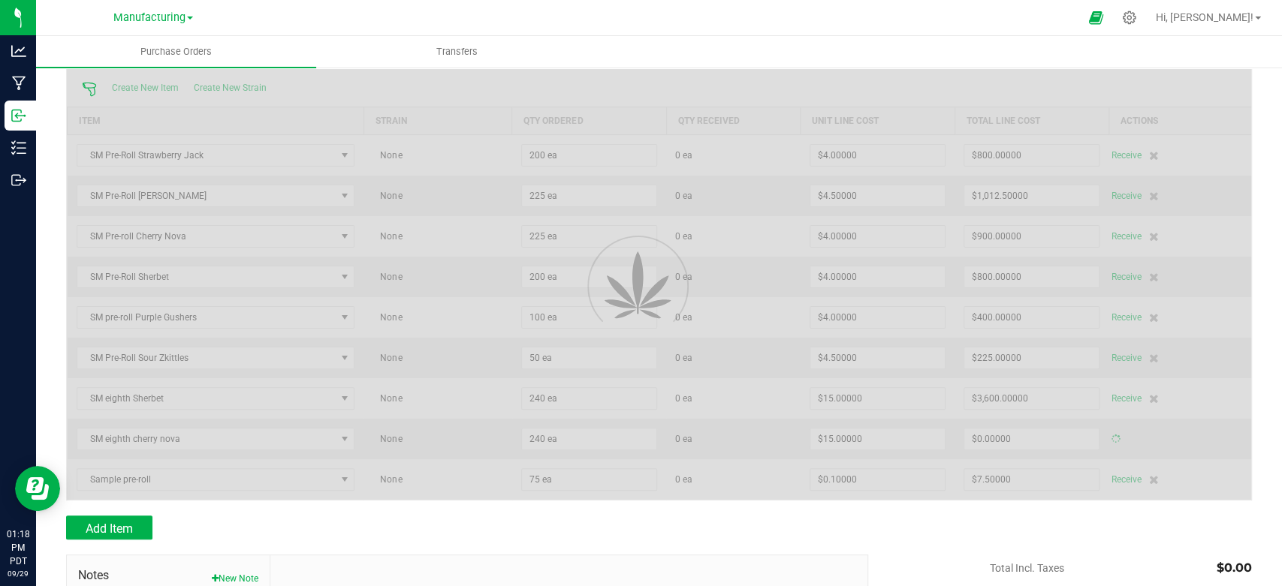
type input "$3,600.00000"
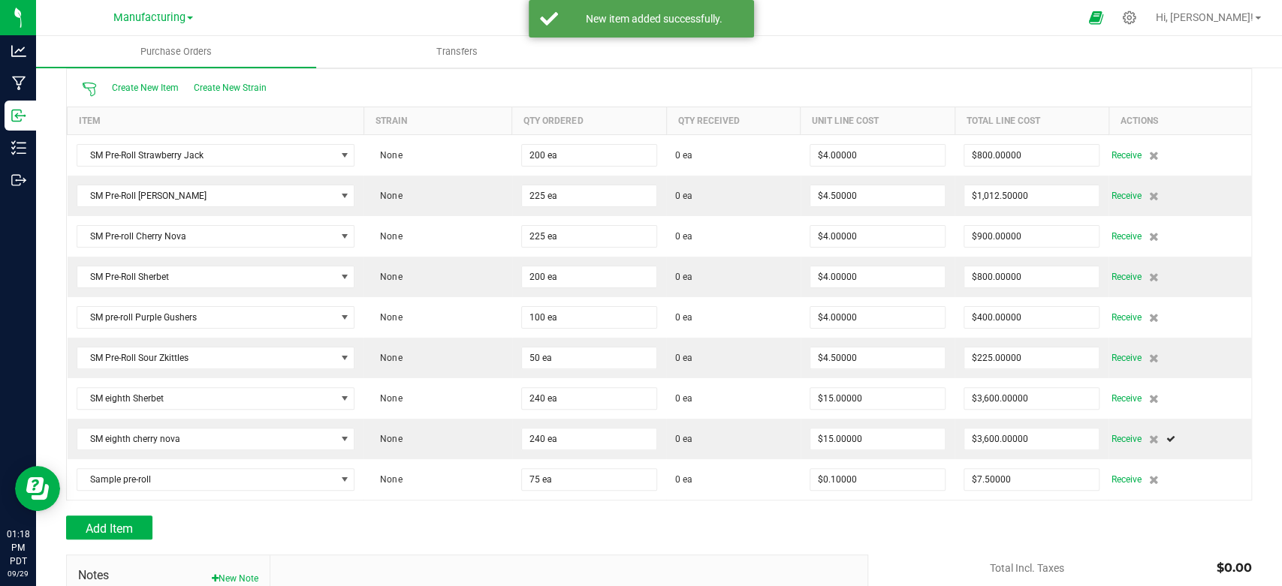
click at [624, 526] on div "Add Item" at bounding box center [461, 528] width 791 height 24
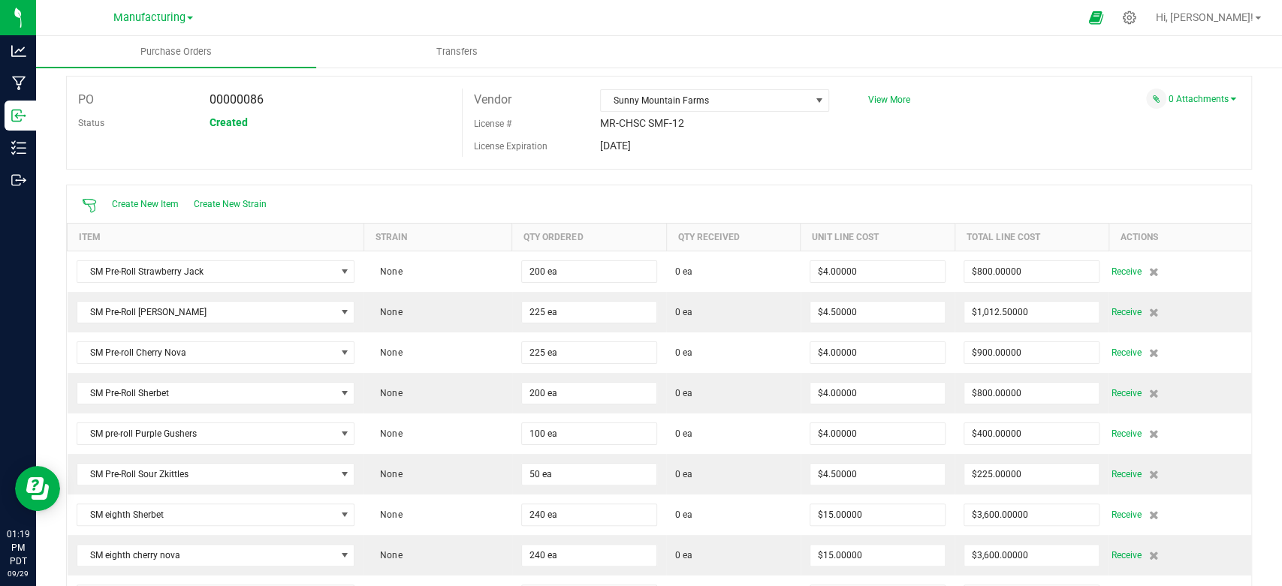
scroll to position [12, 0]
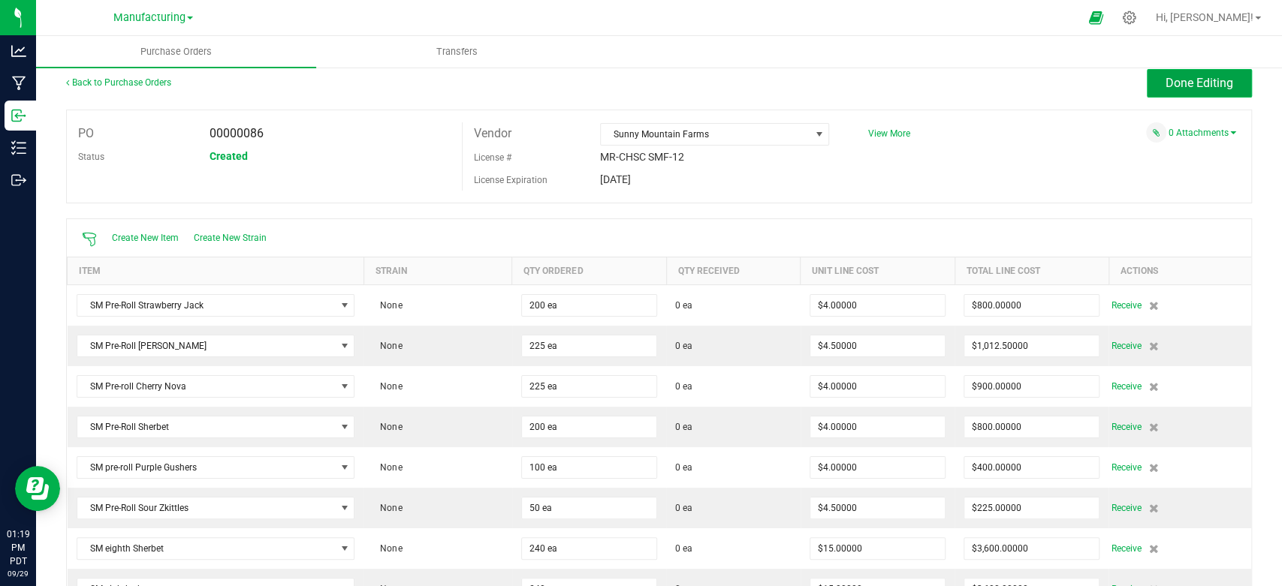
click at [1201, 74] on button "Done Editing" at bounding box center [1199, 83] width 105 height 29
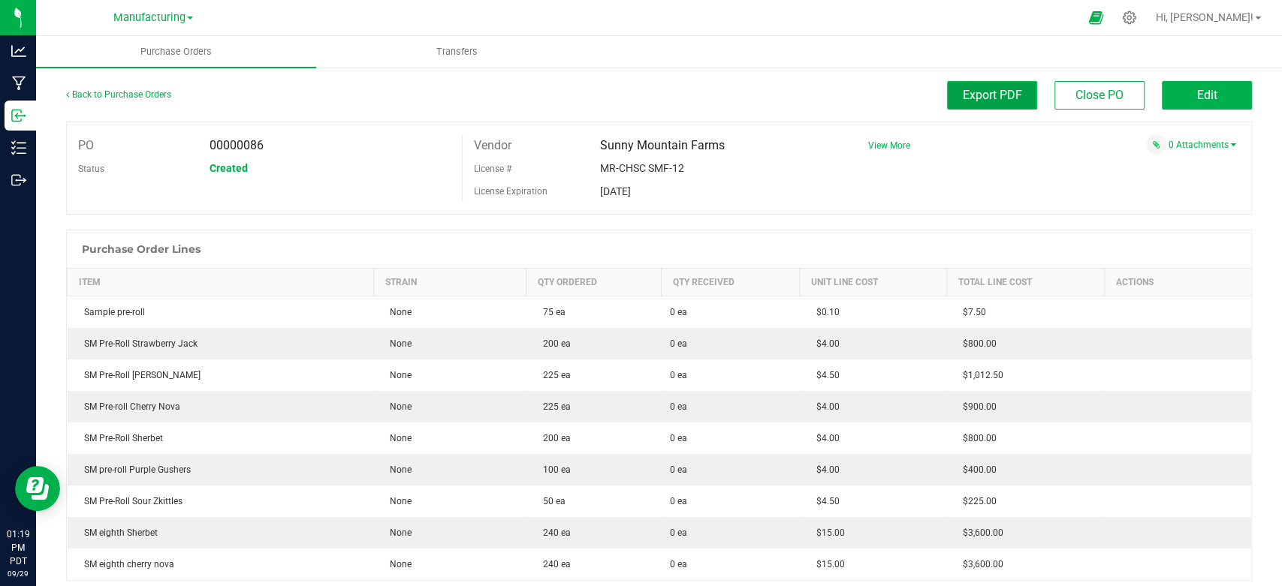
click at [984, 92] on span "Export PDF" at bounding box center [992, 95] width 59 height 14
